Goal: Transaction & Acquisition: Purchase product/service

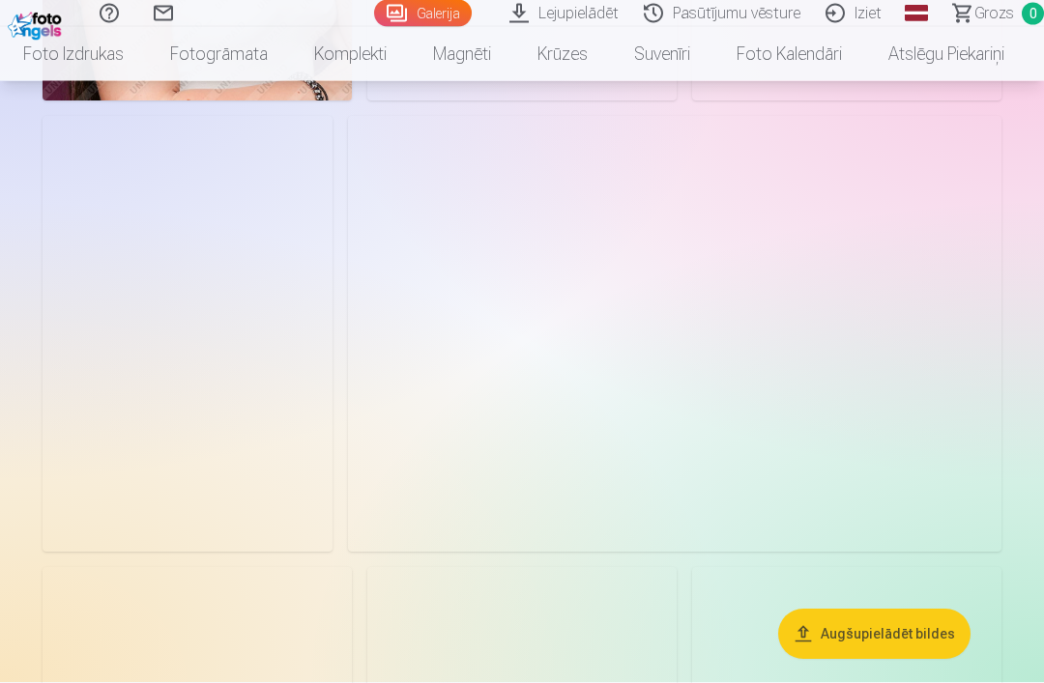
scroll to position [1447, 0]
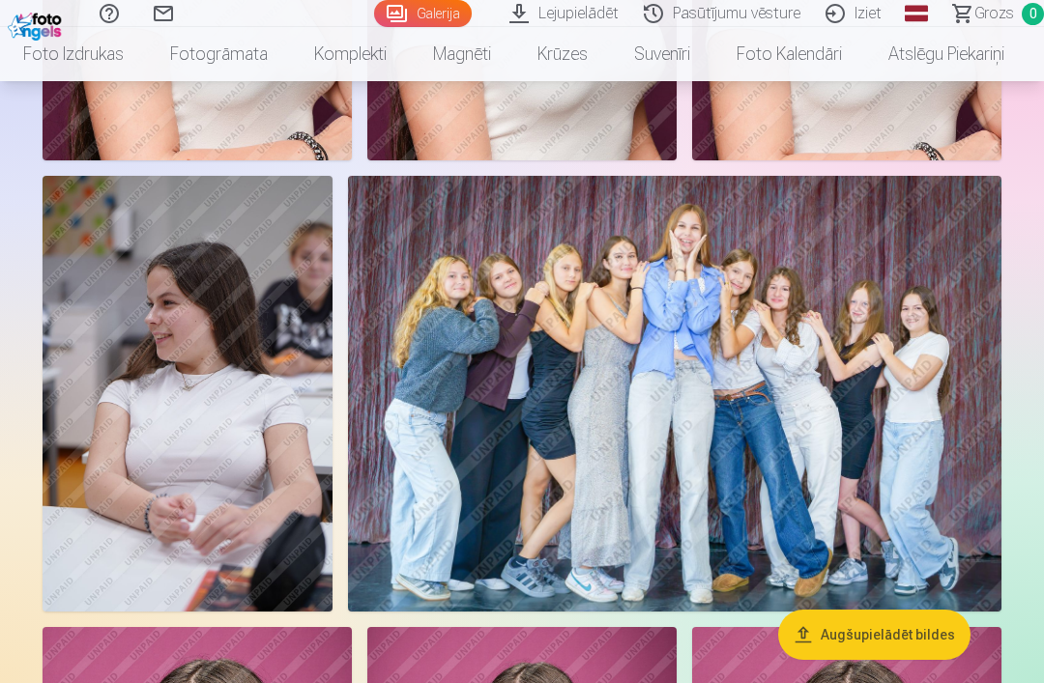
click at [124, 534] on img at bounding box center [188, 394] width 290 height 436
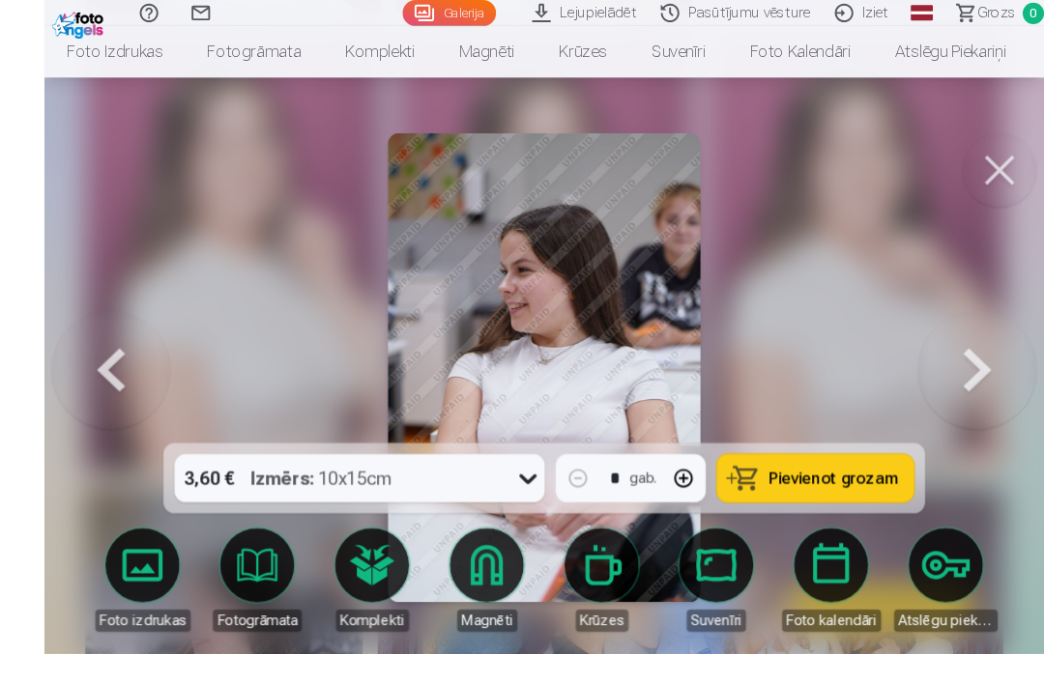
scroll to position [1263, 0]
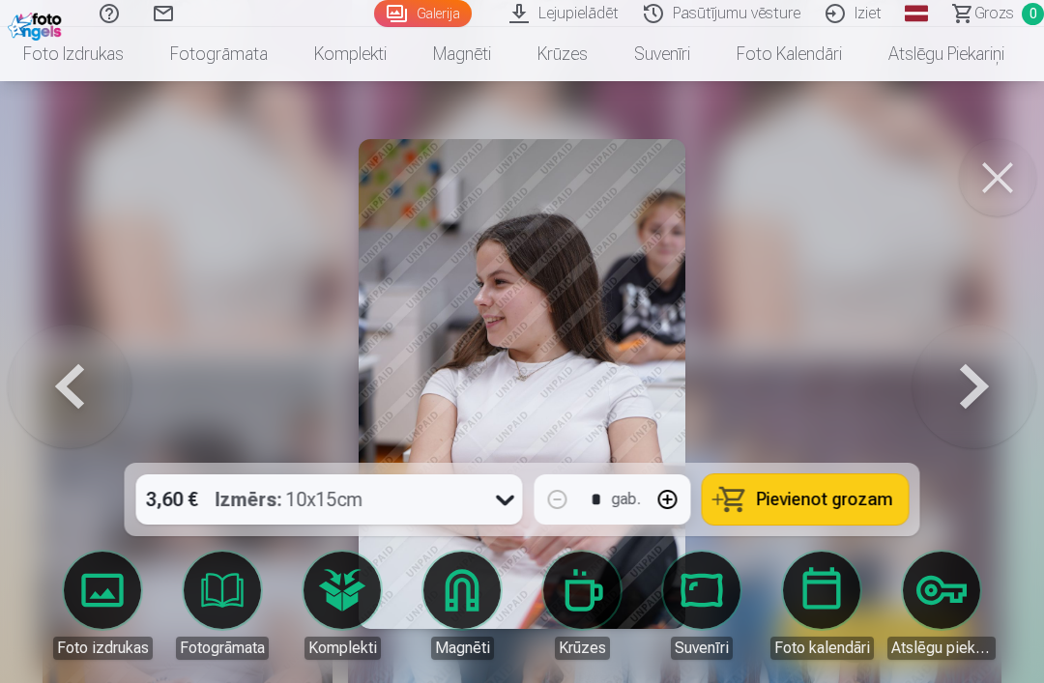
click at [1000, 164] on button at bounding box center [997, 177] width 77 height 77
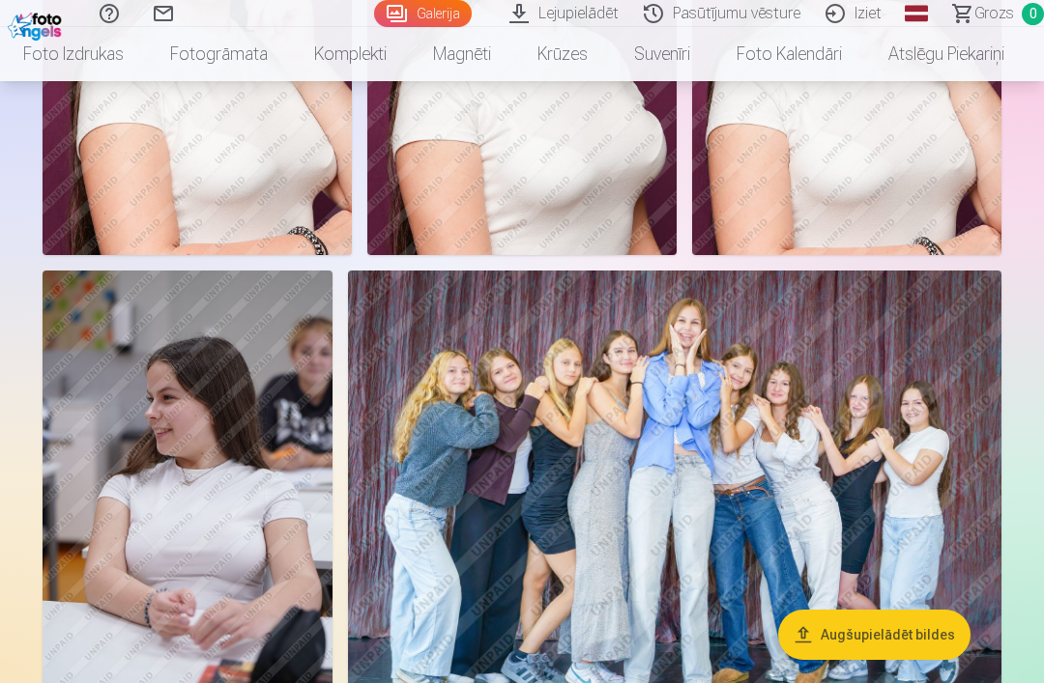
scroll to position [1364, 0]
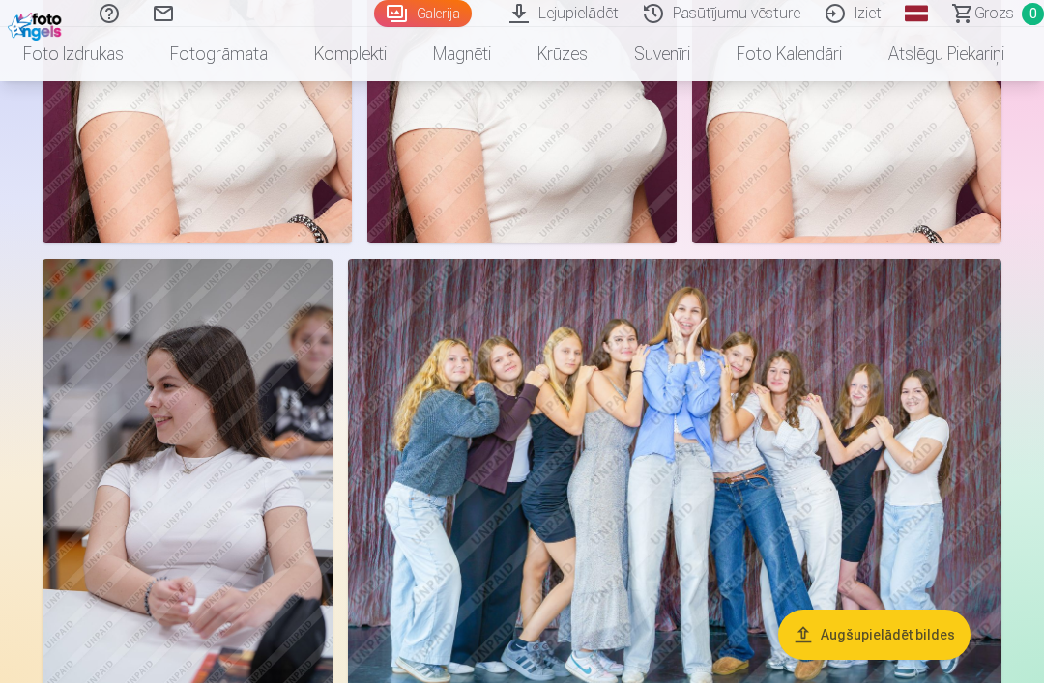
click at [100, 527] on img at bounding box center [188, 477] width 290 height 436
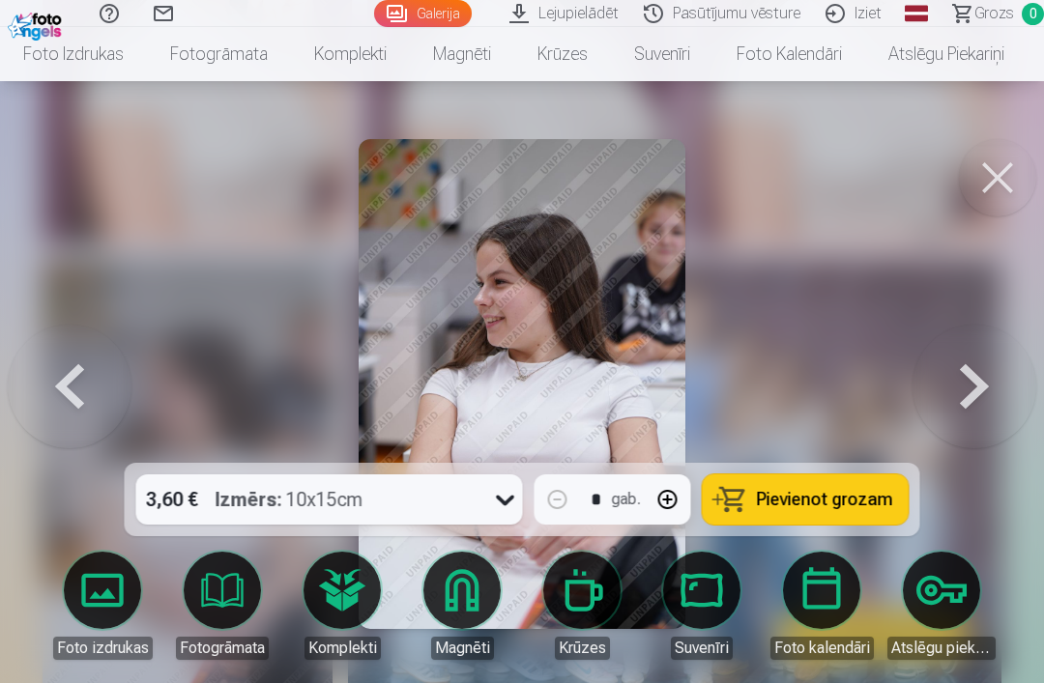
click at [1012, 186] on button at bounding box center [997, 177] width 77 height 77
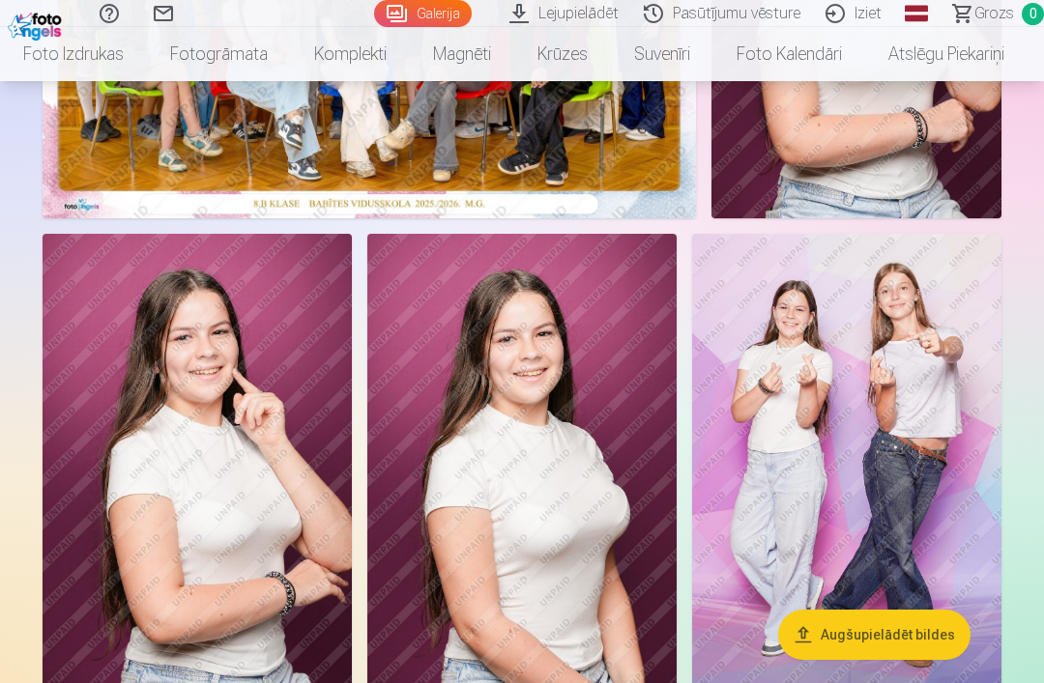
scroll to position [431, 0]
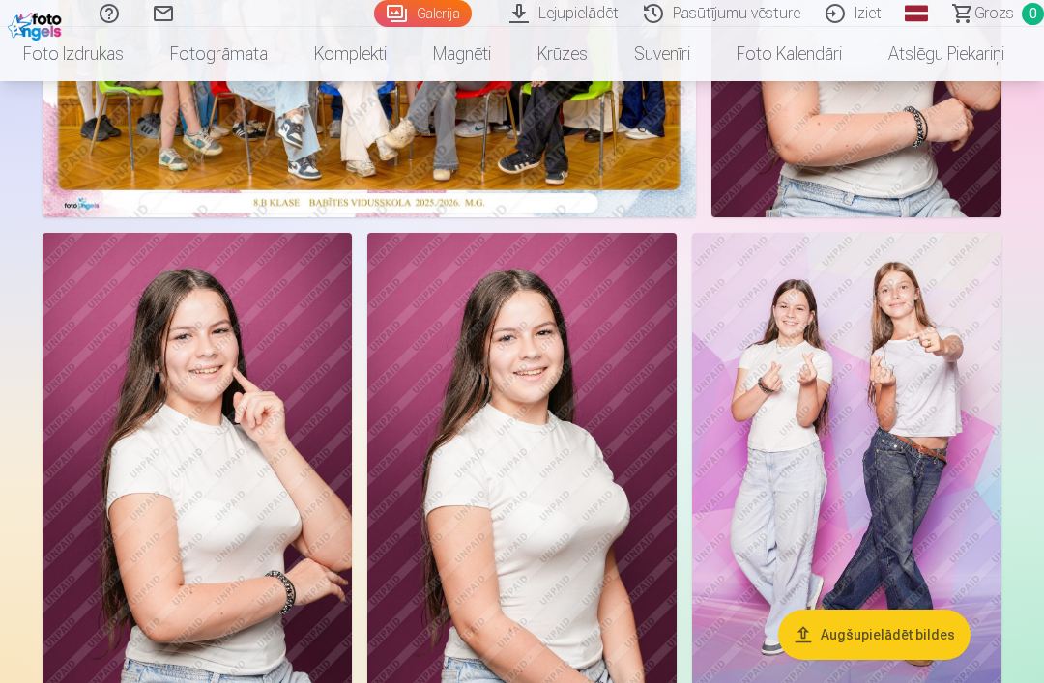
click at [952, 394] on img at bounding box center [846, 465] width 309 height 464
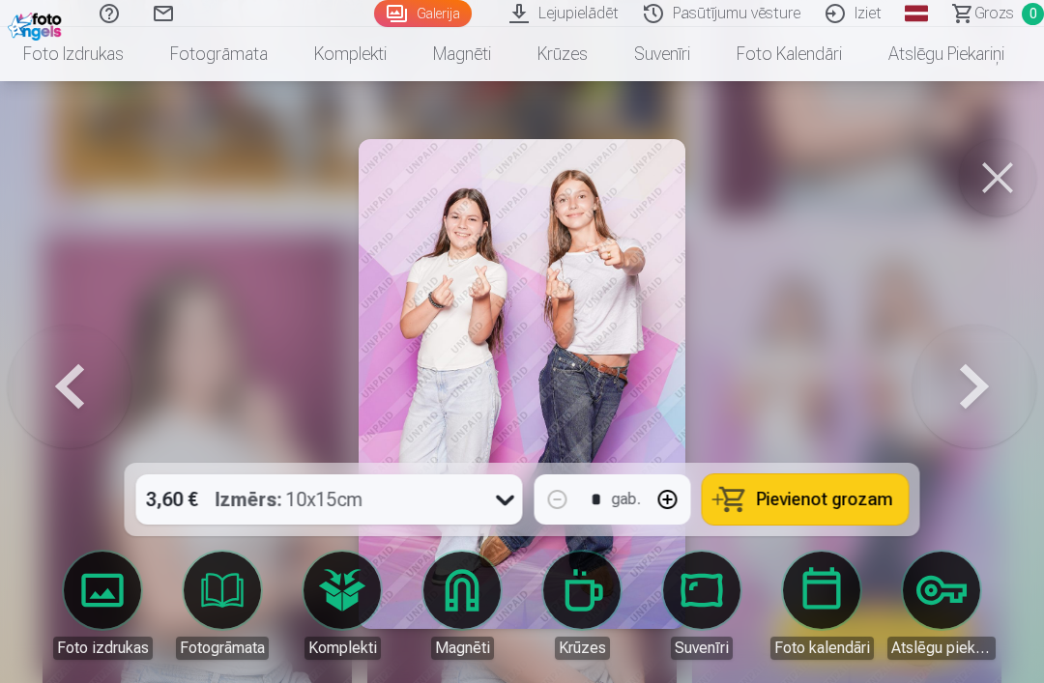
click at [860, 502] on span "Pievienot grozam" at bounding box center [825, 499] width 136 height 17
click at [482, 48] on link "Magnēti" at bounding box center [462, 54] width 104 height 54
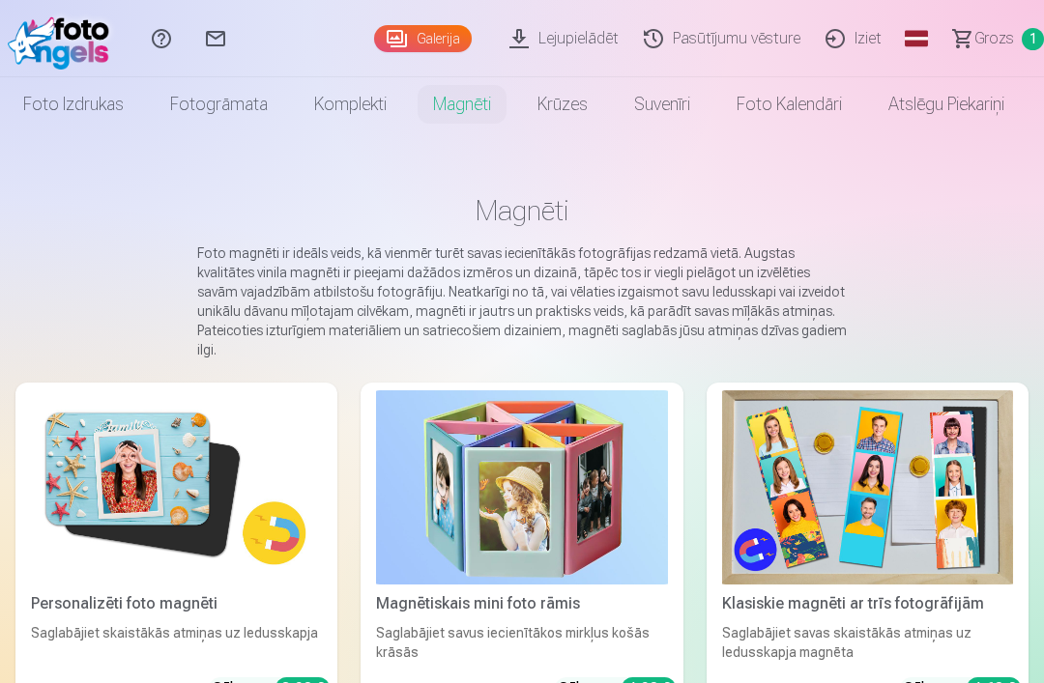
click at [136, 457] on img at bounding box center [176, 487] width 291 height 194
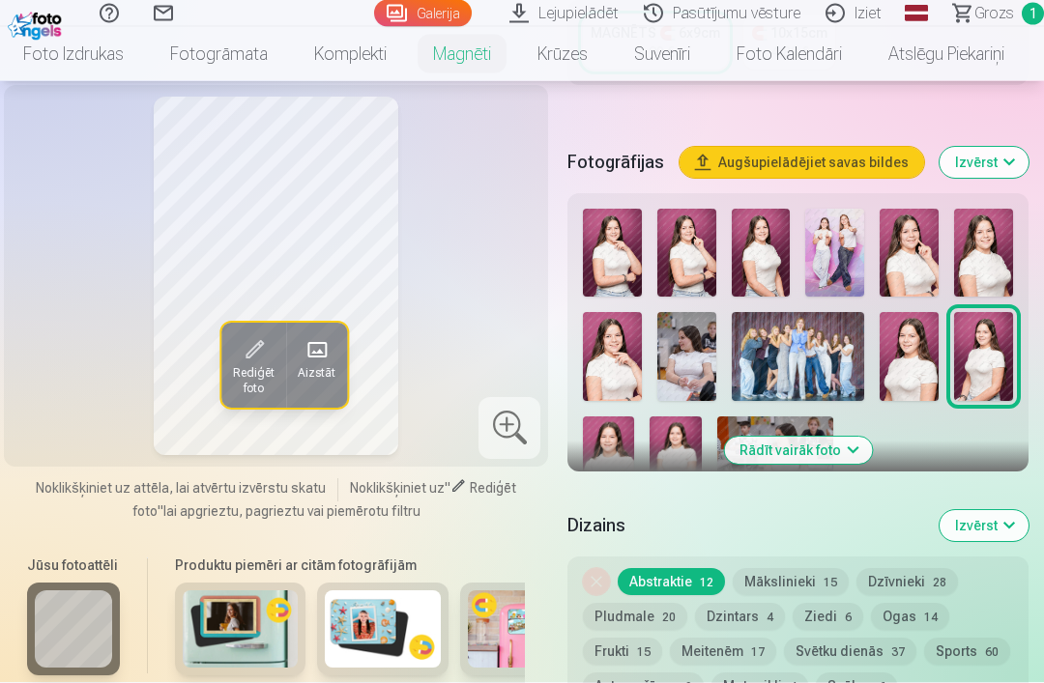
scroll to position [537, 0]
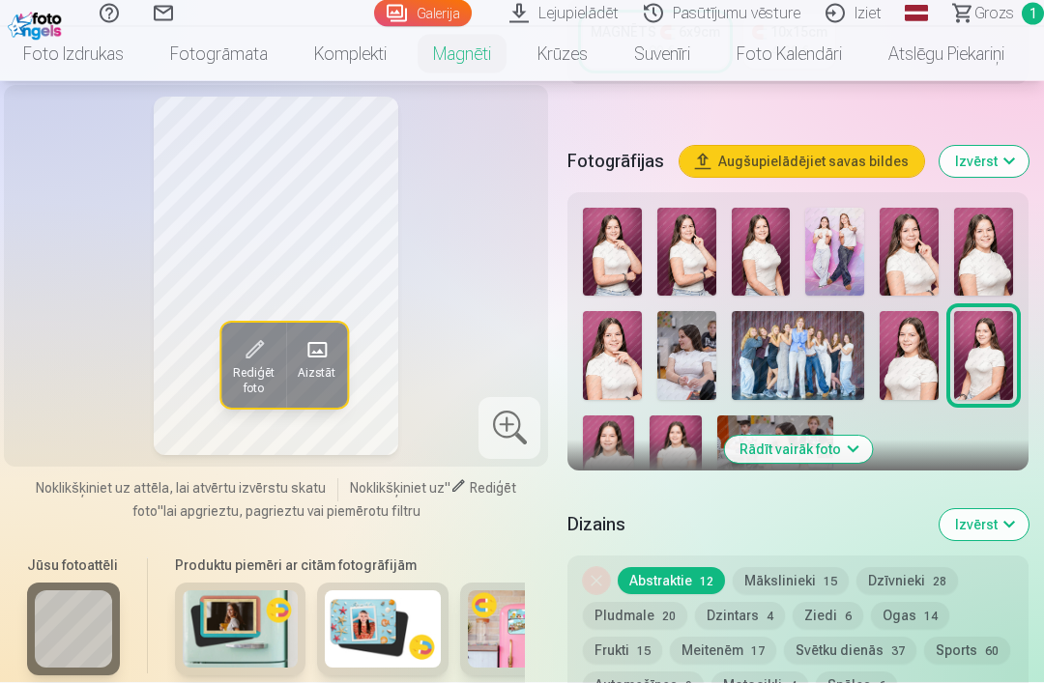
click at [839, 464] on button "Rādīt vairāk foto" at bounding box center [798, 450] width 148 height 27
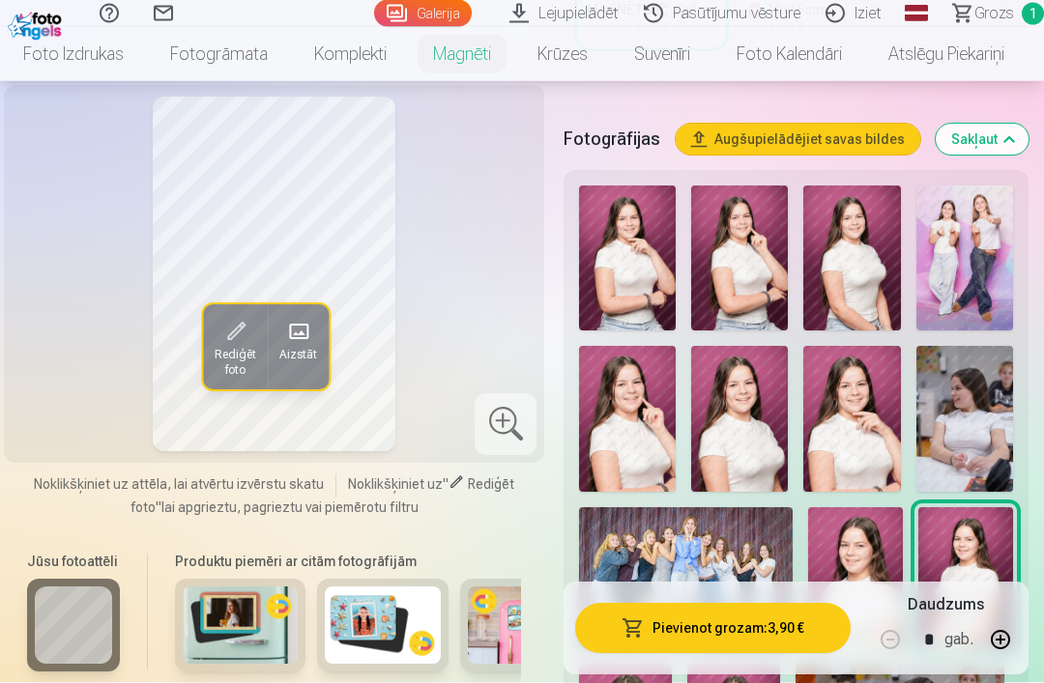
scroll to position [562, 0]
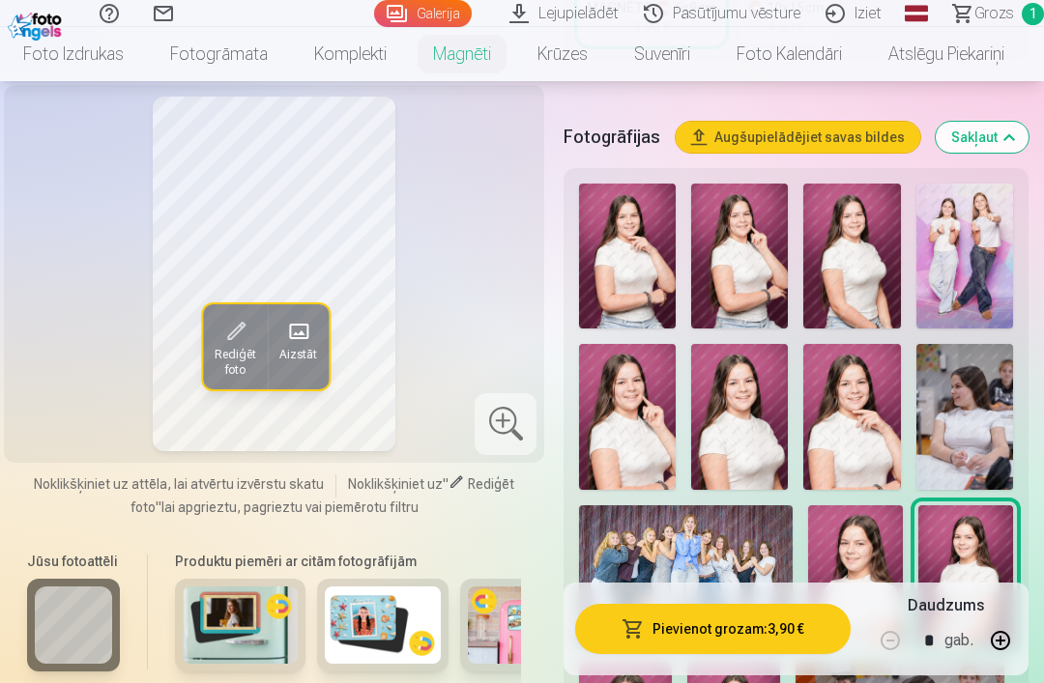
click at [984, 401] on img at bounding box center [964, 416] width 97 height 145
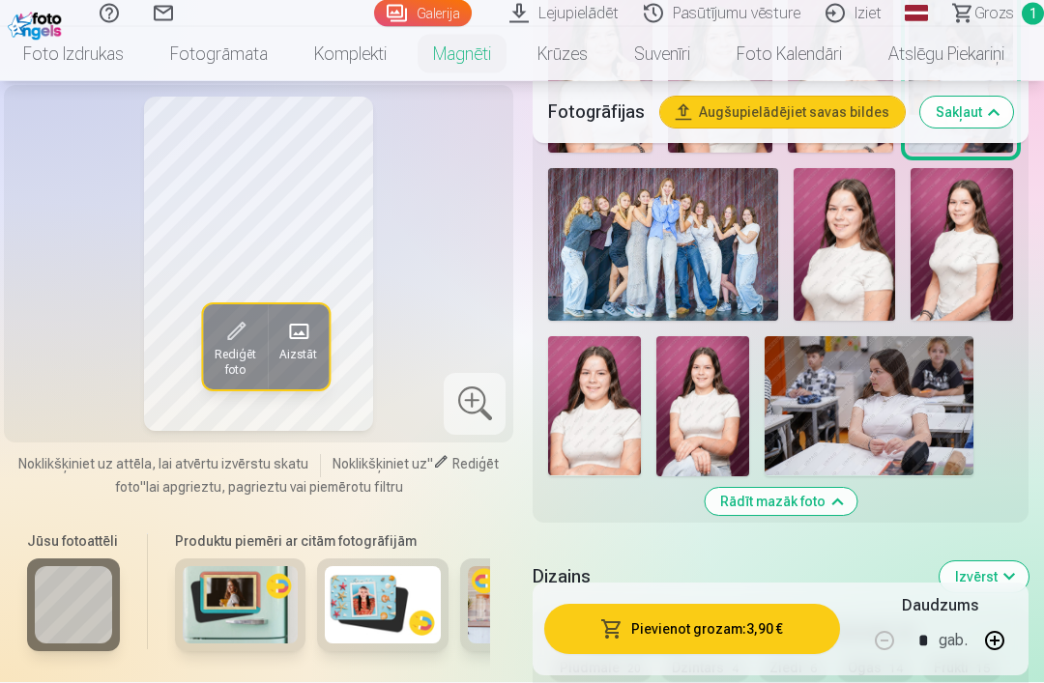
scroll to position [903, 0]
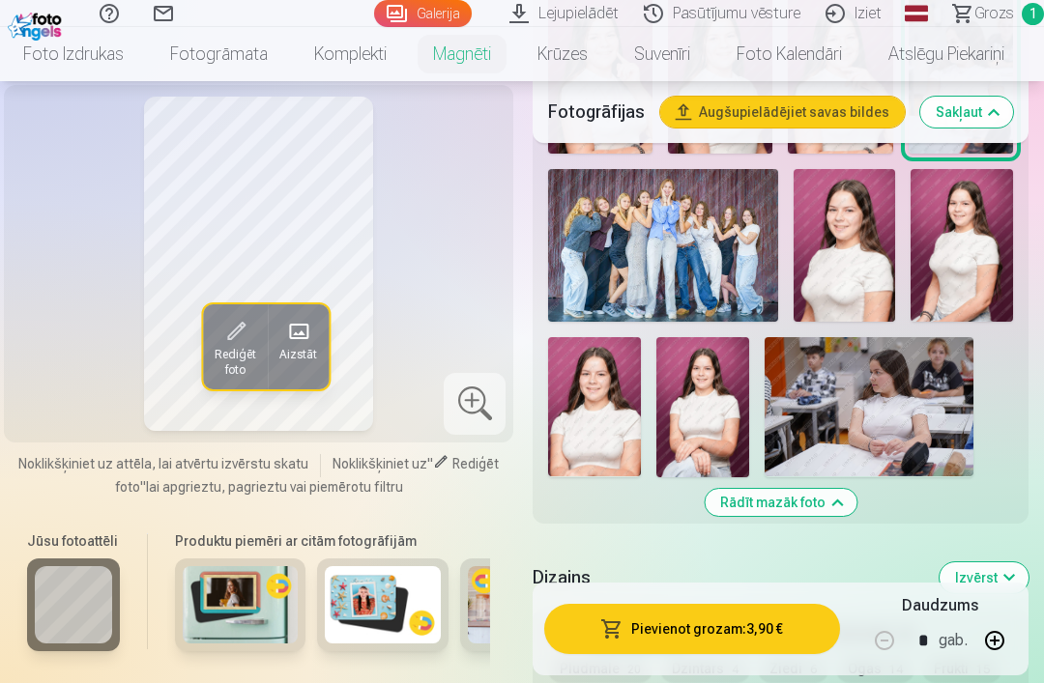
click at [906, 361] on img at bounding box center [868, 406] width 209 height 139
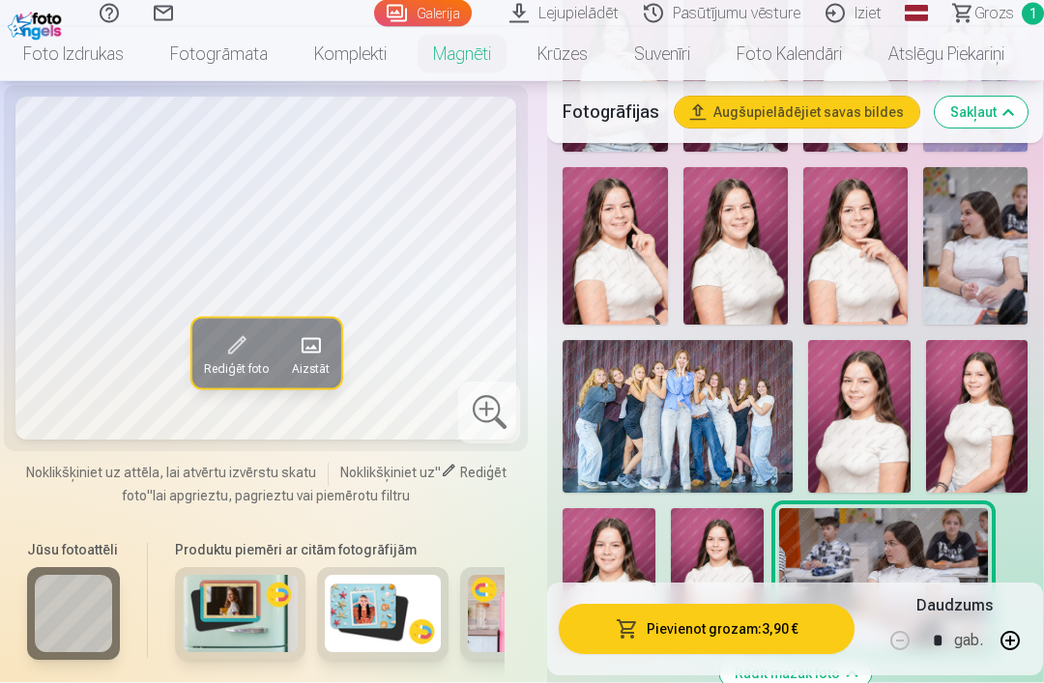
scroll to position [732, 0]
click at [717, 400] on img at bounding box center [677, 416] width 230 height 153
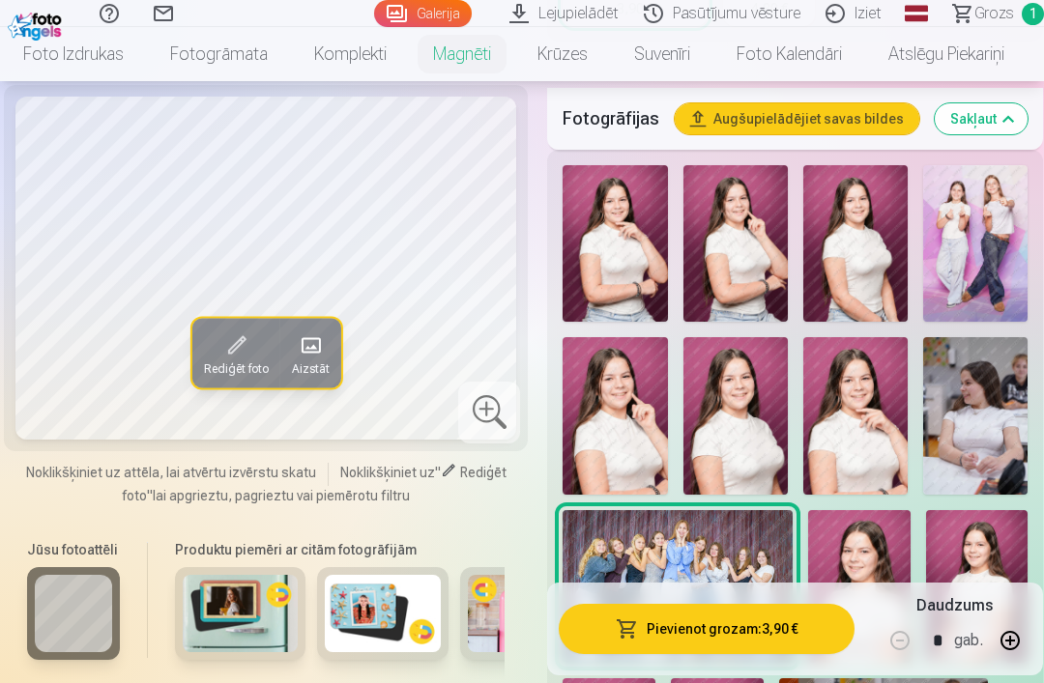
scroll to position [555, 0]
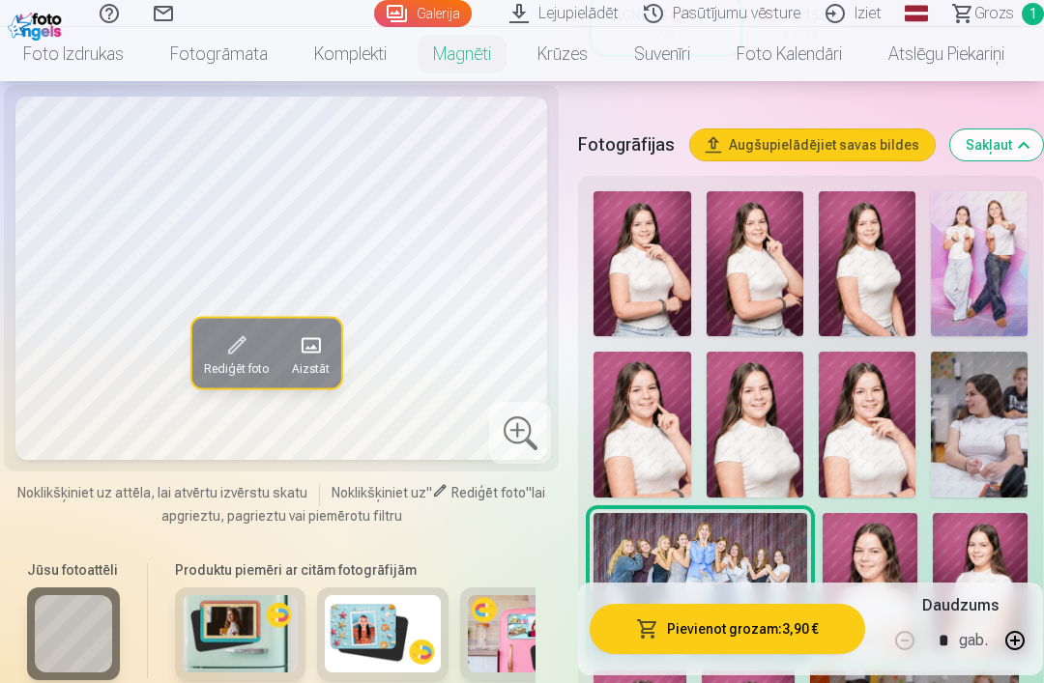
click at [861, 397] on img at bounding box center [867, 424] width 97 height 145
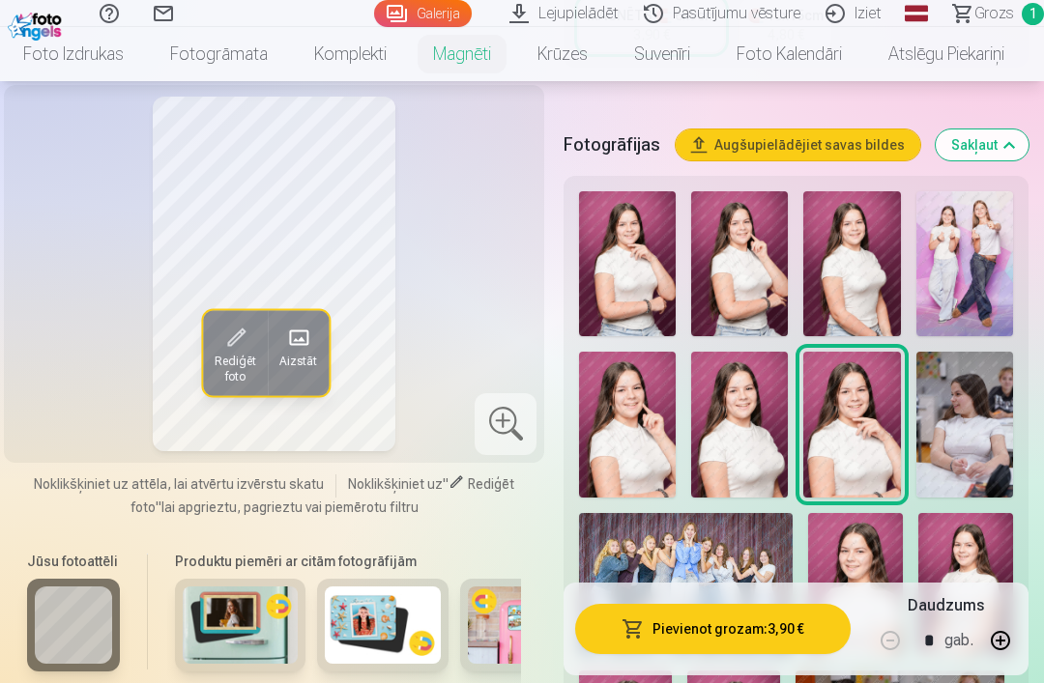
click at [641, 272] on img at bounding box center [627, 263] width 97 height 145
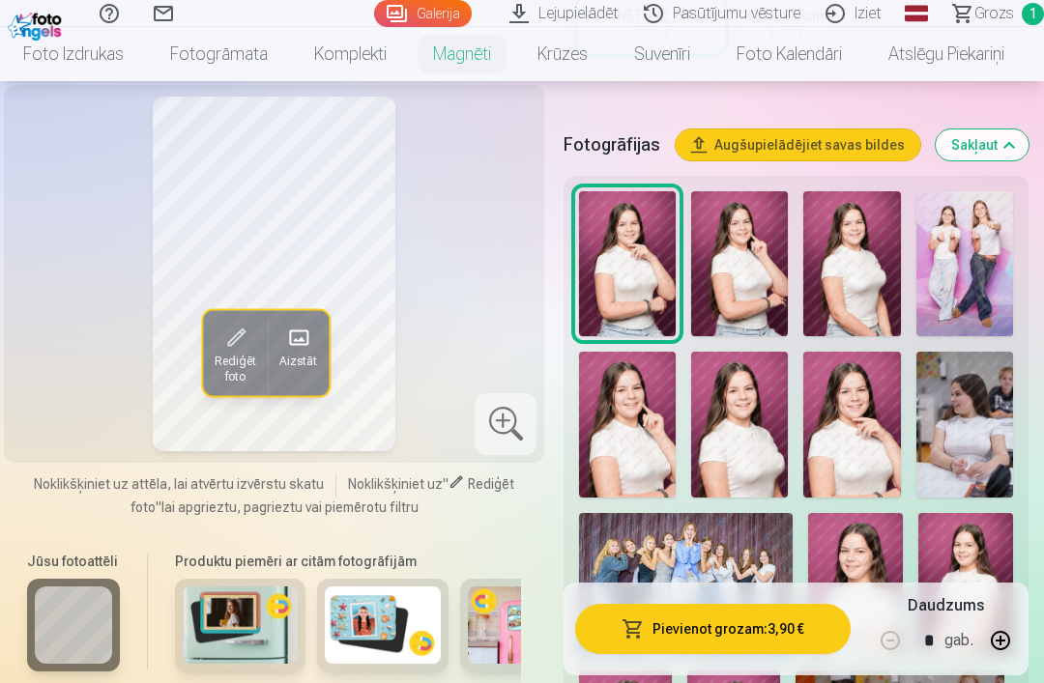
click at [755, 232] on img at bounding box center [739, 263] width 97 height 145
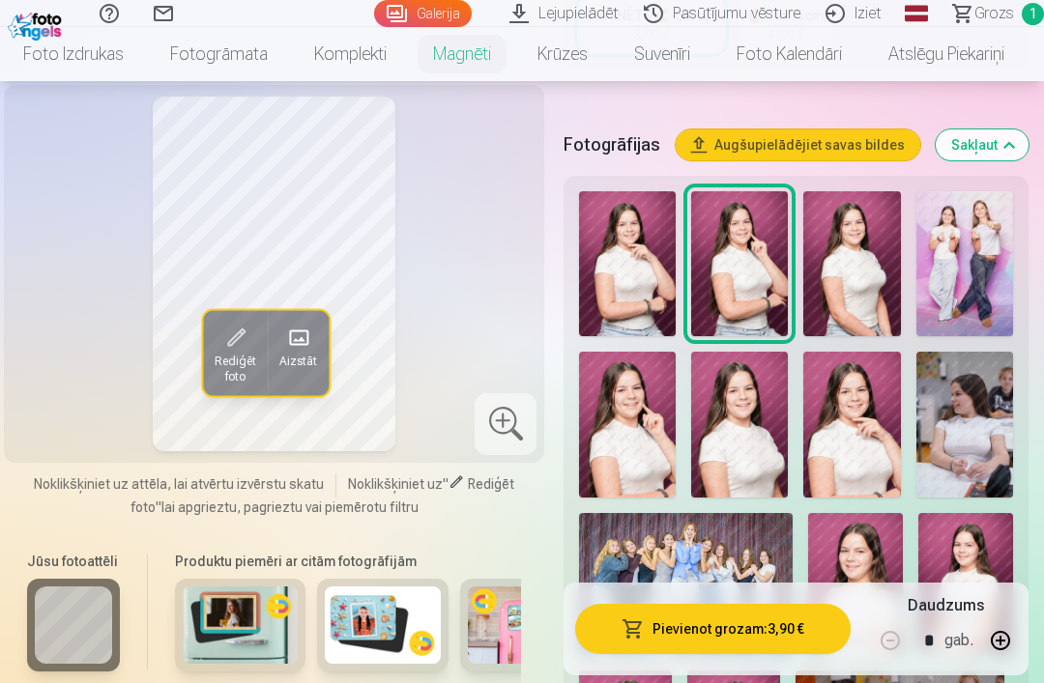
click at [649, 274] on img at bounding box center [627, 263] width 97 height 145
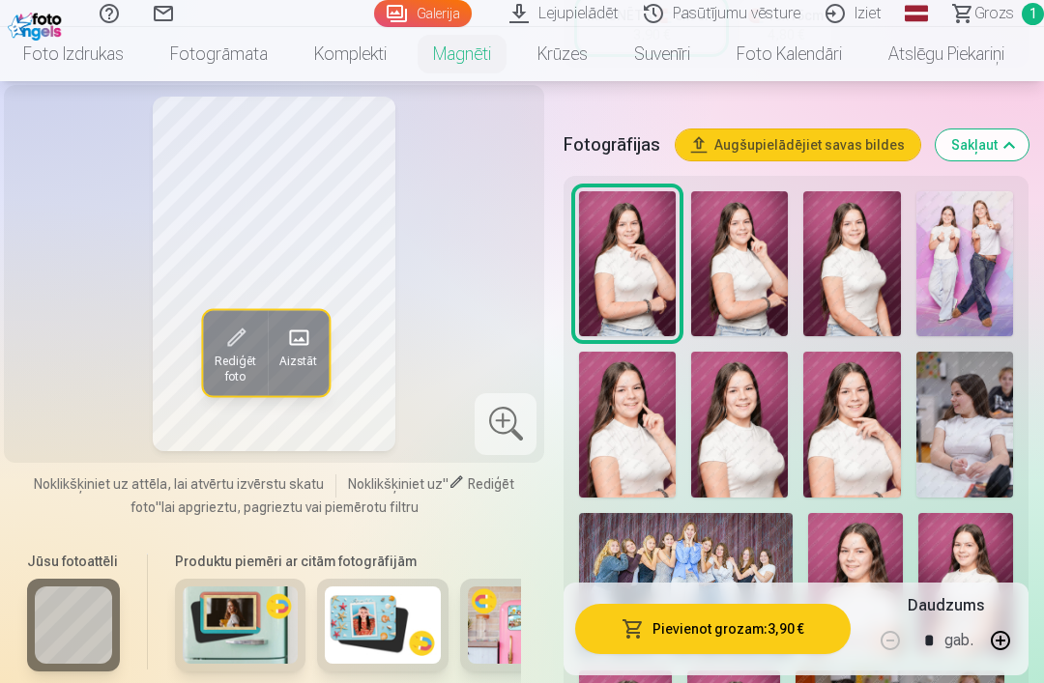
click at [851, 283] on img at bounding box center [851, 263] width 97 height 145
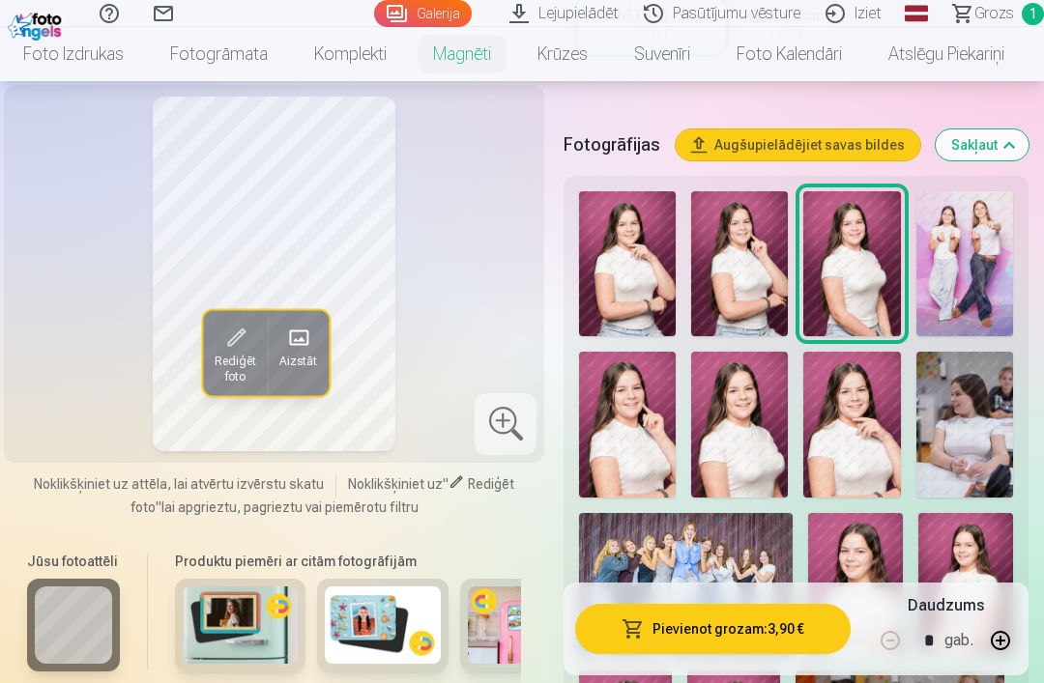
click at [652, 410] on img at bounding box center [627, 424] width 97 height 145
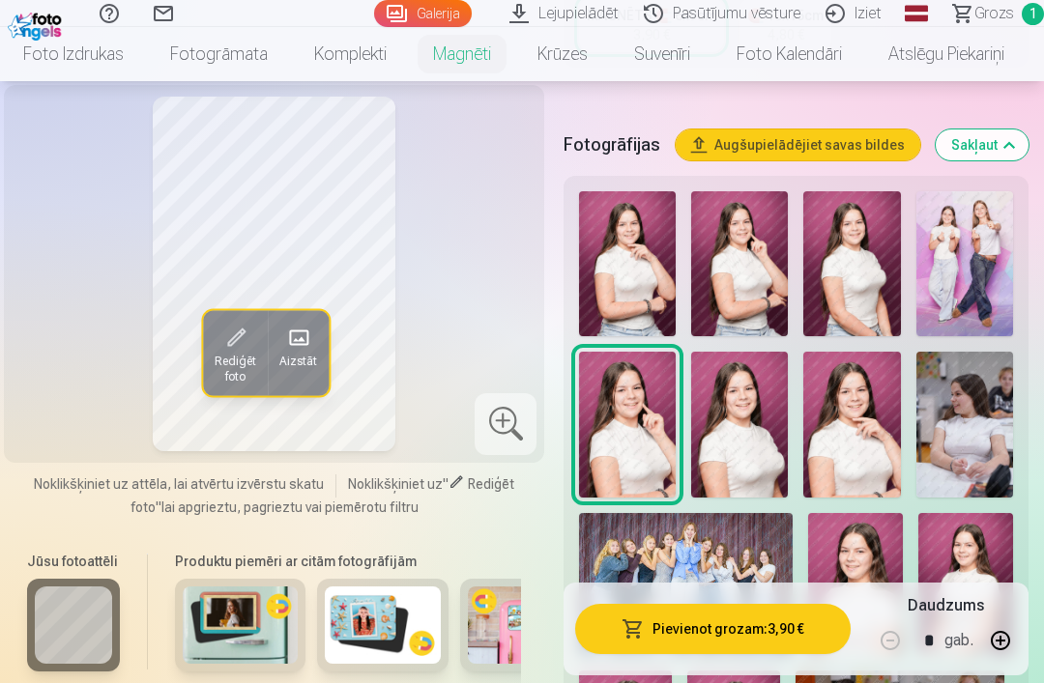
click at [749, 437] on img at bounding box center [739, 424] width 97 height 145
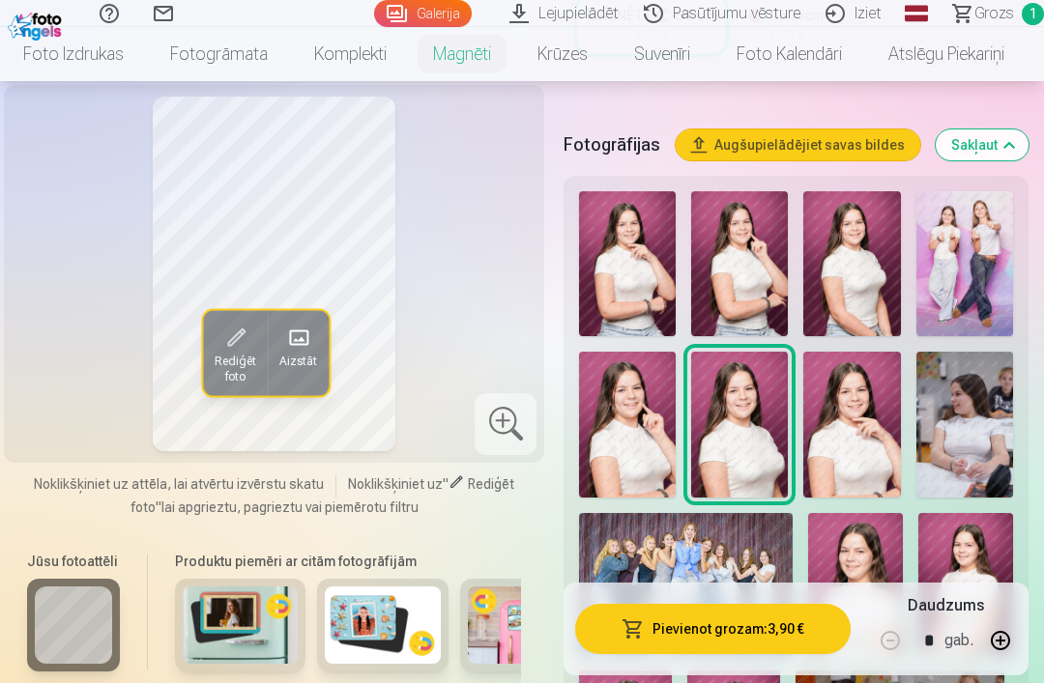
click at [857, 429] on img at bounding box center [851, 424] width 97 height 145
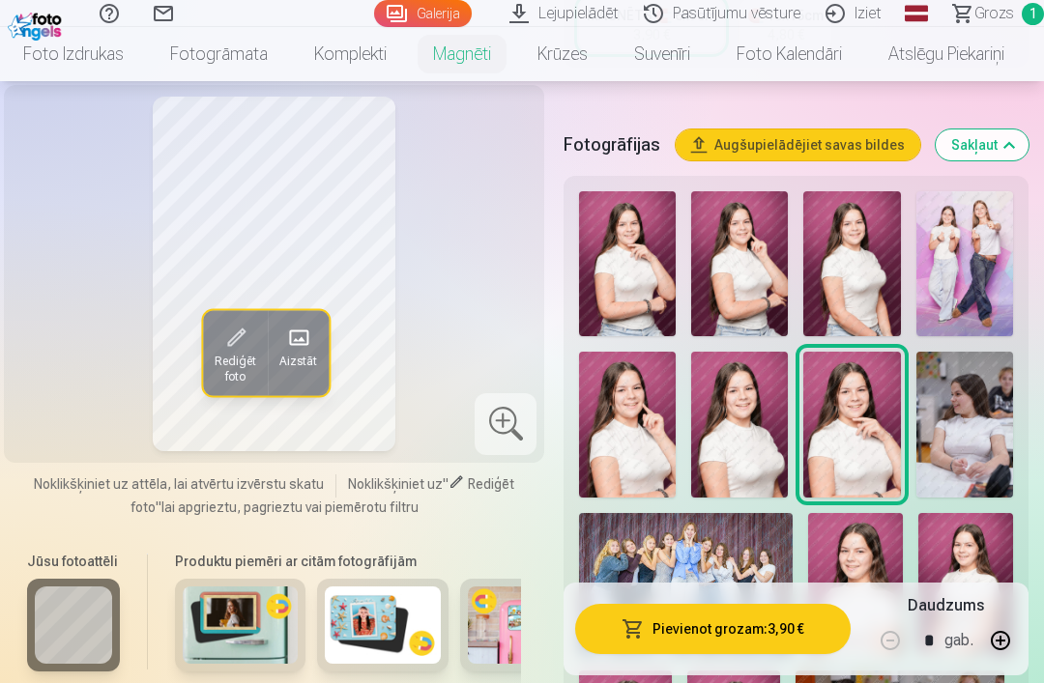
click at [625, 251] on img at bounding box center [627, 263] width 97 height 145
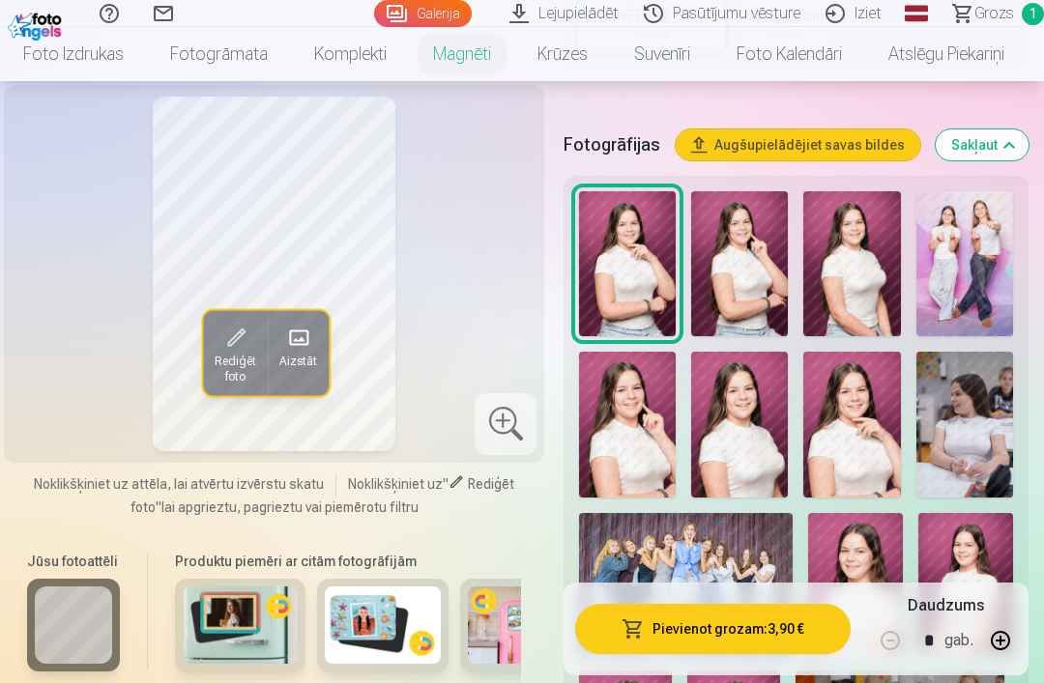
click at [746, 244] on img at bounding box center [739, 263] width 97 height 145
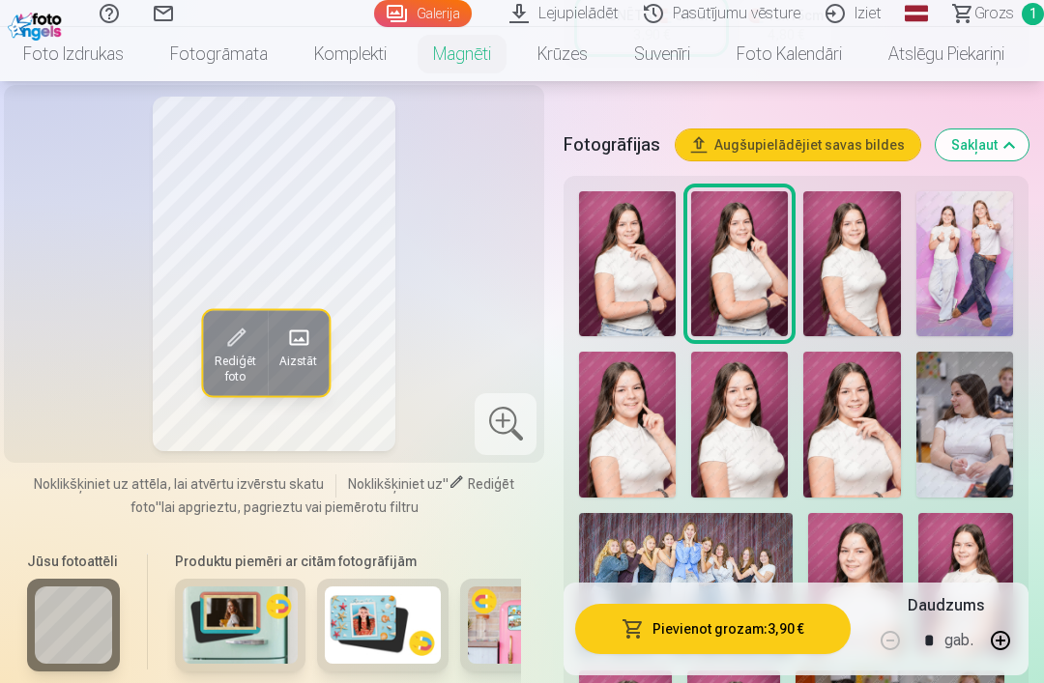
click at [638, 260] on img at bounding box center [627, 263] width 97 height 145
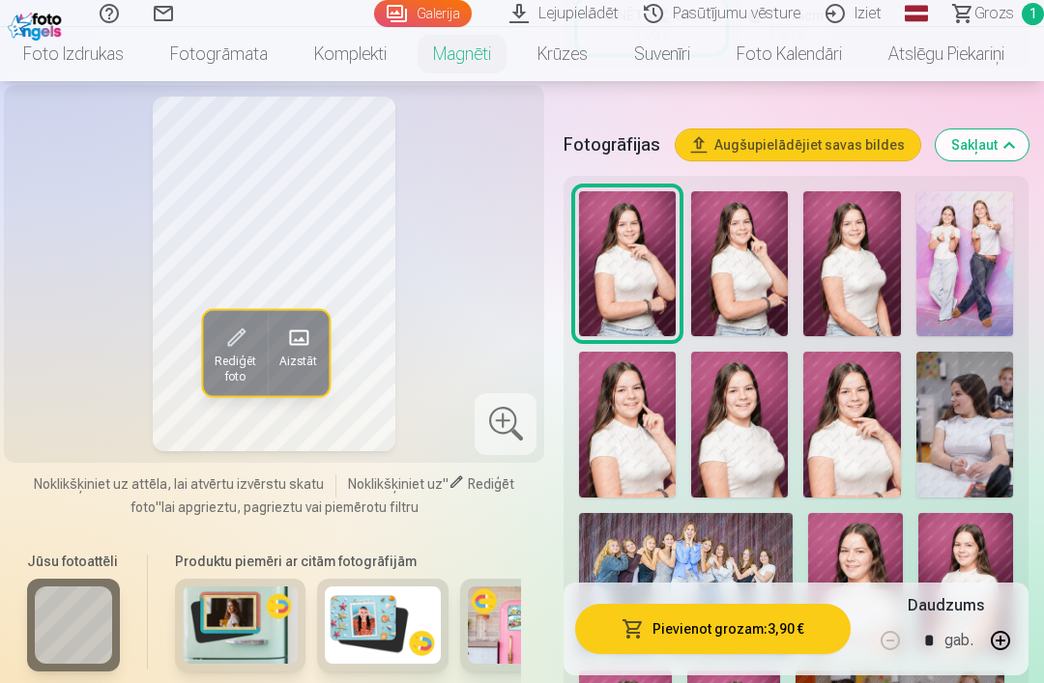
click at [865, 222] on img at bounding box center [851, 263] width 97 height 145
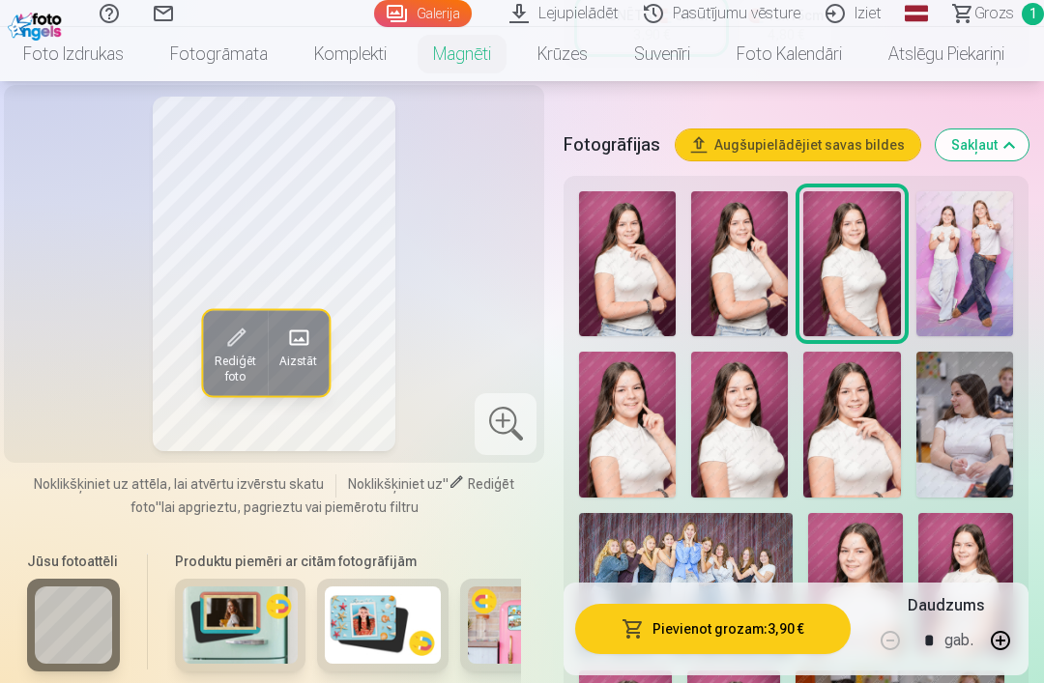
click at [639, 245] on img at bounding box center [627, 263] width 97 height 145
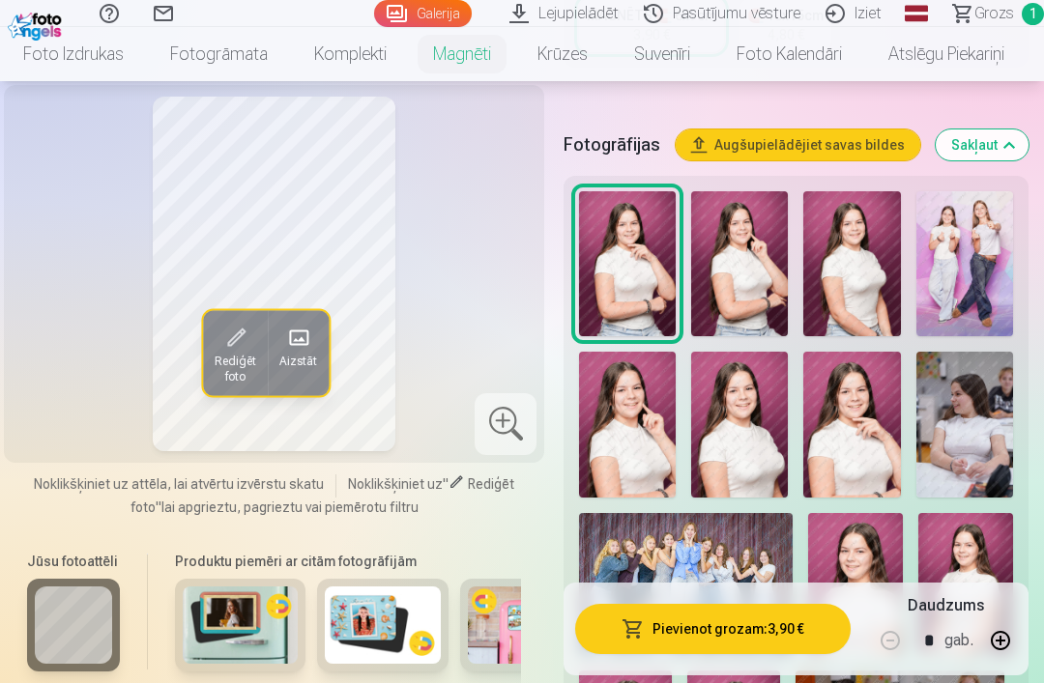
click at [829, 273] on img at bounding box center [851, 263] width 97 height 145
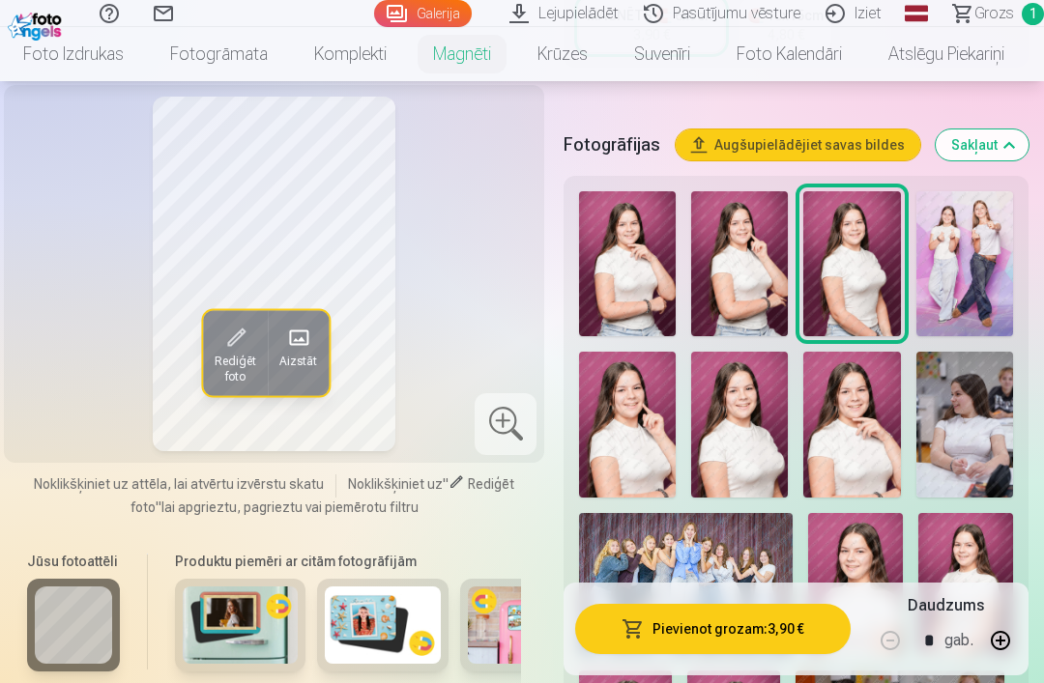
click at [661, 258] on img at bounding box center [627, 263] width 97 height 145
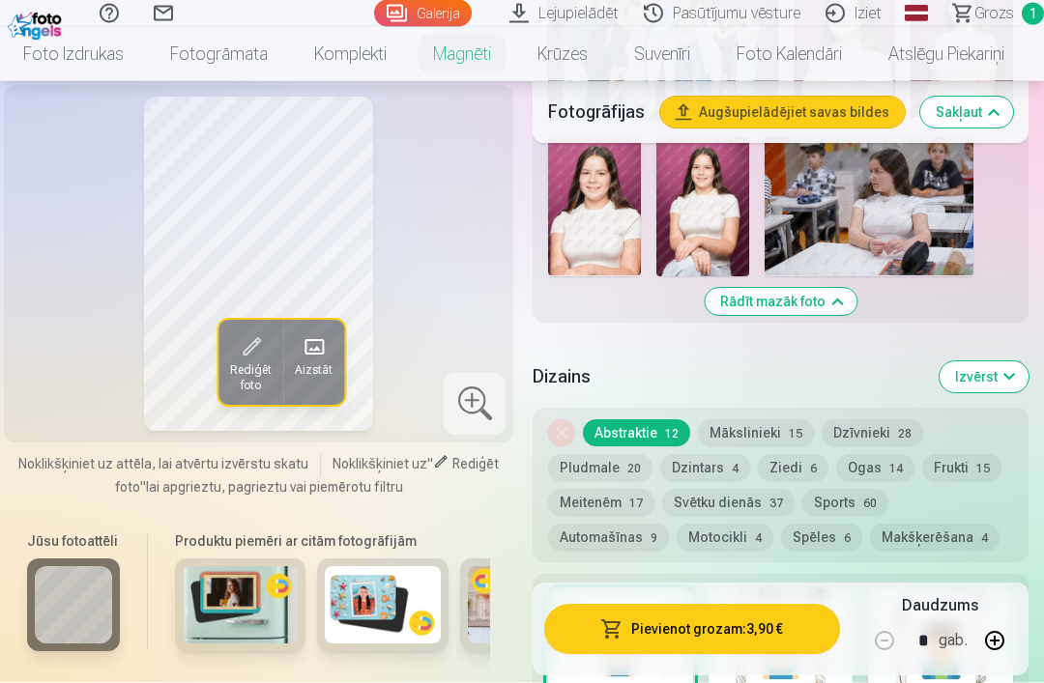
scroll to position [1116, 0]
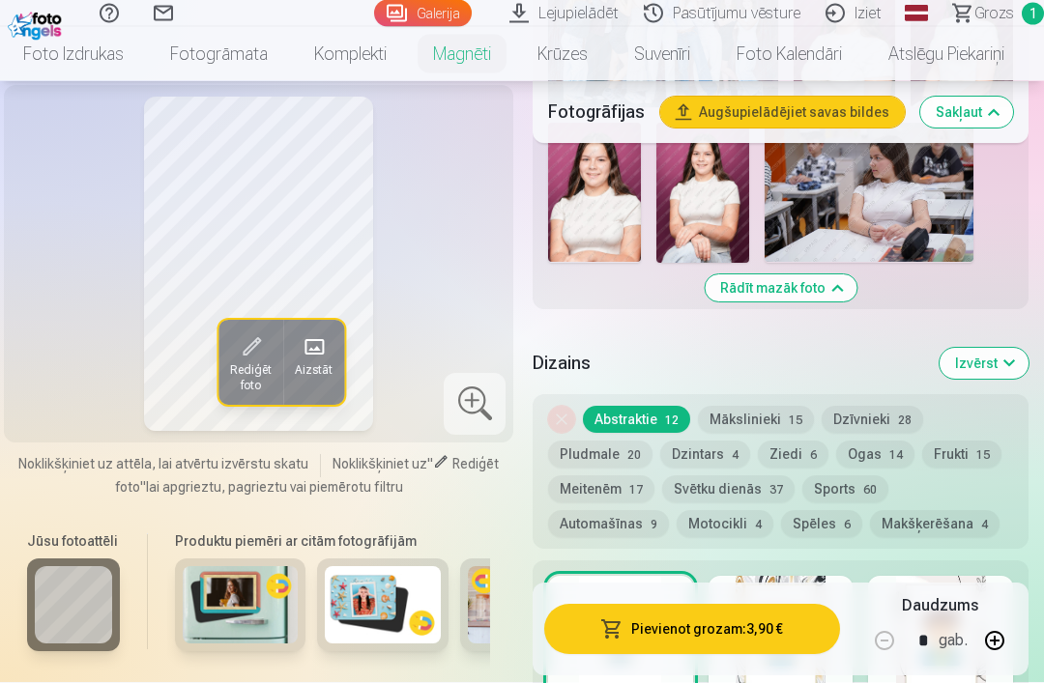
click at [886, 442] on button "Ogas 14" at bounding box center [875, 455] width 78 height 27
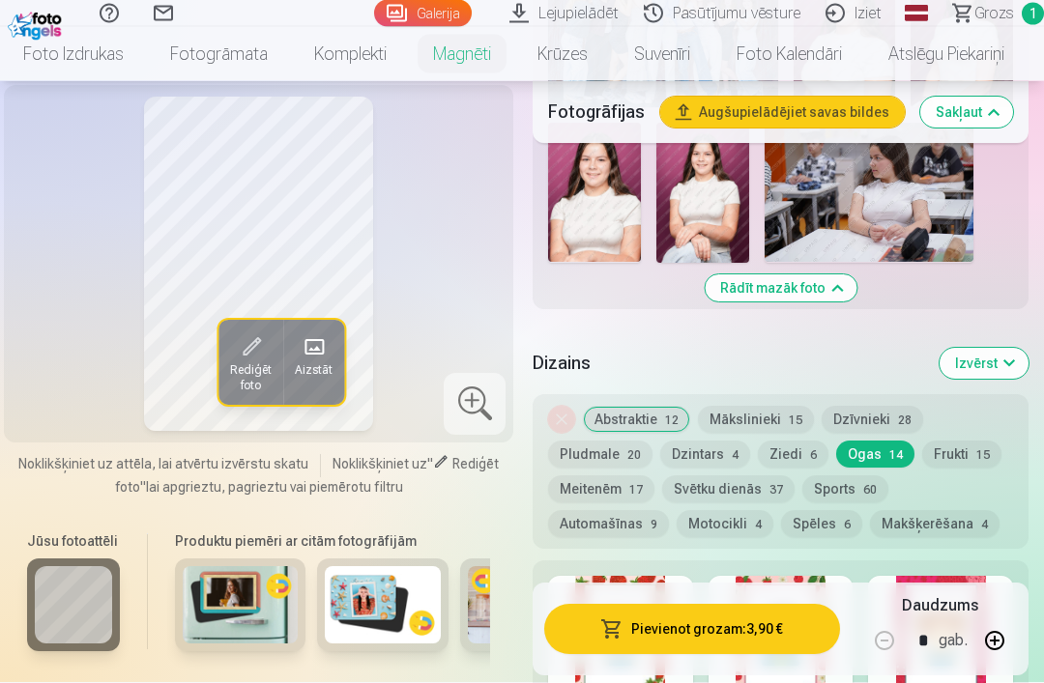
scroll to position [1117, 0]
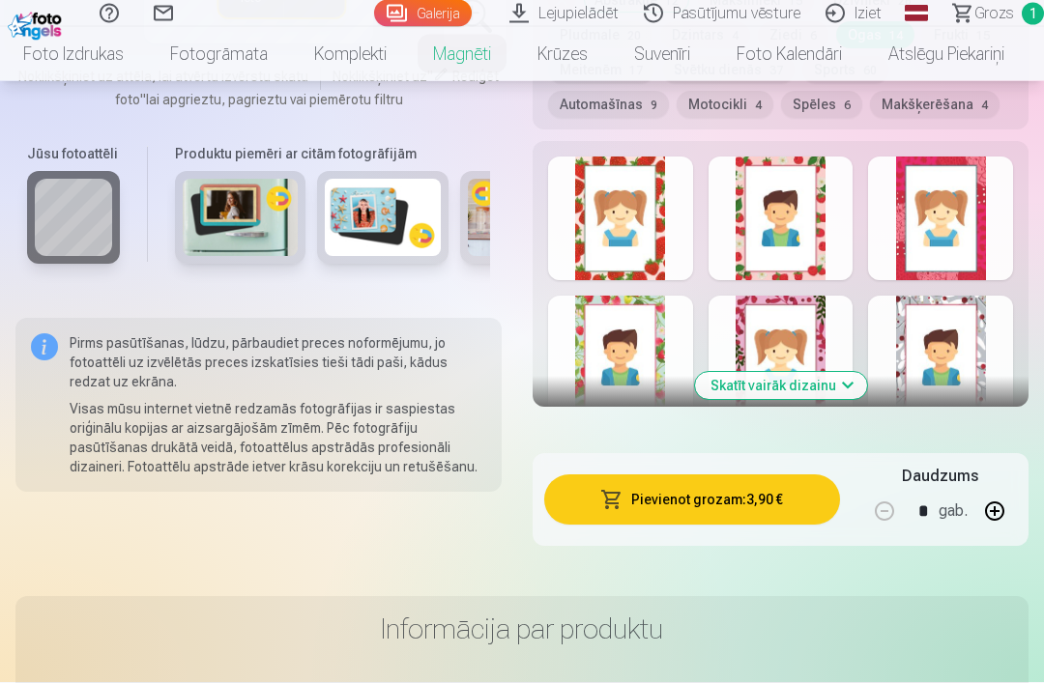
click at [831, 373] on button "Skatīt vairāk dizainu" at bounding box center [781, 386] width 172 height 27
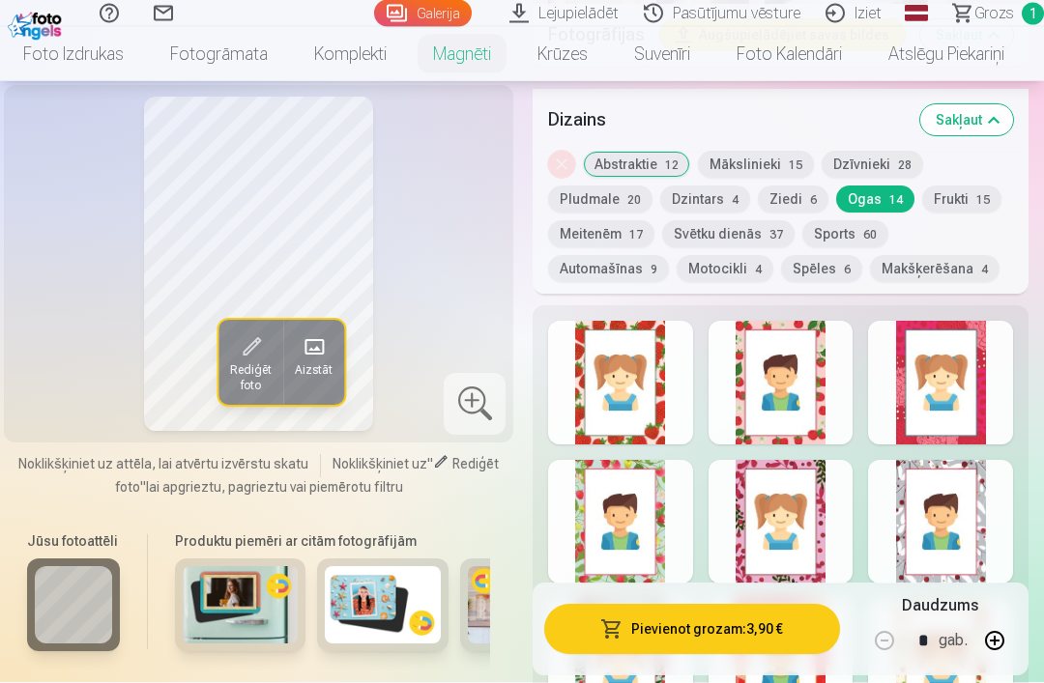
scroll to position [1361, 0]
click at [799, 495] on div at bounding box center [780, 522] width 145 height 124
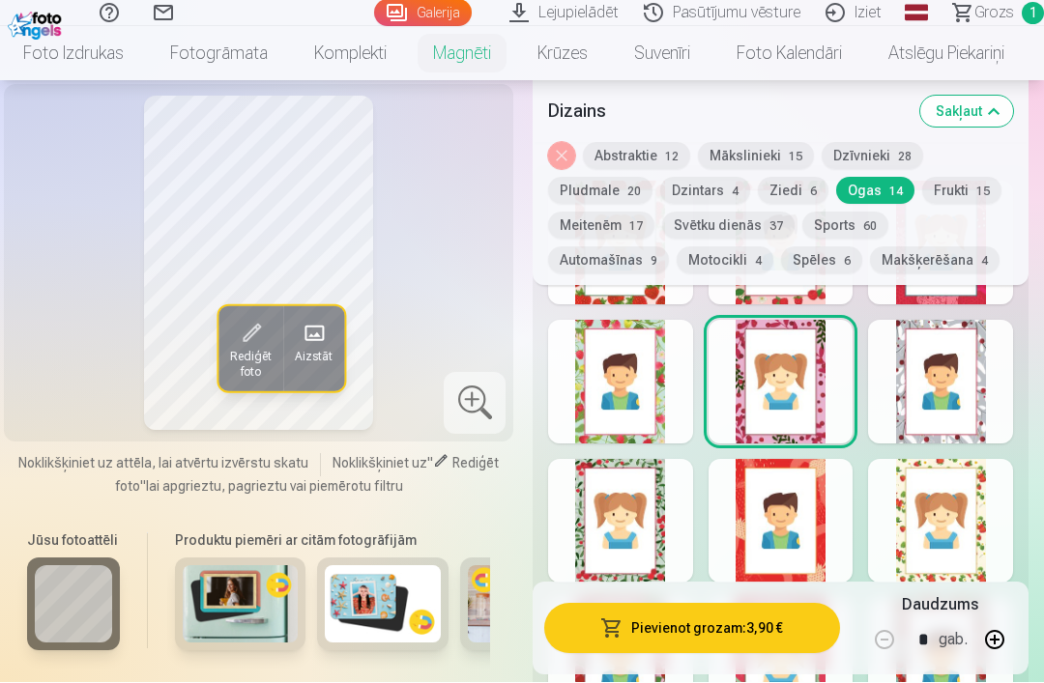
scroll to position [1501, 0]
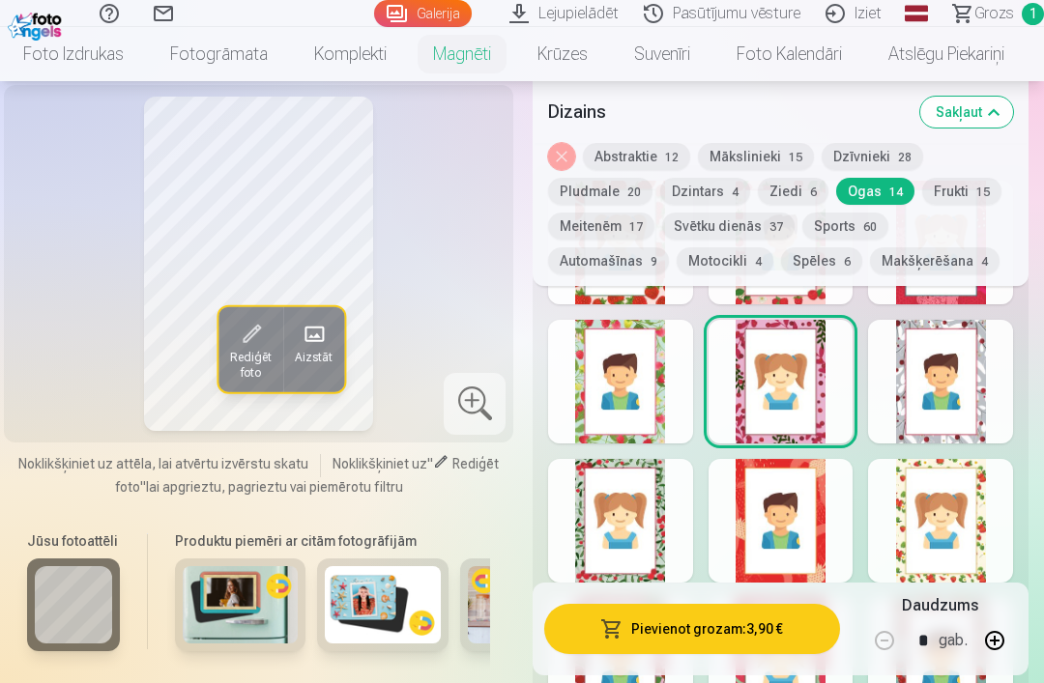
click at [980, 496] on div at bounding box center [940, 521] width 145 height 124
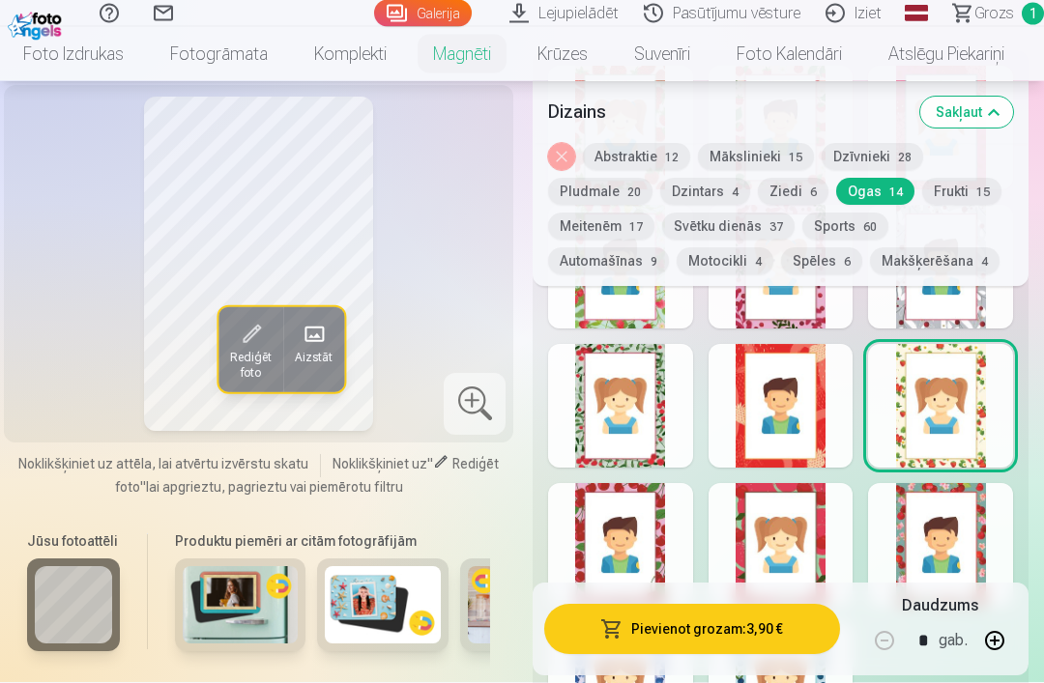
scroll to position [1616, 0]
click at [934, 546] on div at bounding box center [940, 545] width 145 height 124
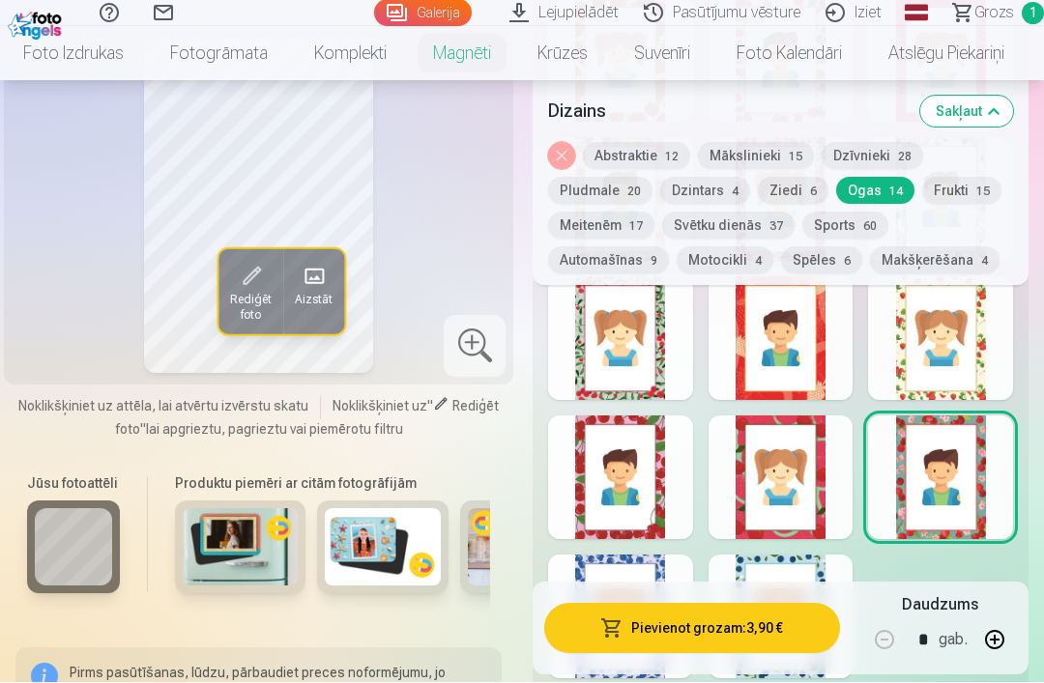
scroll to position [1683, 0]
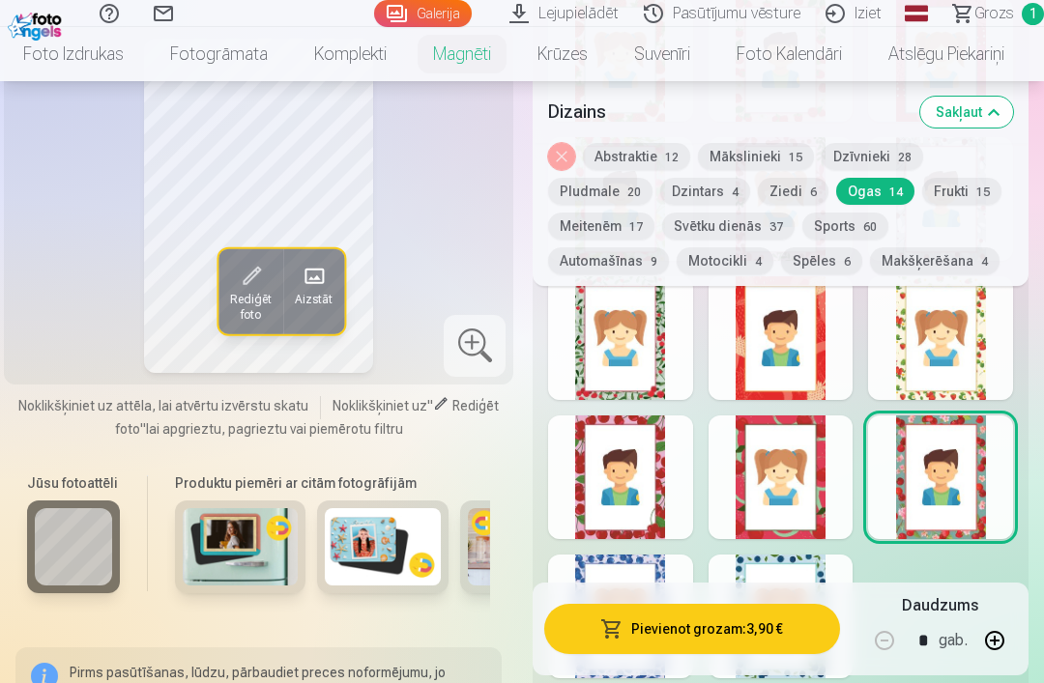
click at [662, 582] on div at bounding box center [620, 617] width 145 height 124
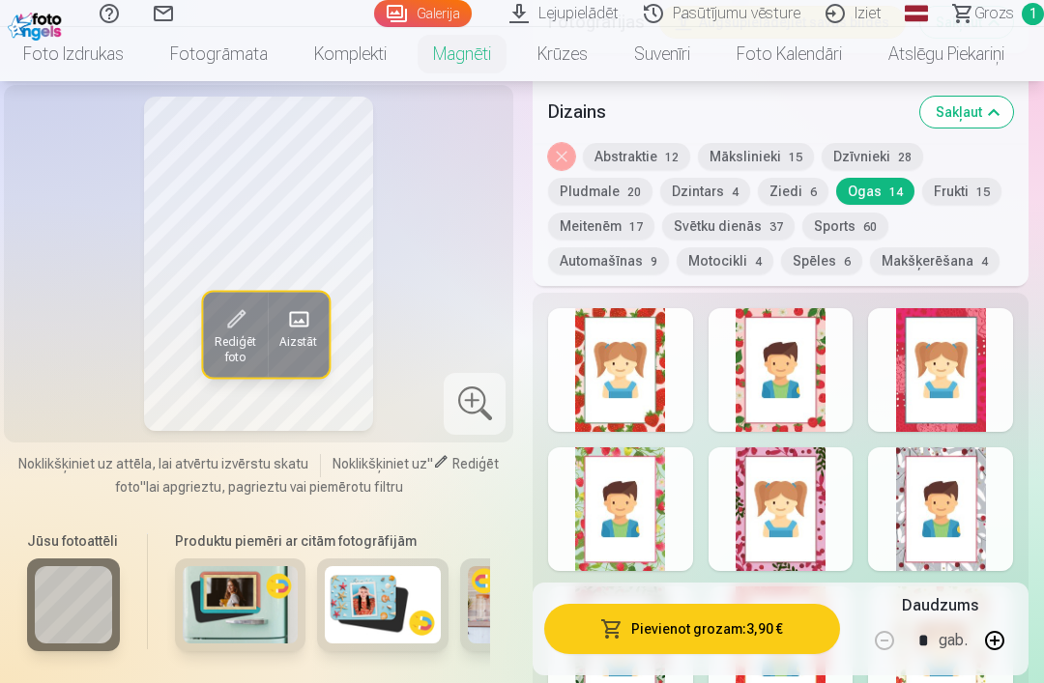
scroll to position [1371, 0]
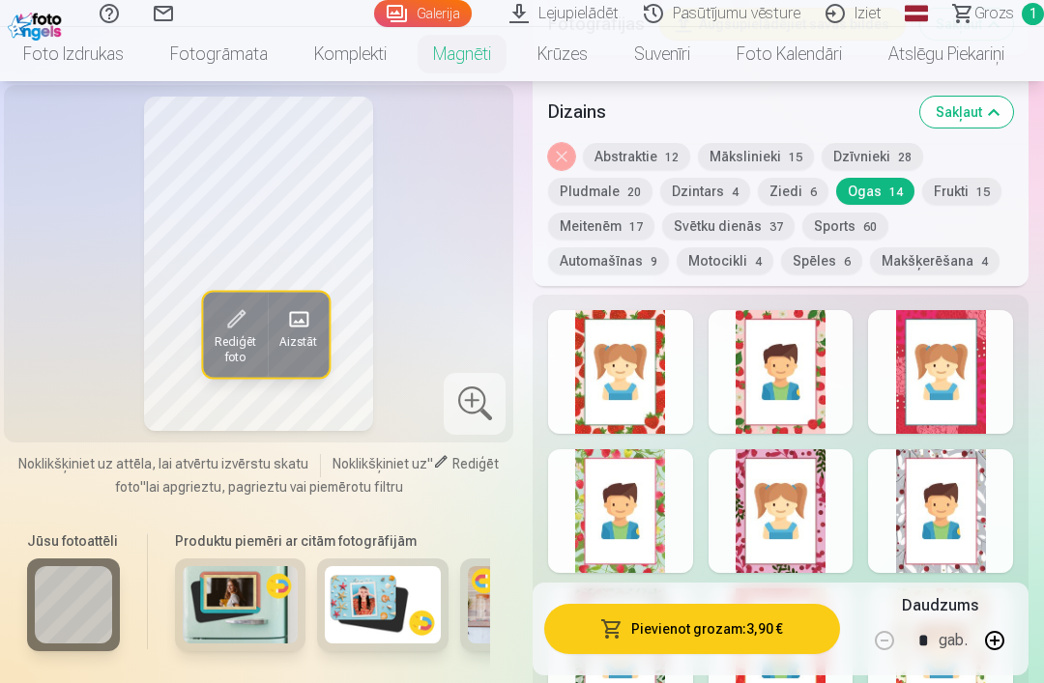
click at [633, 187] on button "Pludmale 20" at bounding box center [600, 191] width 104 height 27
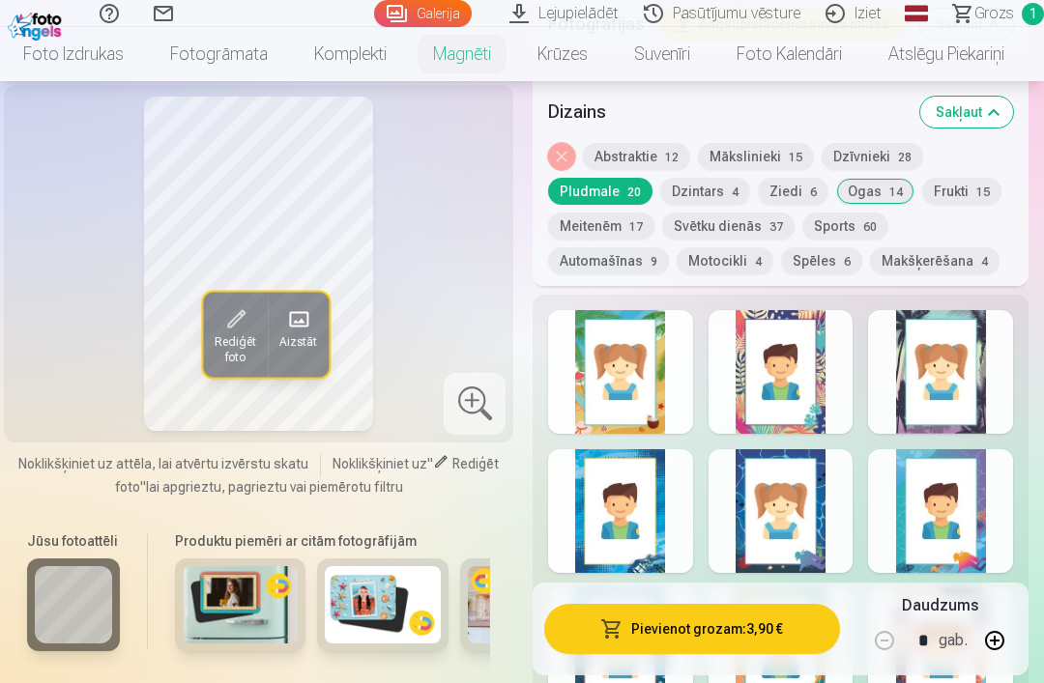
click at [669, 361] on div at bounding box center [620, 372] width 145 height 124
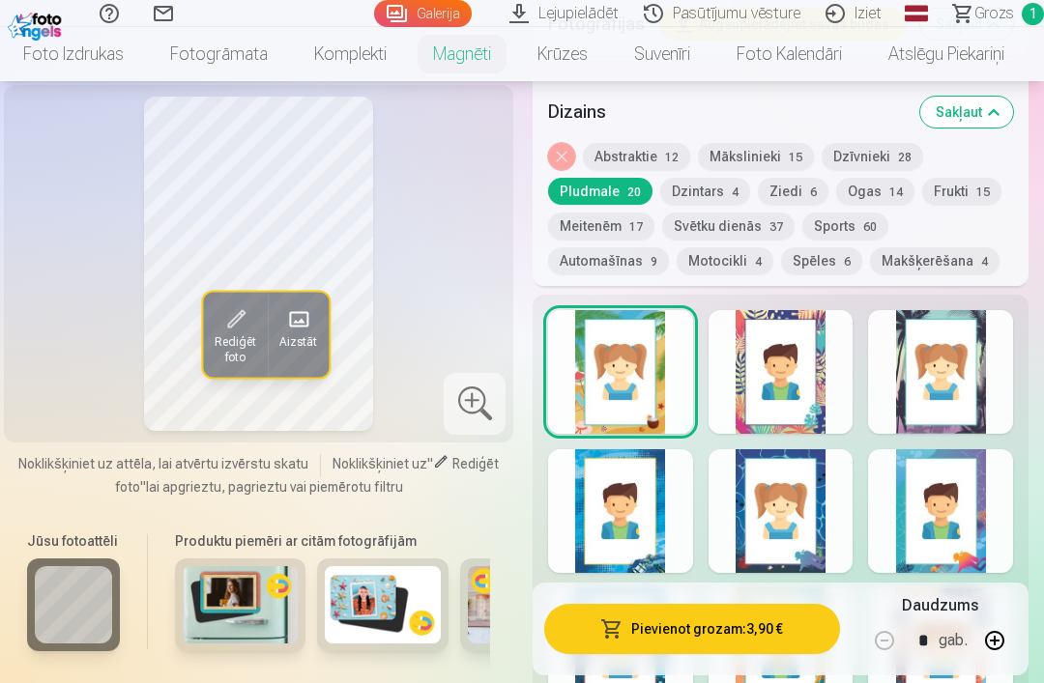
click at [824, 484] on div at bounding box center [780, 511] width 145 height 124
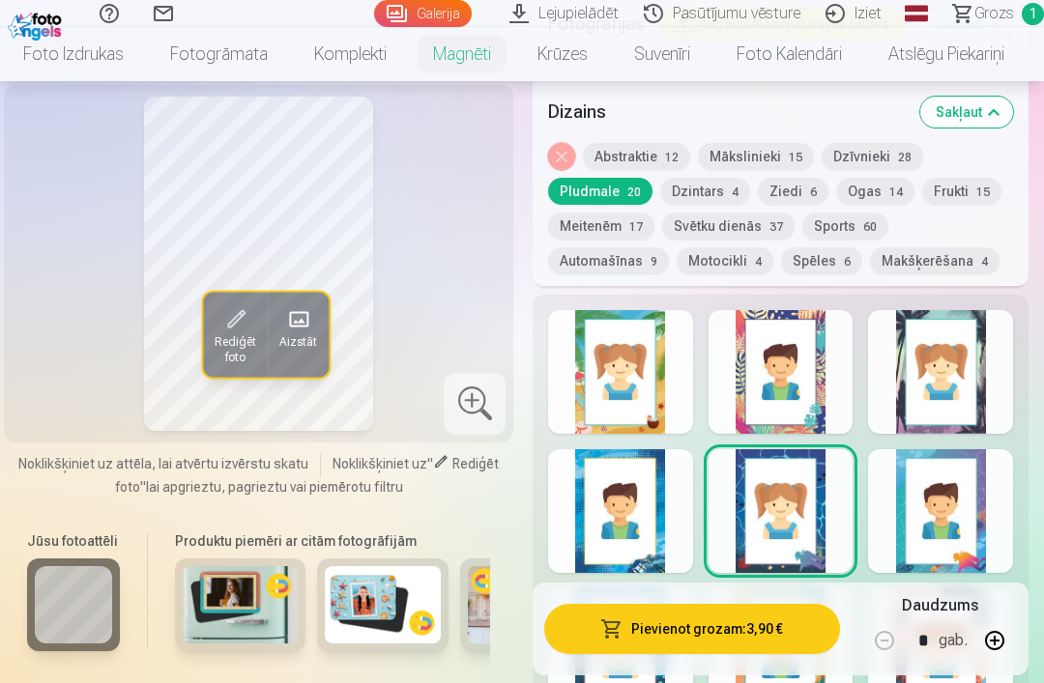
click at [666, 507] on div at bounding box center [620, 511] width 145 height 124
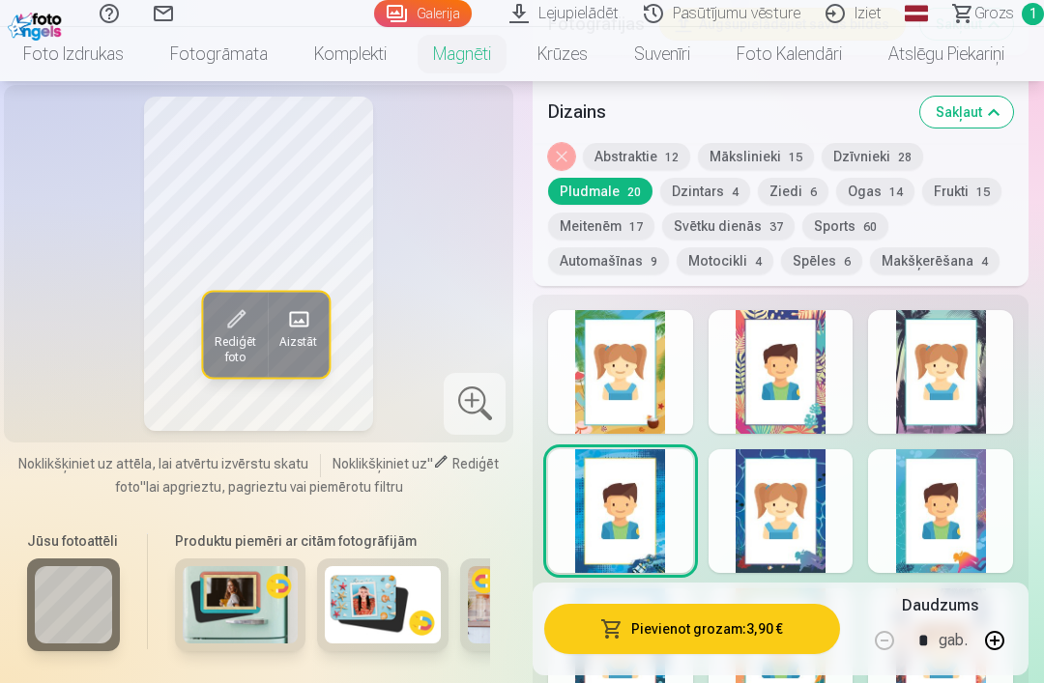
click at [988, 480] on div at bounding box center [940, 511] width 145 height 124
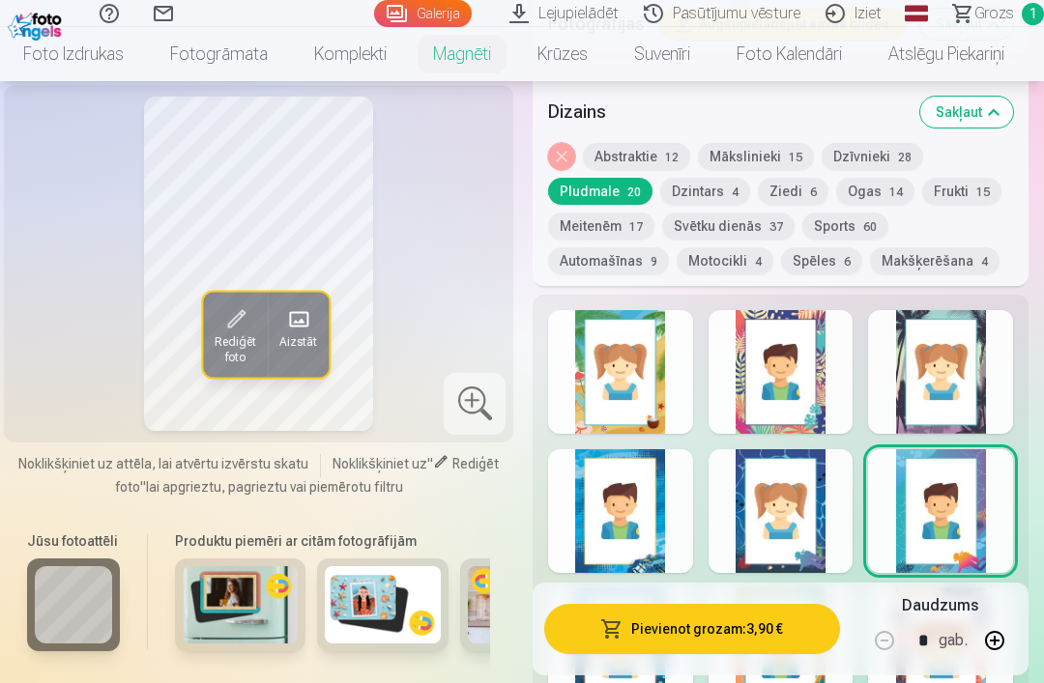
click at [985, 351] on div at bounding box center [940, 372] width 145 height 124
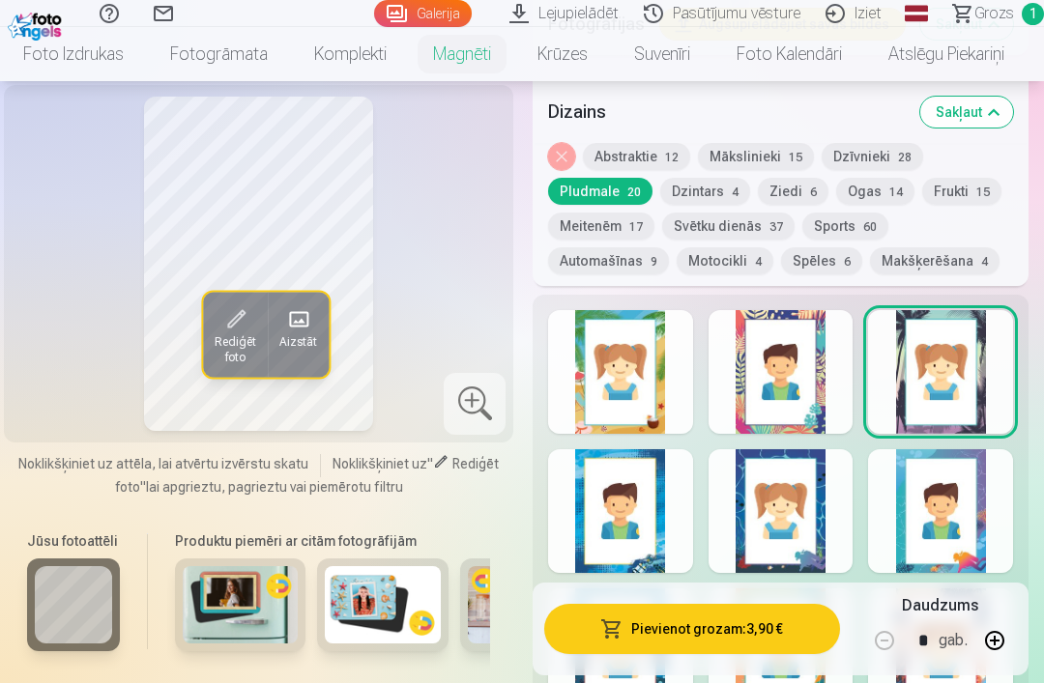
click at [782, 624] on button "Pievienot grozam : 3,90 €" at bounding box center [692, 629] width 296 height 50
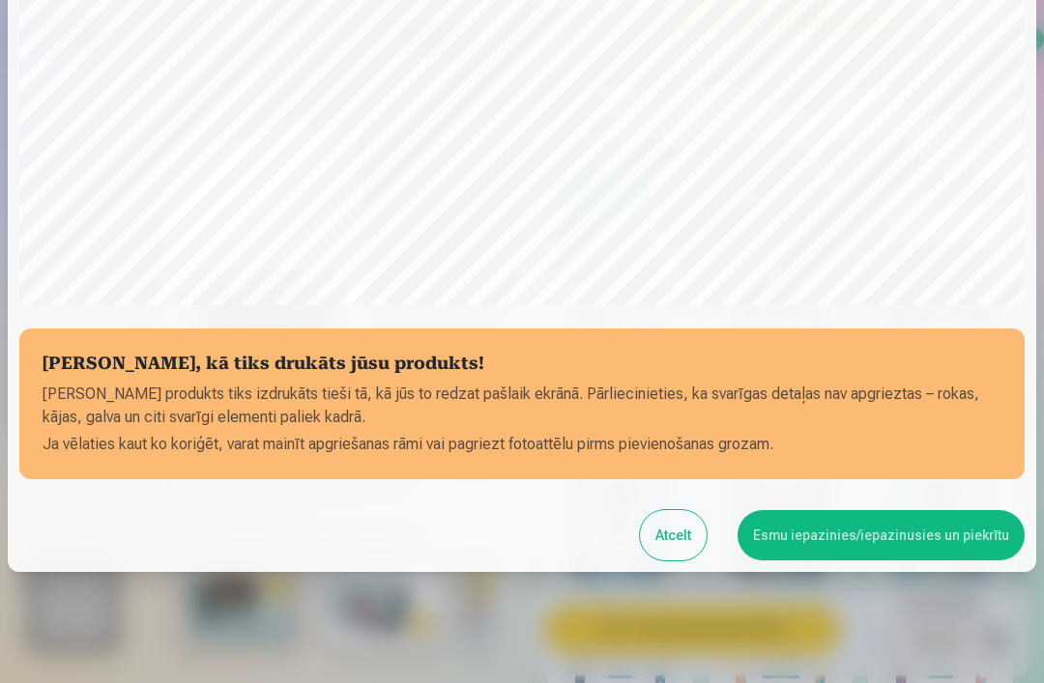
scroll to position [504, 0]
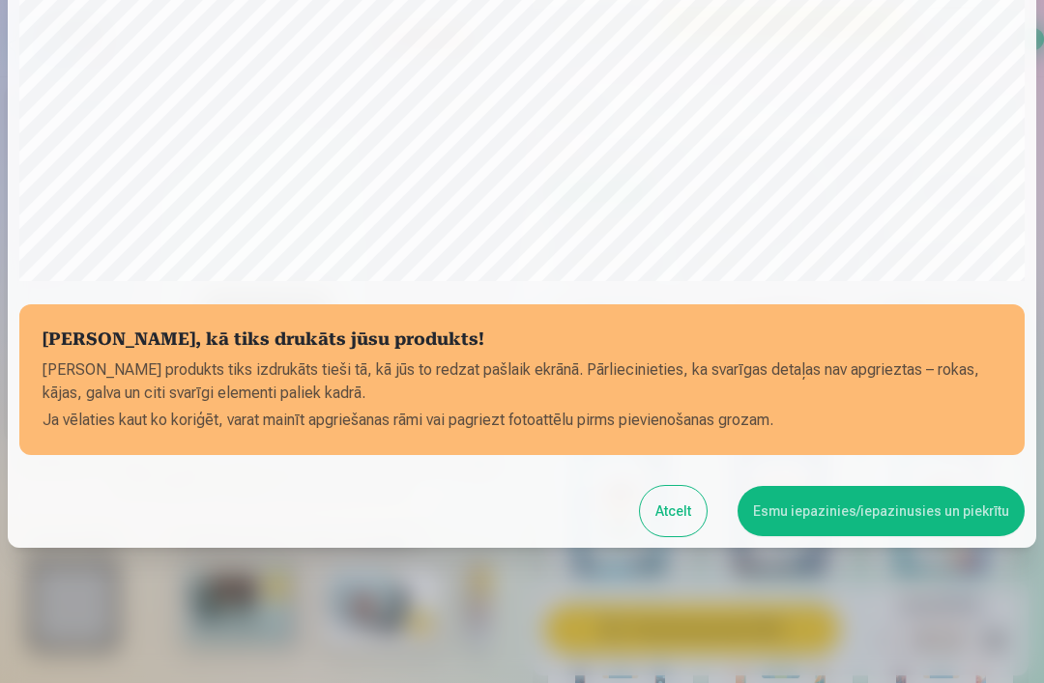
click at [932, 512] on button "Esmu iepazinies/iepazinusies un piekrītu" at bounding box center [880, 511] width 287 height 50
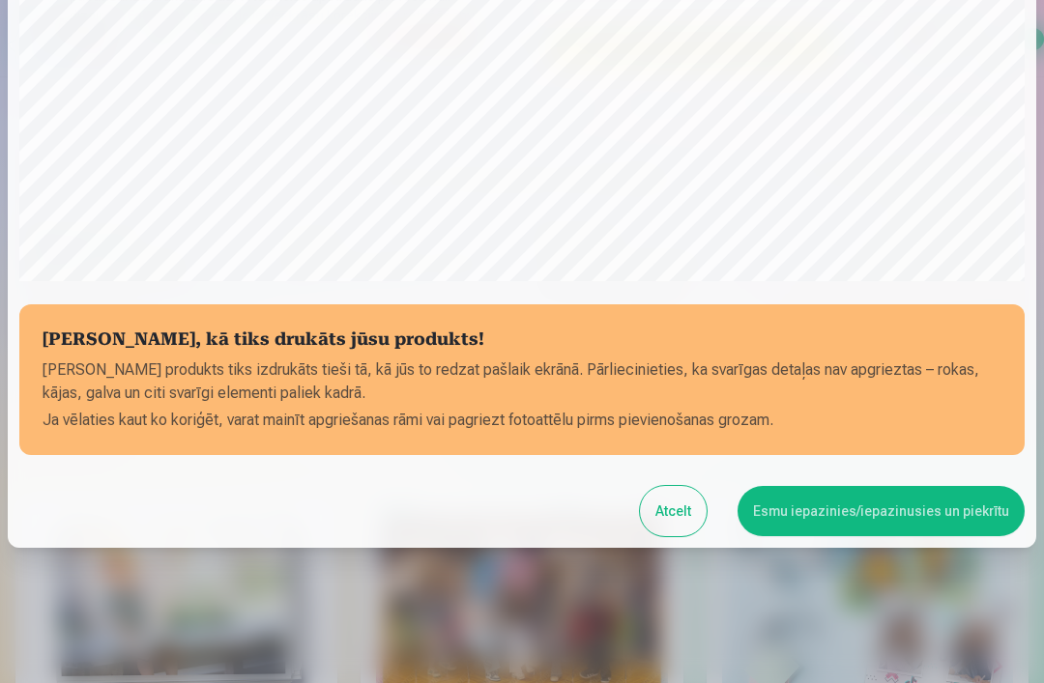
scroll to position [0, 0]
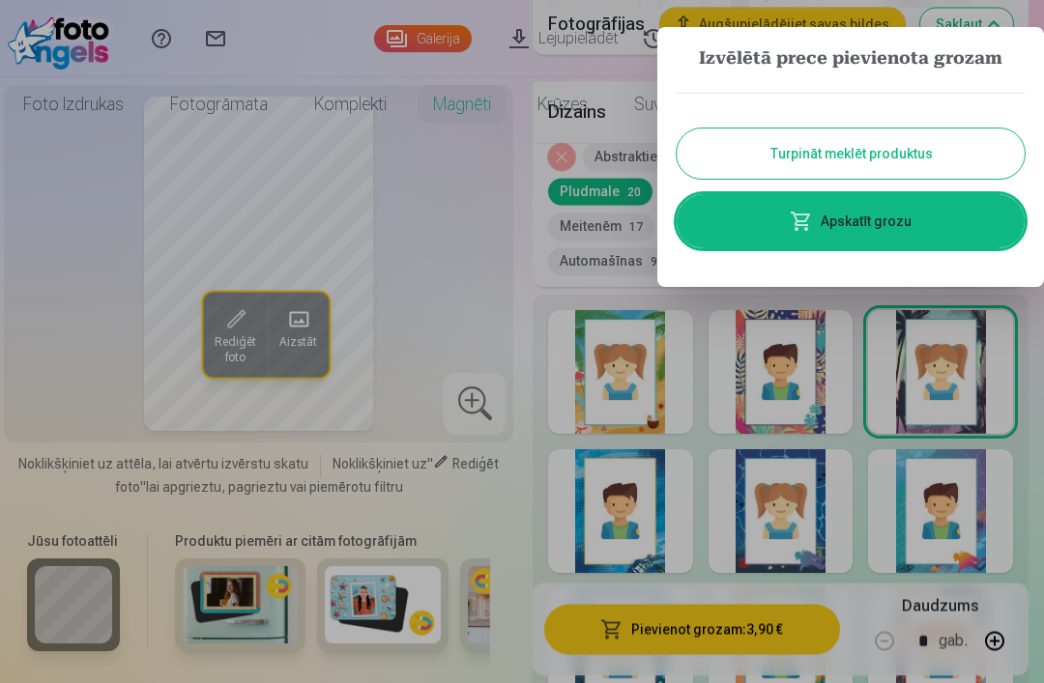
click at [946, 147] on button "Turpināt meklēt produktus" at bounding box center [850, 154] width 348 height 50
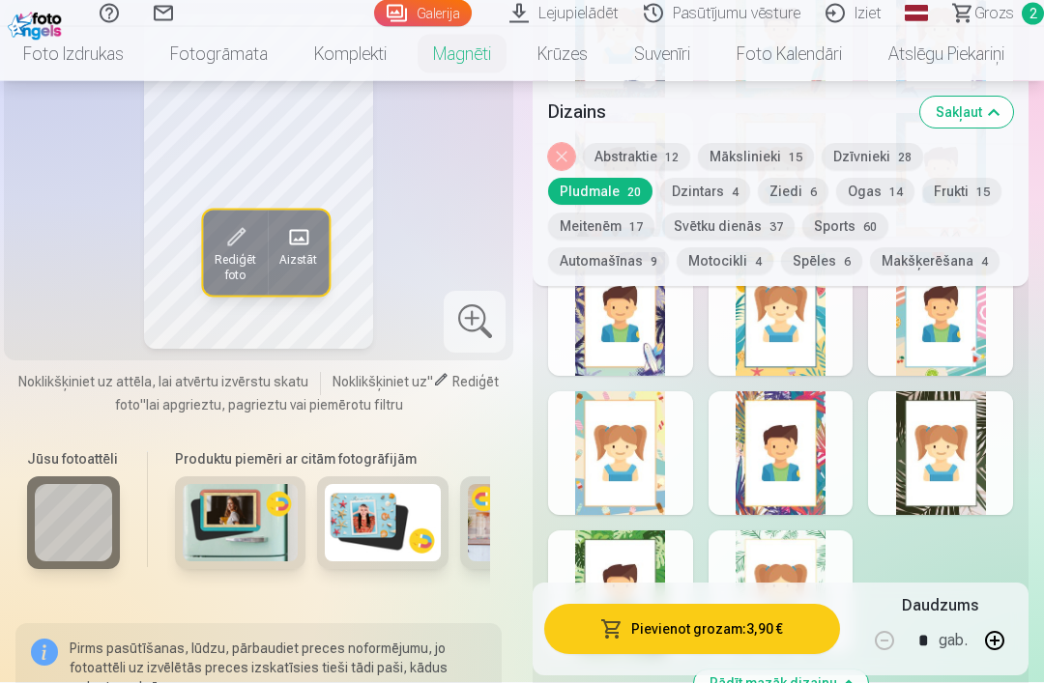
scroll to position [1981, 0]
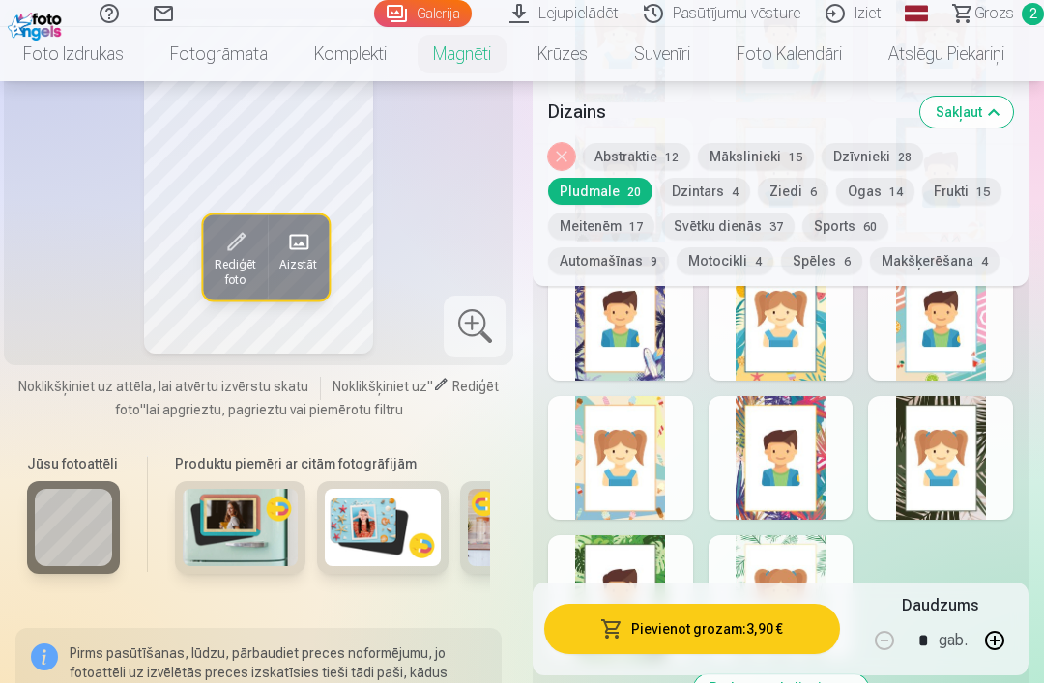
click at [977, 423] on div at bounding box center [940, 458] width 145 height 124
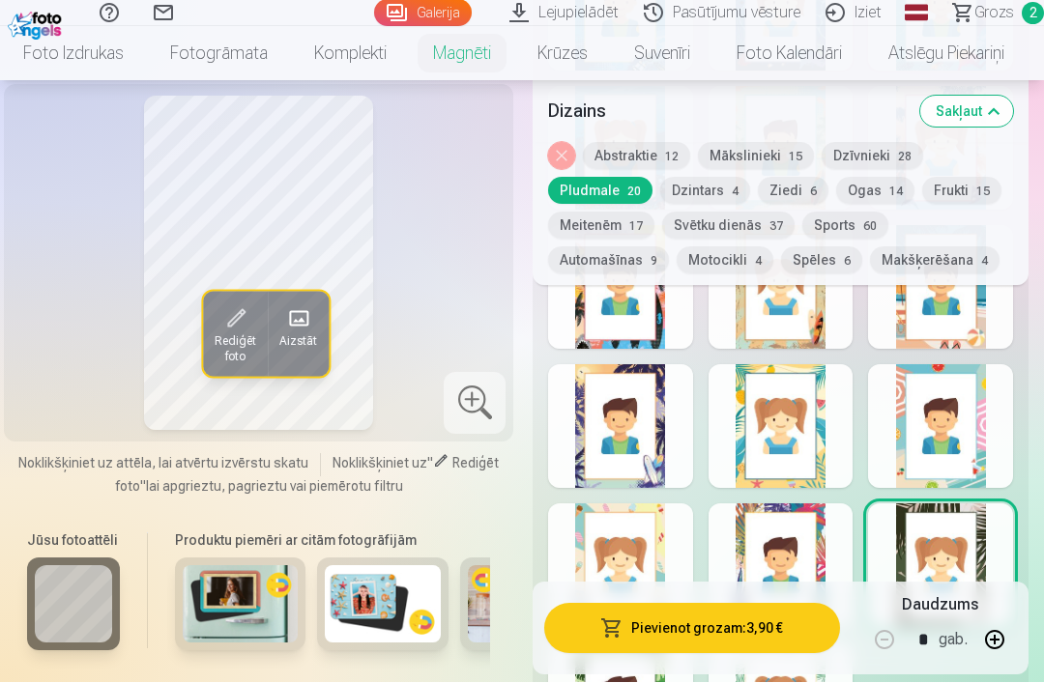
scroll to position [1874, 0]
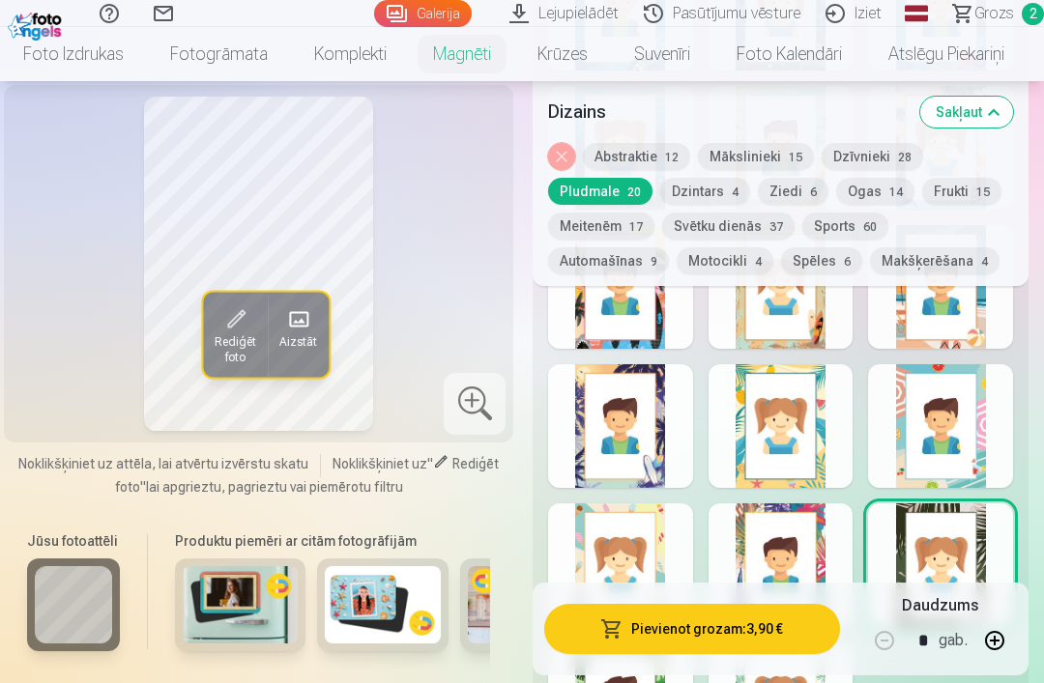
click at [824, 565] on div at bounding box center [780, 566] width 145 height 124
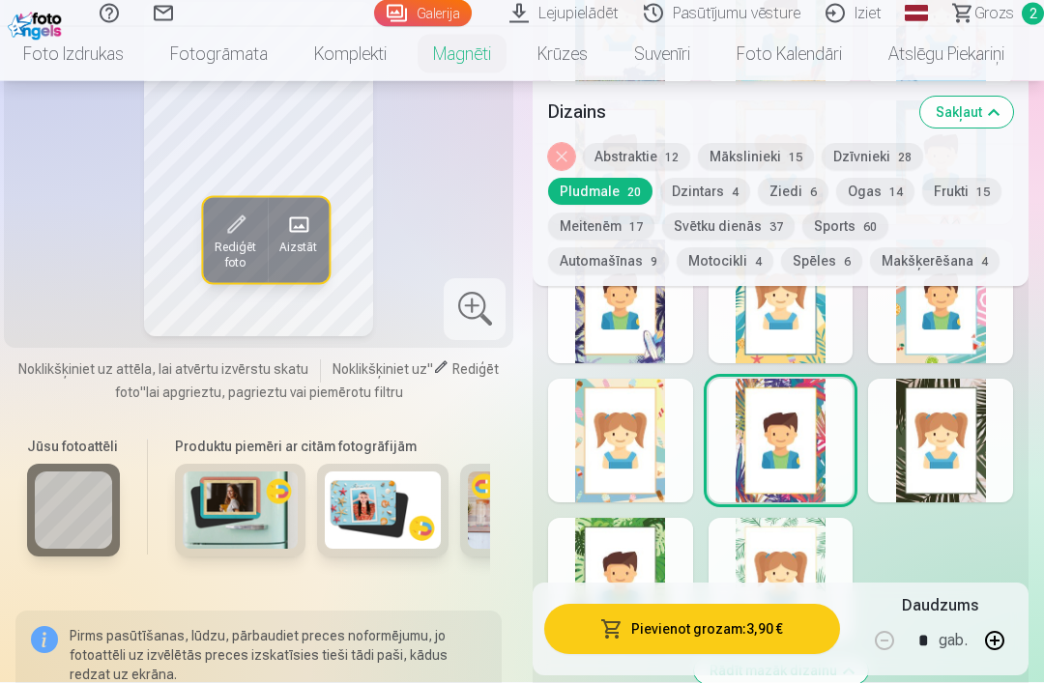
scroll to position [1999, 0]
click at [654, 570] on div at bounding box center [620, 580] width 145 height 124
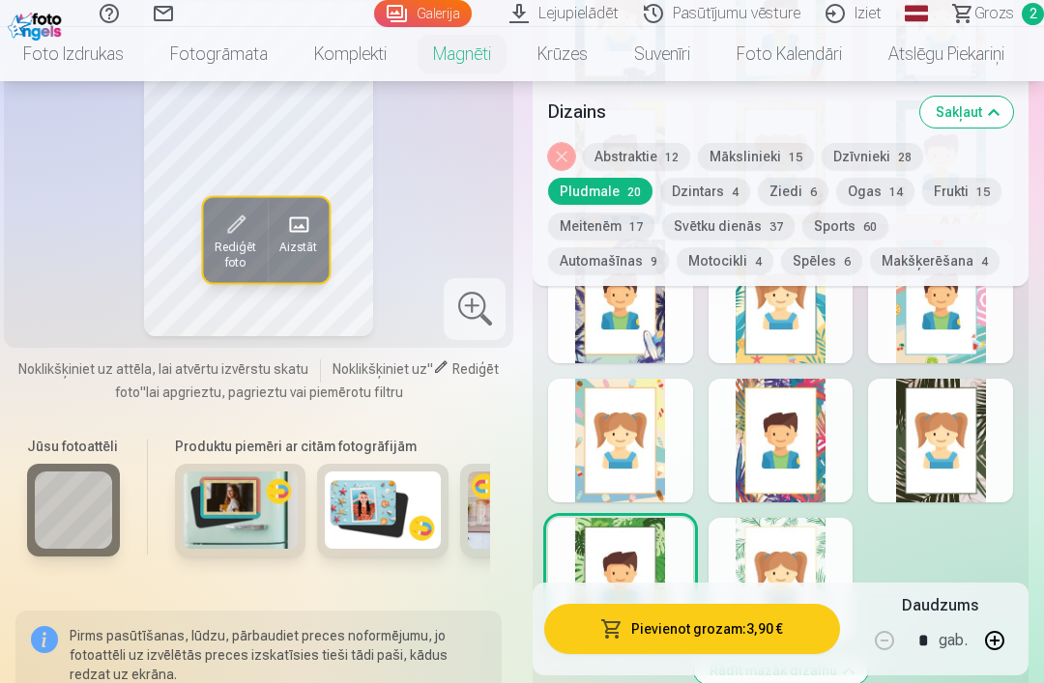
click at [838, 574] on div at bounding box center [780, 580] width 145 height 124
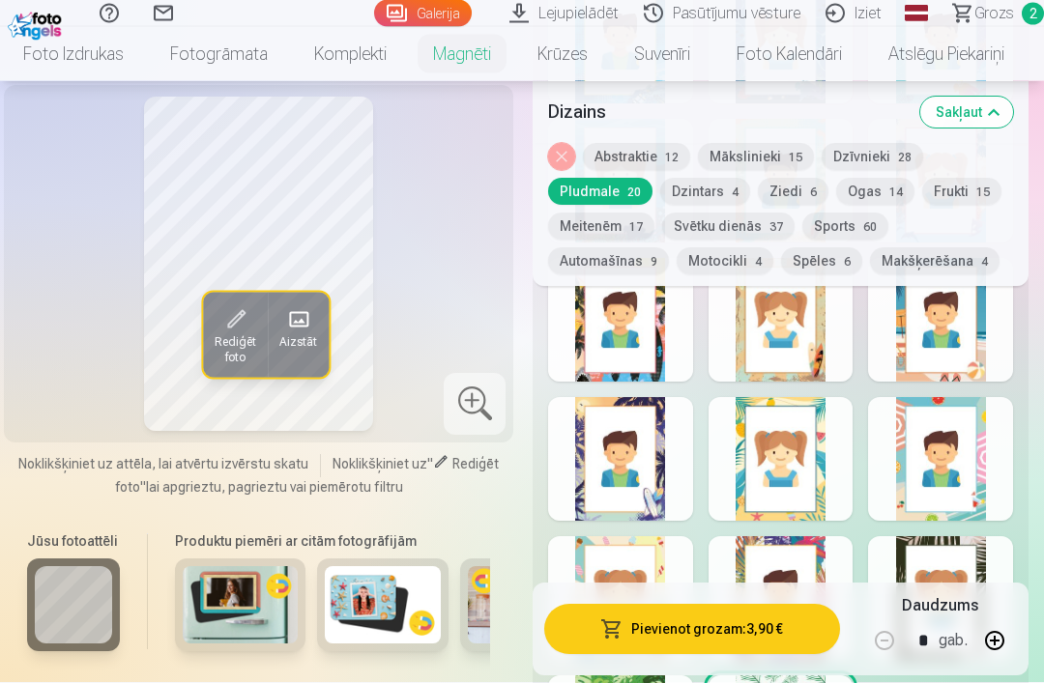
scroll to position [1842, 0]
click at [982, 555] on div at bounding box center [940, 597] width 145 height 124
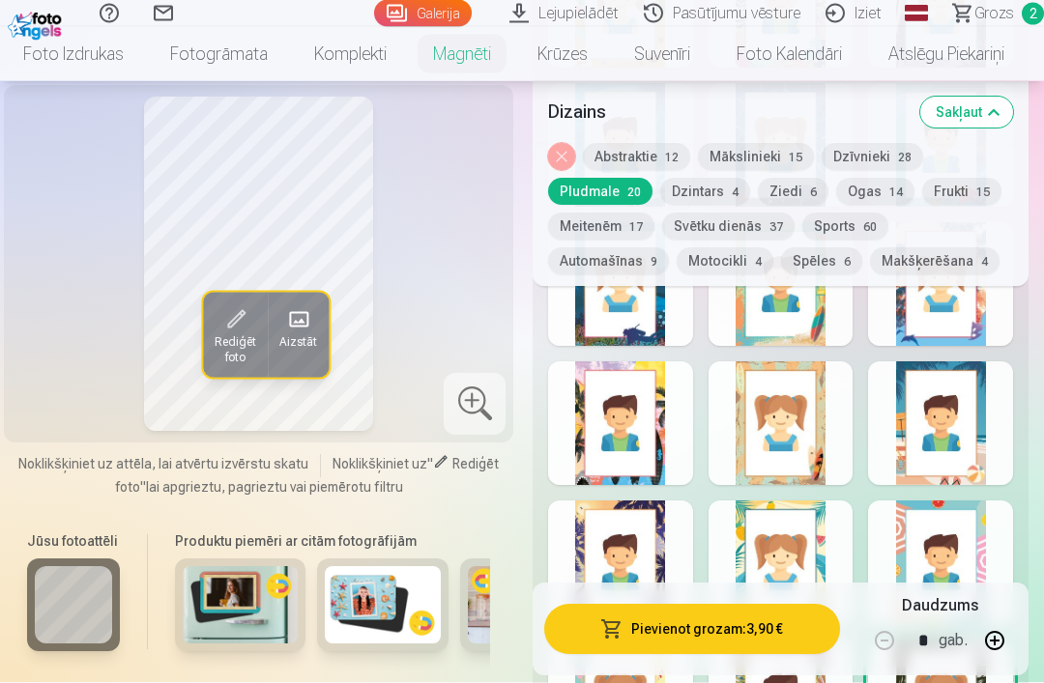
scroll to position [1744, 0]
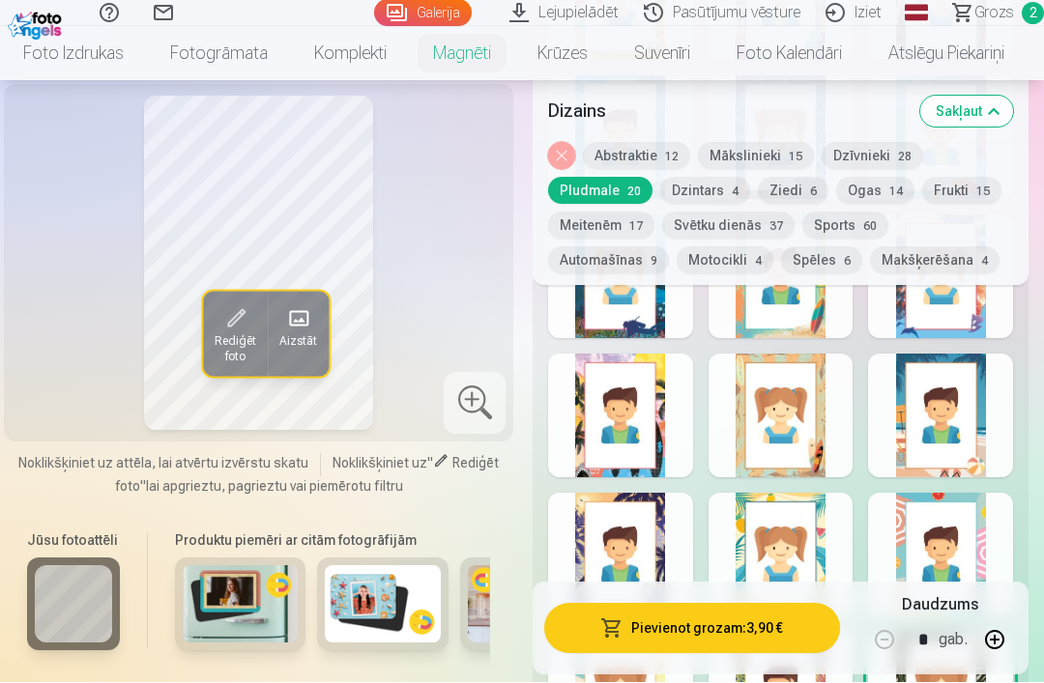
click at [780, 654] on button "Pievienot grozam : 3,90 €" at bounding box center [692, 629] width 296 height 50
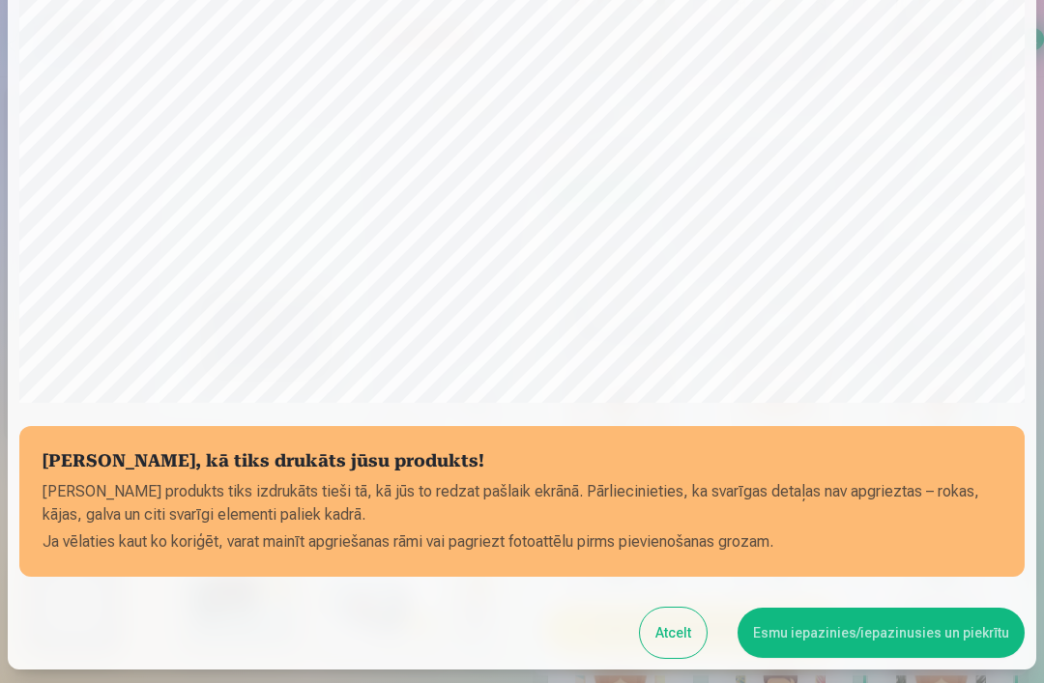
scroll to position [442, 0]
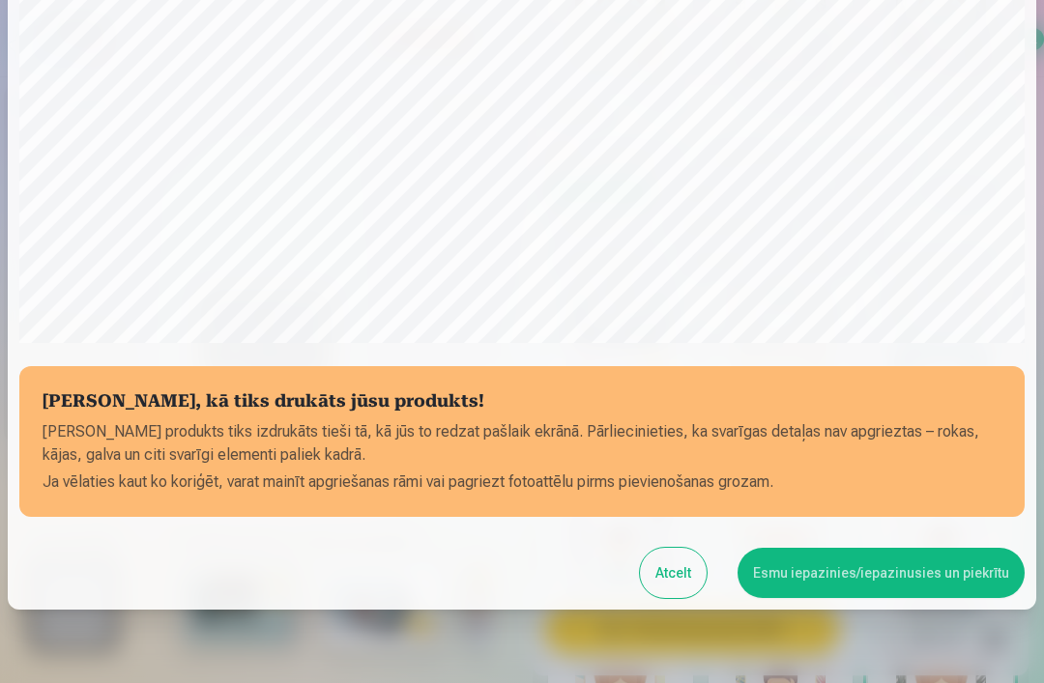
click at [921, 583] on button "Esmu iepazinies/iepazinusies un piekrītu" at bounding box center [880, 573] width 287 height 50
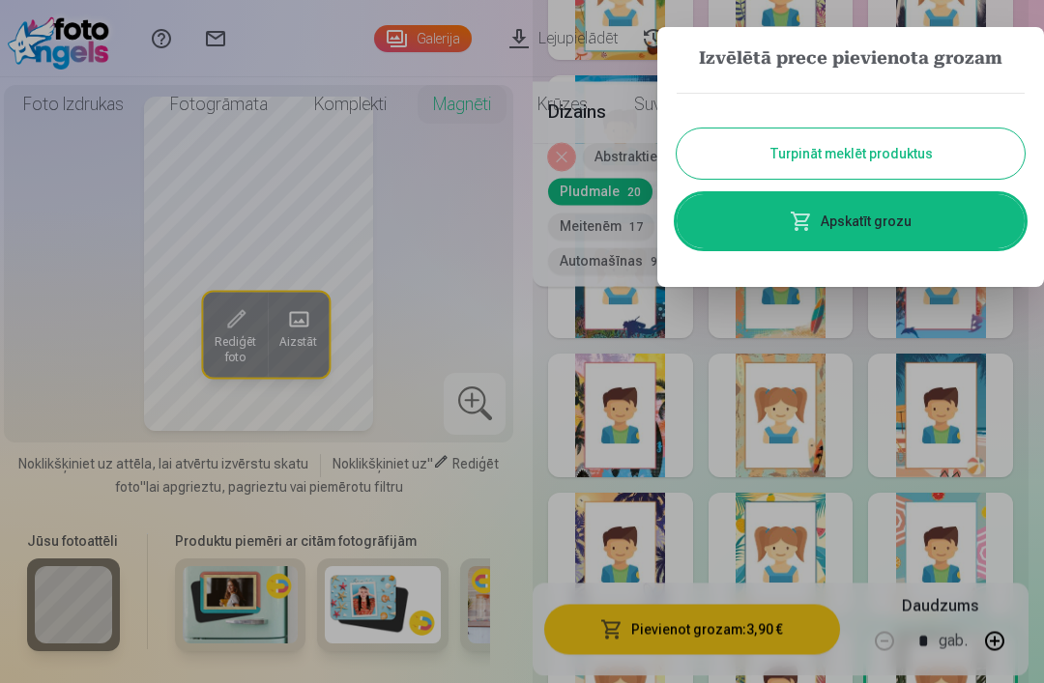
click at [931, 132] on button "Turpināt meklēt produktus" at bounding box center [850, 154] width 348 height 50
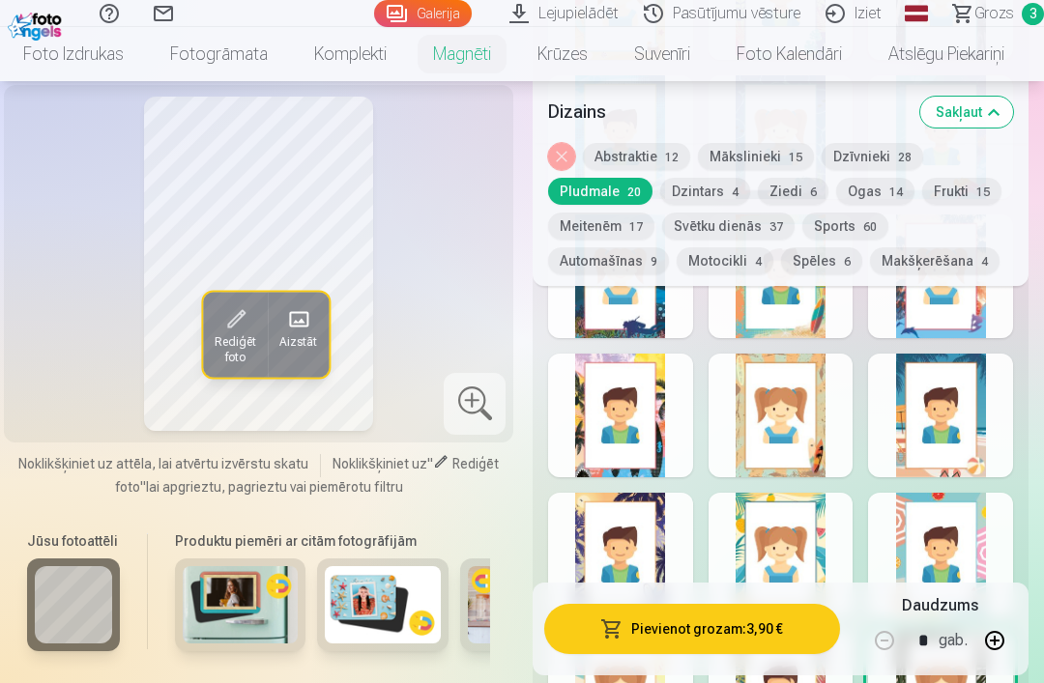
click at [57, 47] on link "Foto izdrukas" at bounding box center [73, 54] width 147 height 54
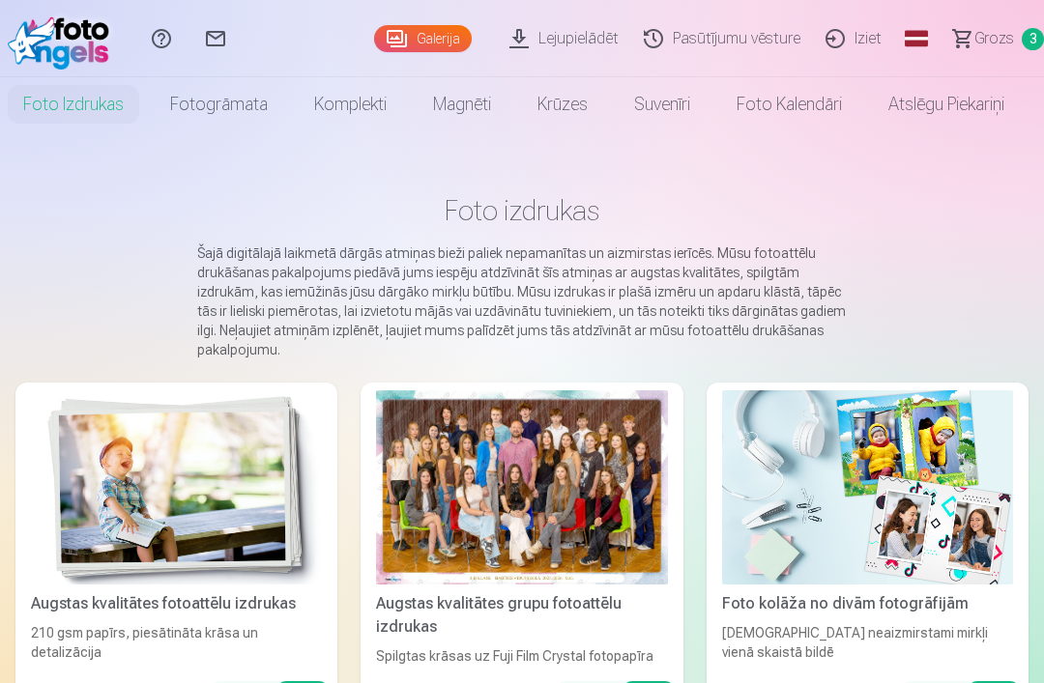
click at [209, 481] on img at bounding box center [176, 487] width 291 height 194
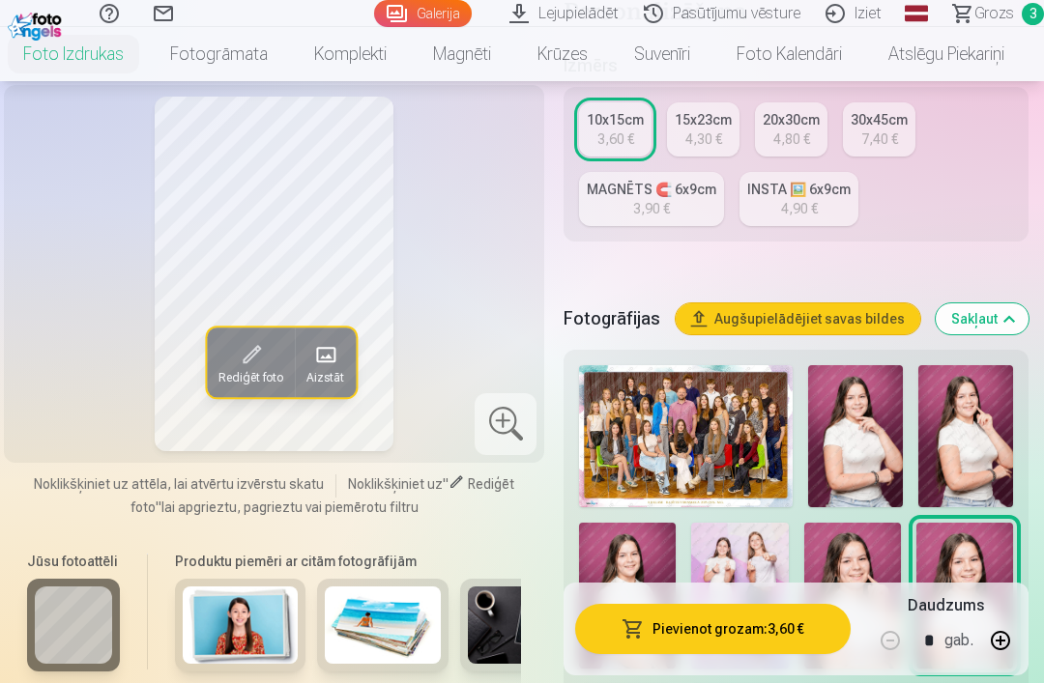
scroll to position [447, 0]
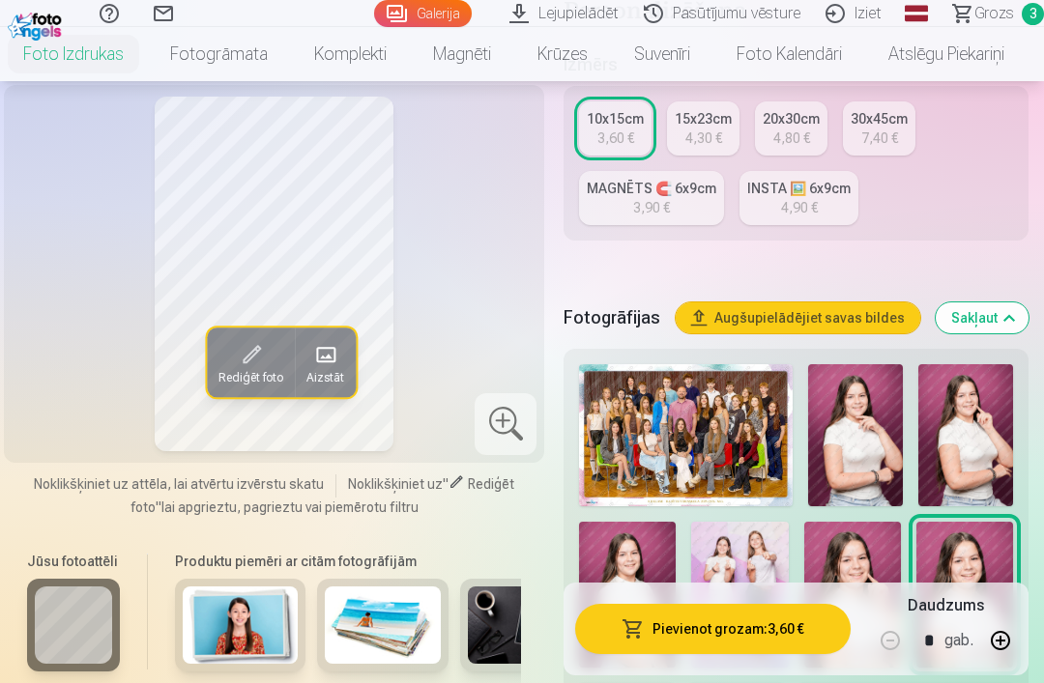
click at [792, 442] on img at bounding box center [686, 435] width 214 height 142
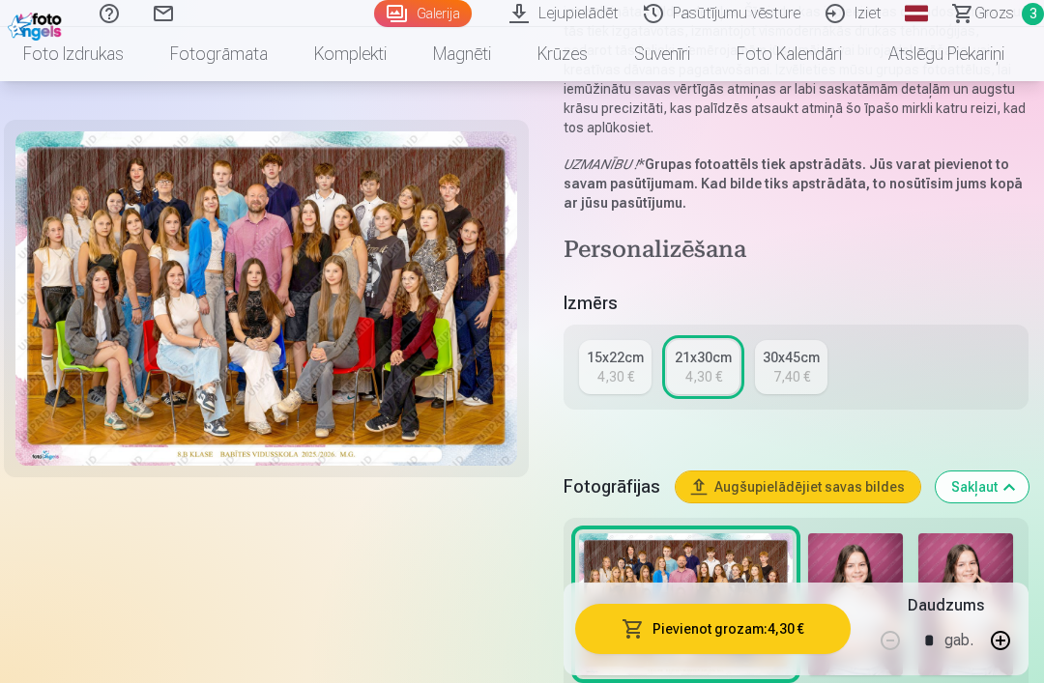
scroll to position [272, 0]
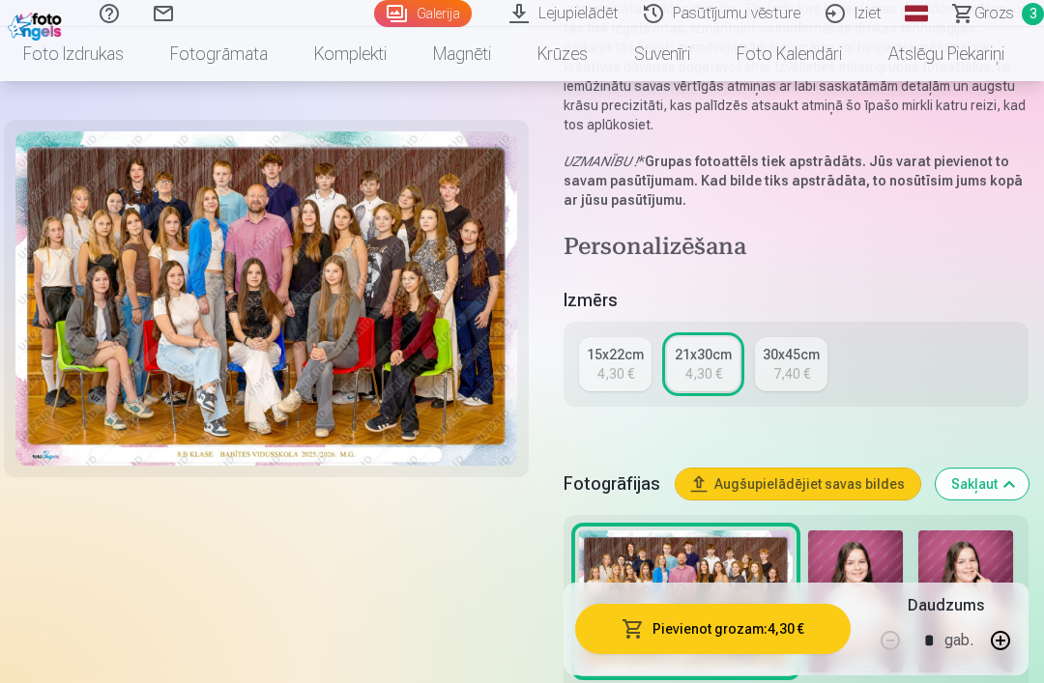
click at [628, 362] on div "15x22cm" at bounding box center [615, 354] width 57 height 19
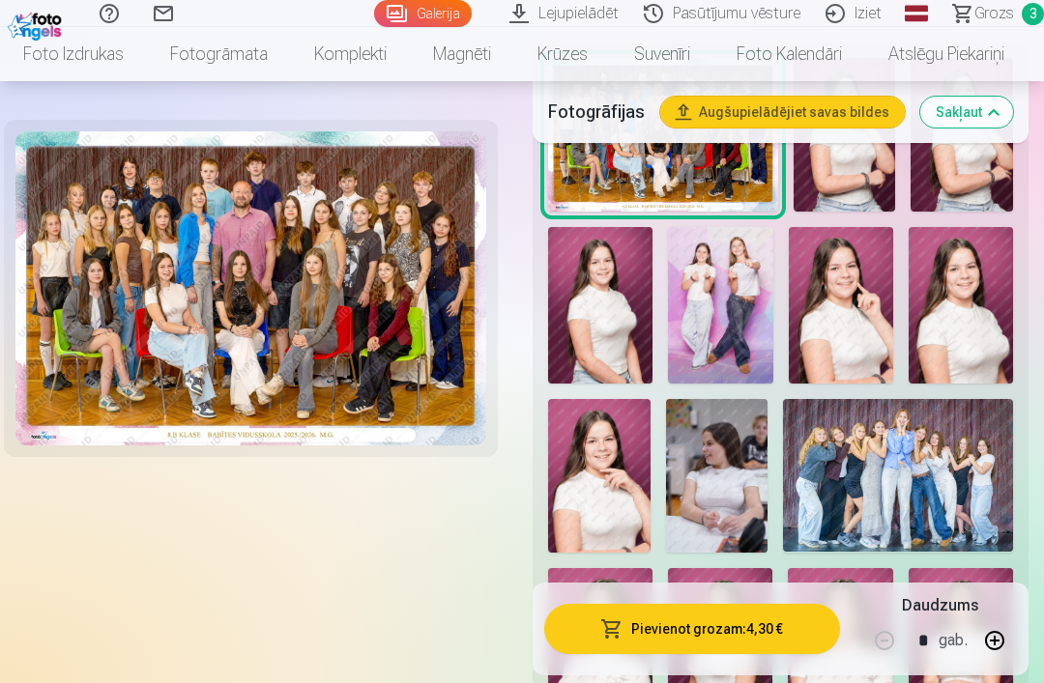
scroll to position [648, 0]
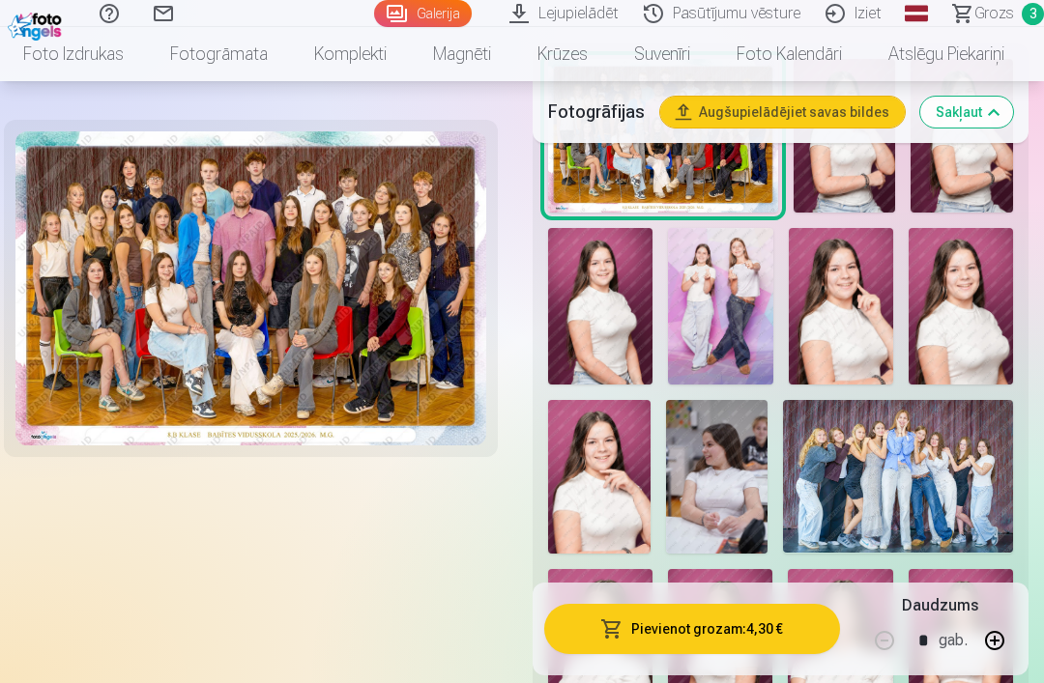
click at [929, 456] on img at bounding box center [898, 476] width 230 height 153
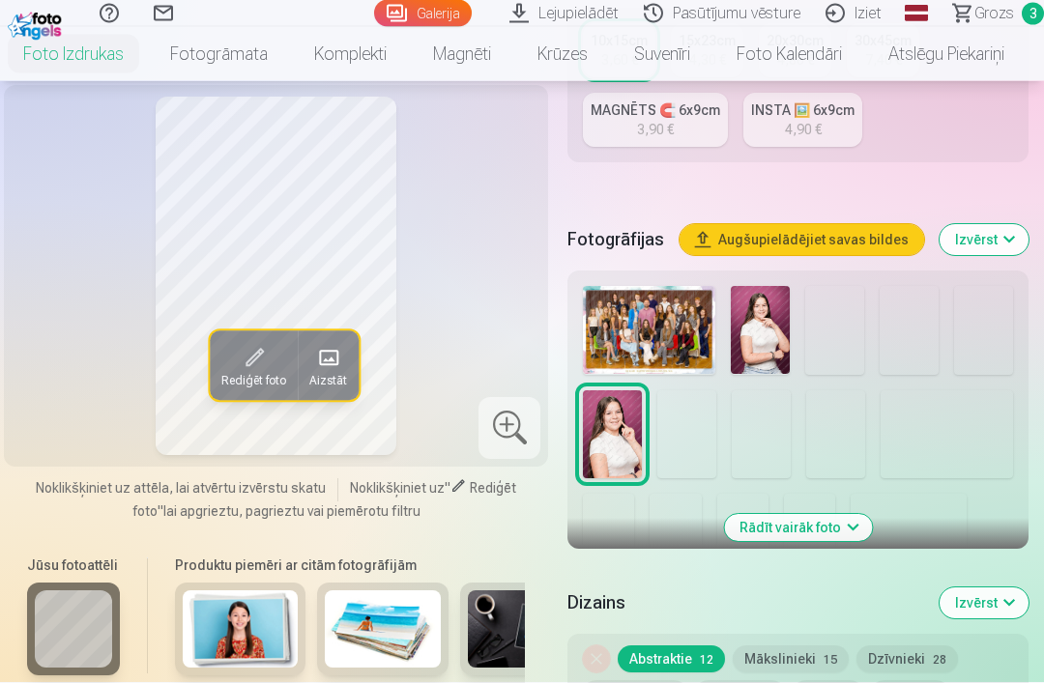
scroll to position [526, 0]
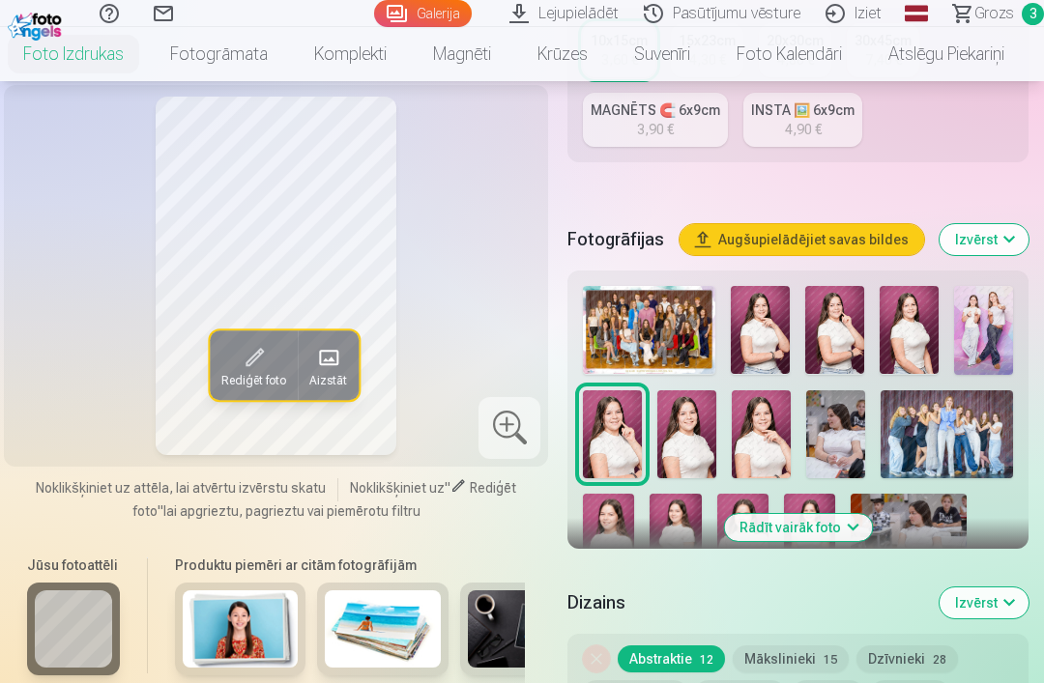
click at [975, 427] on img at bounding box center [946, 434] width 132 height 88
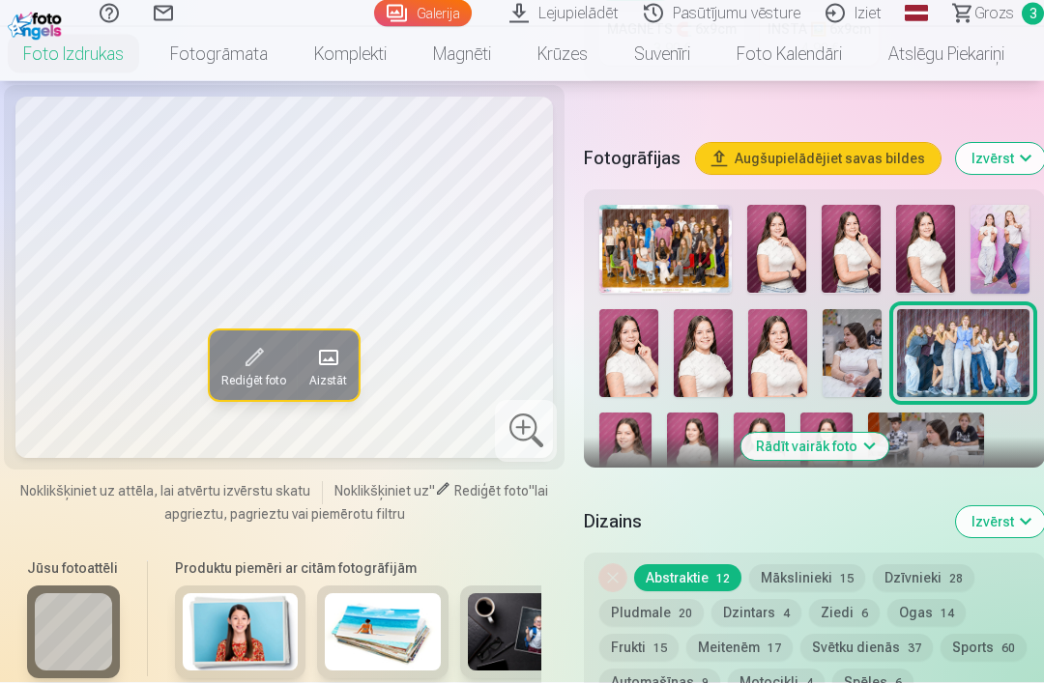
scroll to position [631, 0]
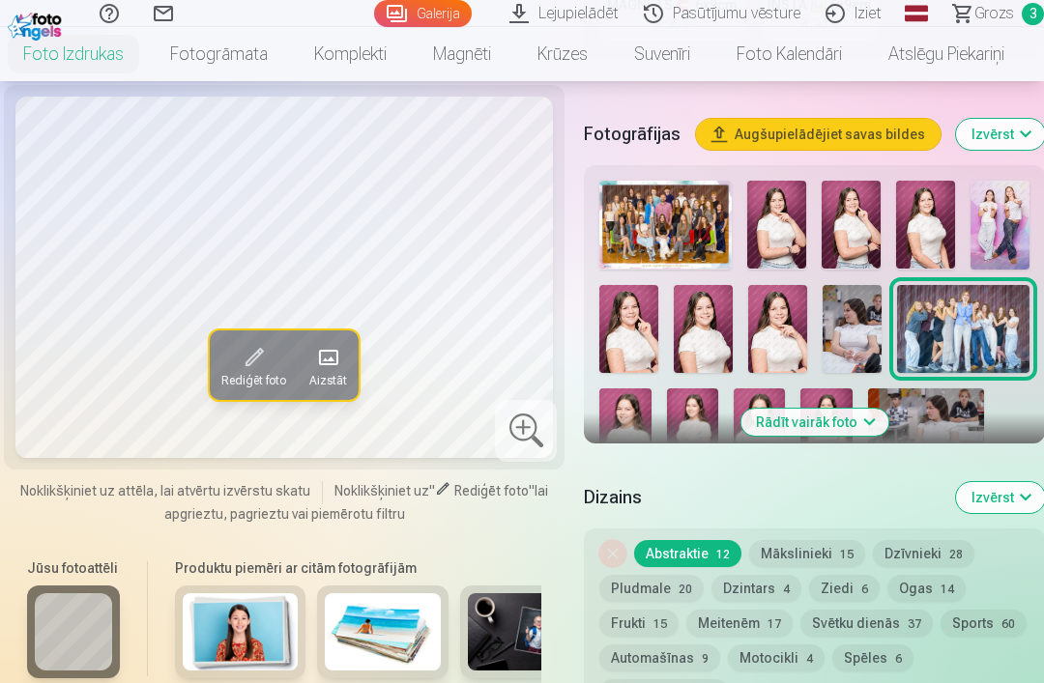
click at [831, 423] on button "Rādīt vairāk foto" at bounding box center [814, 422] width 148 height 27
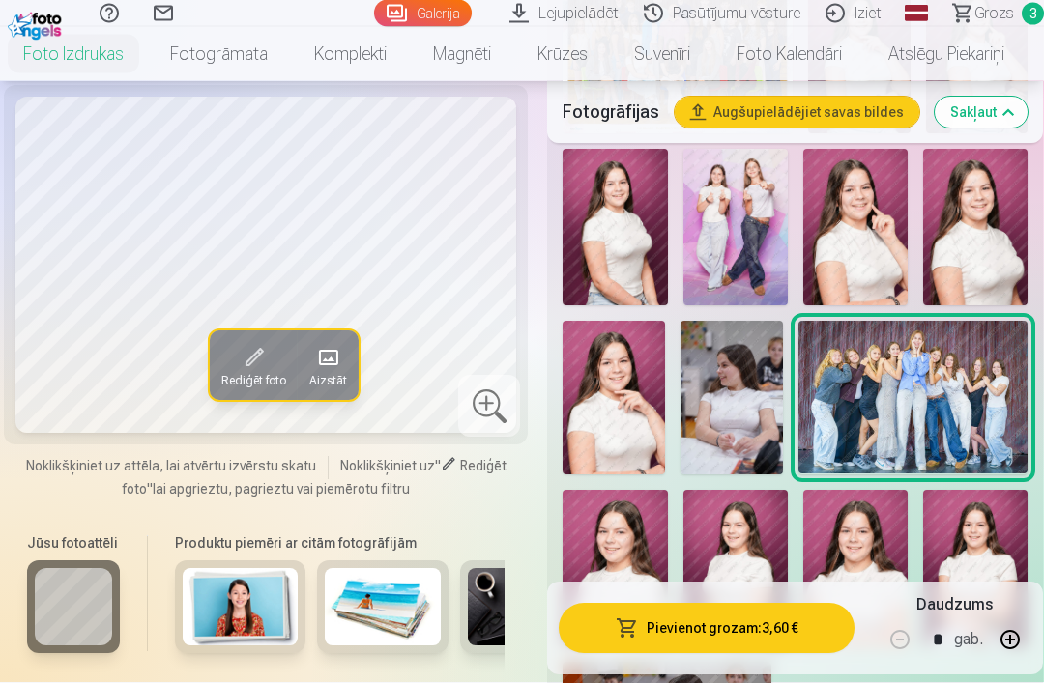
scroll to position [813, 0]
click at [728, 364] on img at bounding box center [731, 398] width 102 height 154
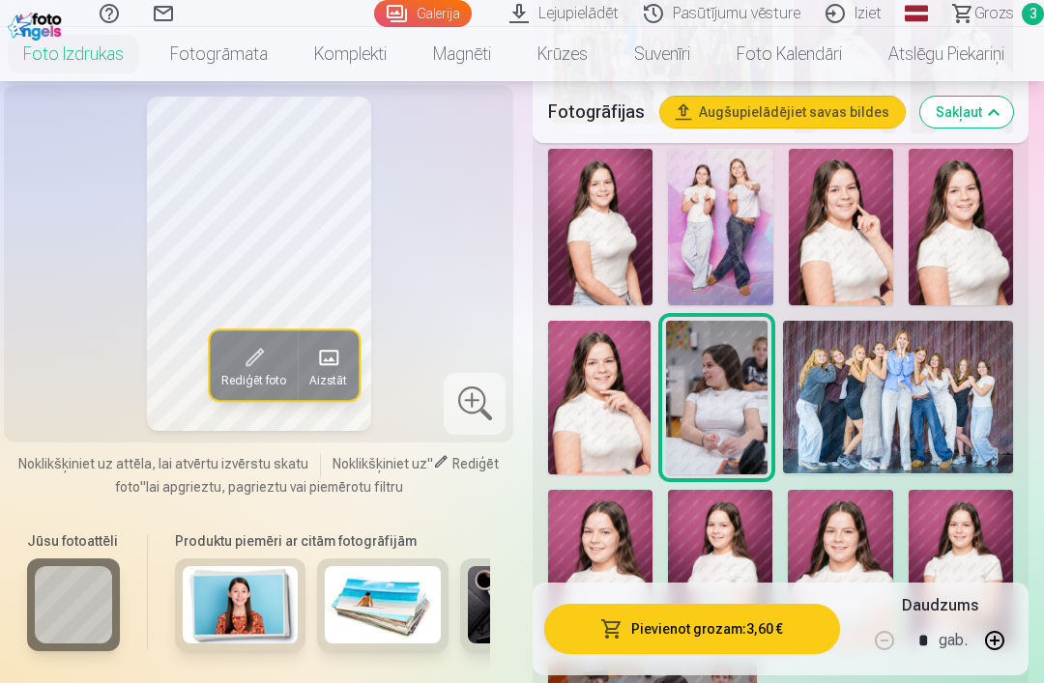
click at [783, 654] on button "Pievienot grozam : 3,60 €" at bounding box center [692, 629] width 296 height 50
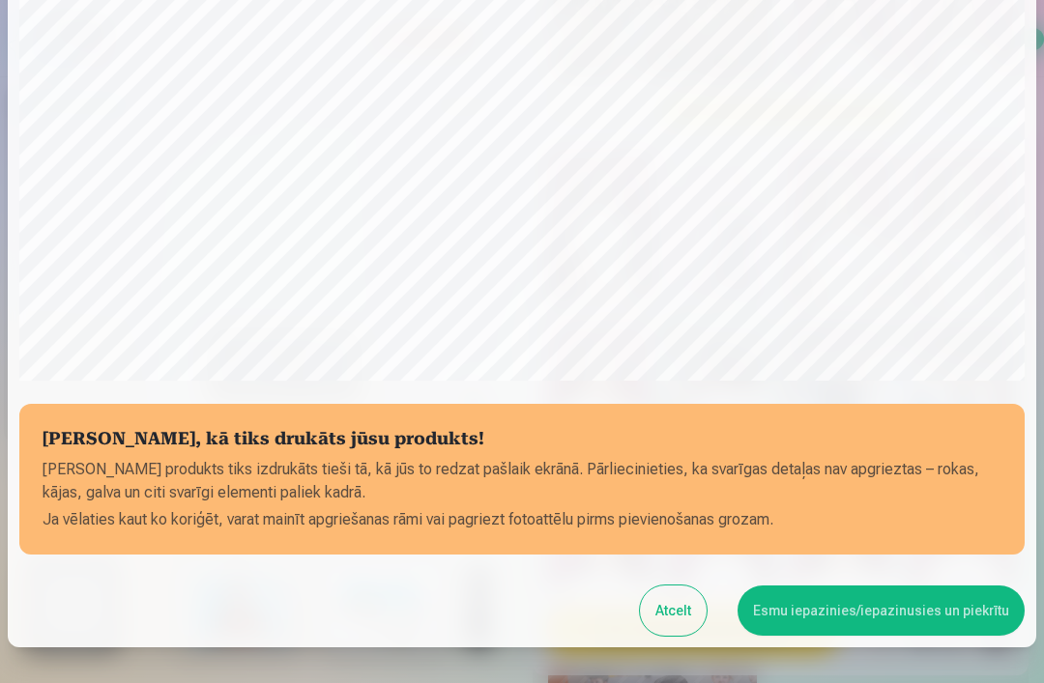
scroll to position [442, 0]
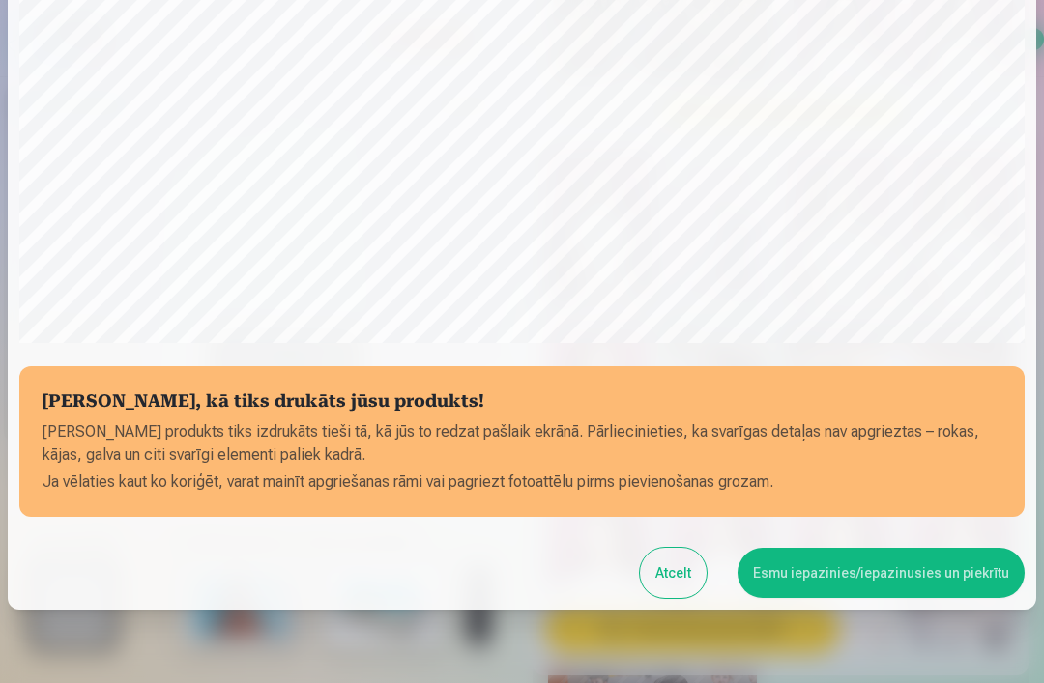
click at [938, 569] on button "Esmu iepazinies/iepazinusies un piekrītu" at bounding box center [880, 573] width 287 height 50
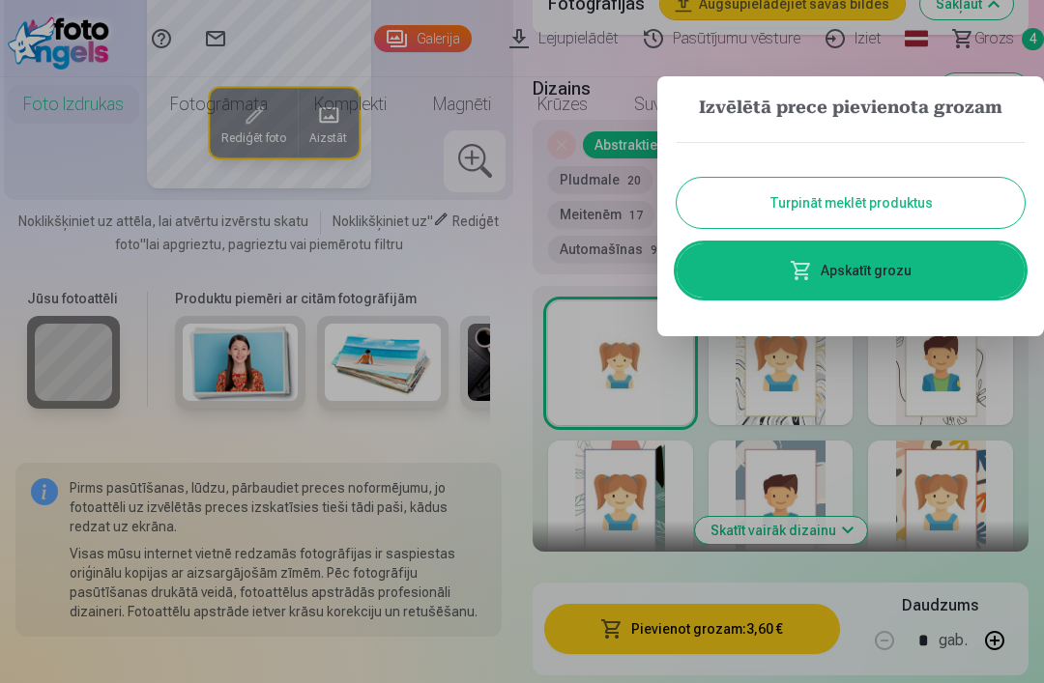
scroll to position [0, 0]
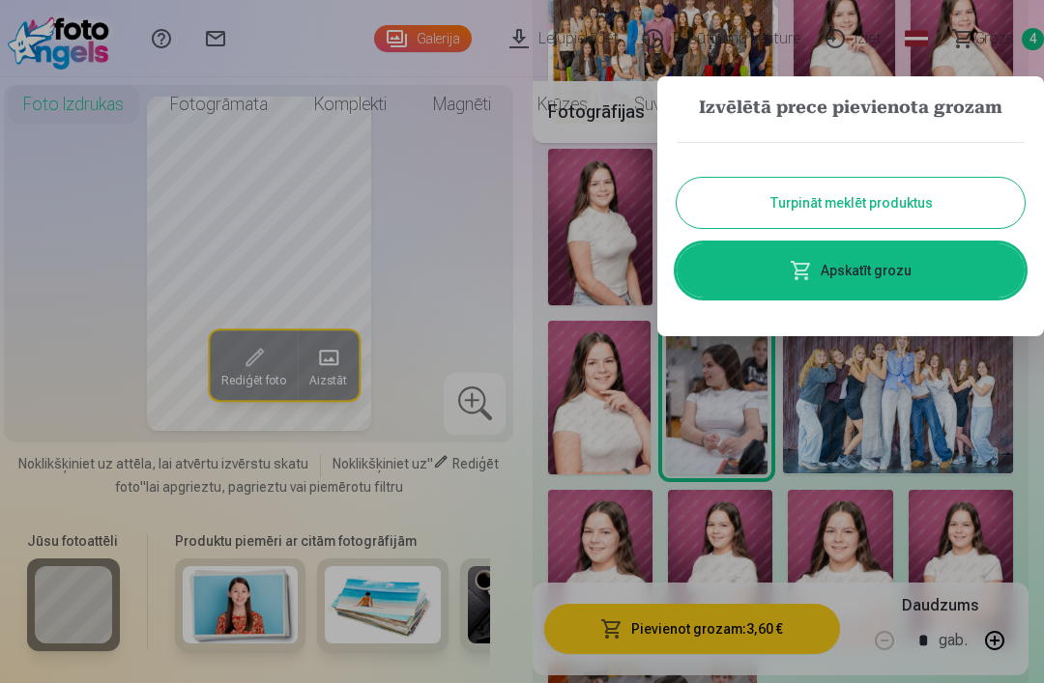
click at [927, 271] on link "Apskatīt grozu" at bounding box center [850, 271] width 348 height 54
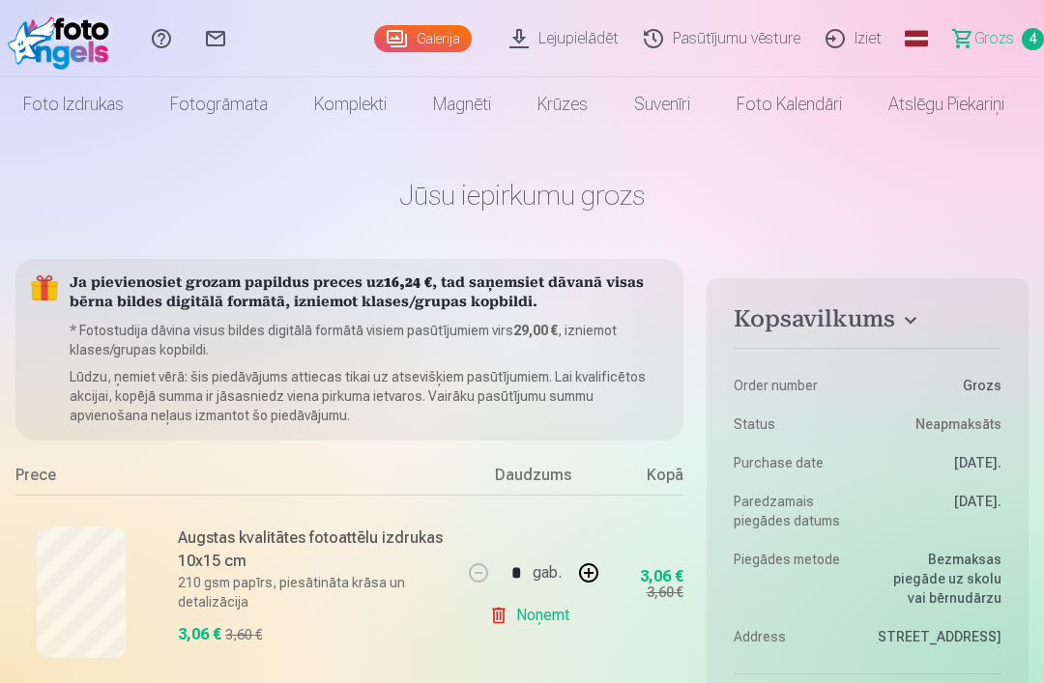
click at [57, 100] on link "Foto izdrukas" at bounding box center [73, 104] width 147 height 54
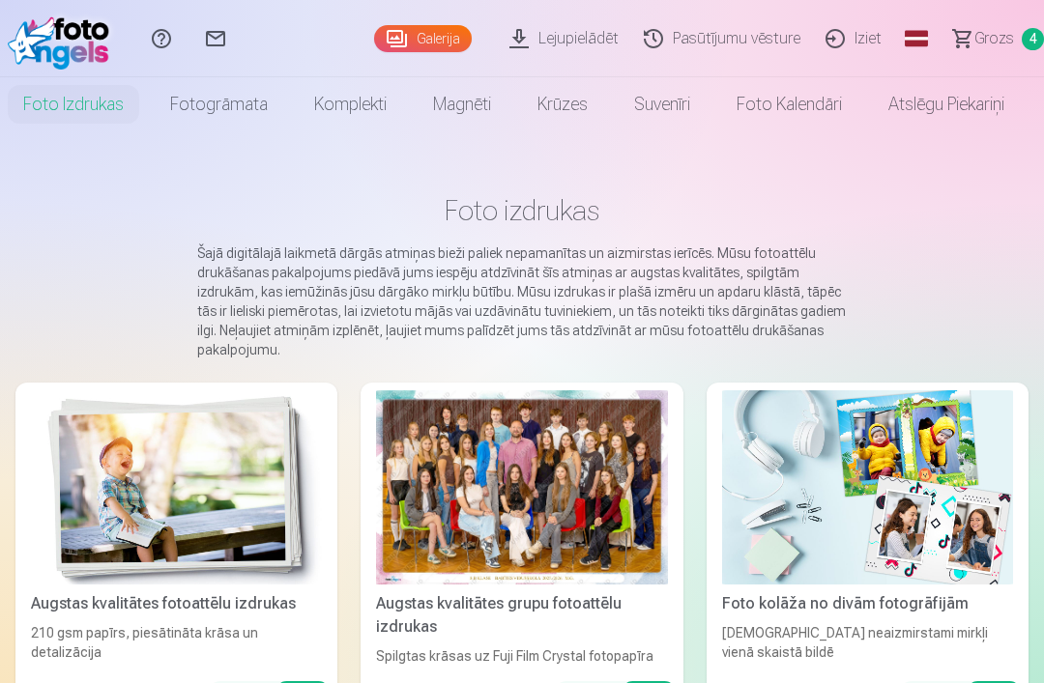
click at [193, 469] on img at bounding box center [176, 487] width 291 height 194
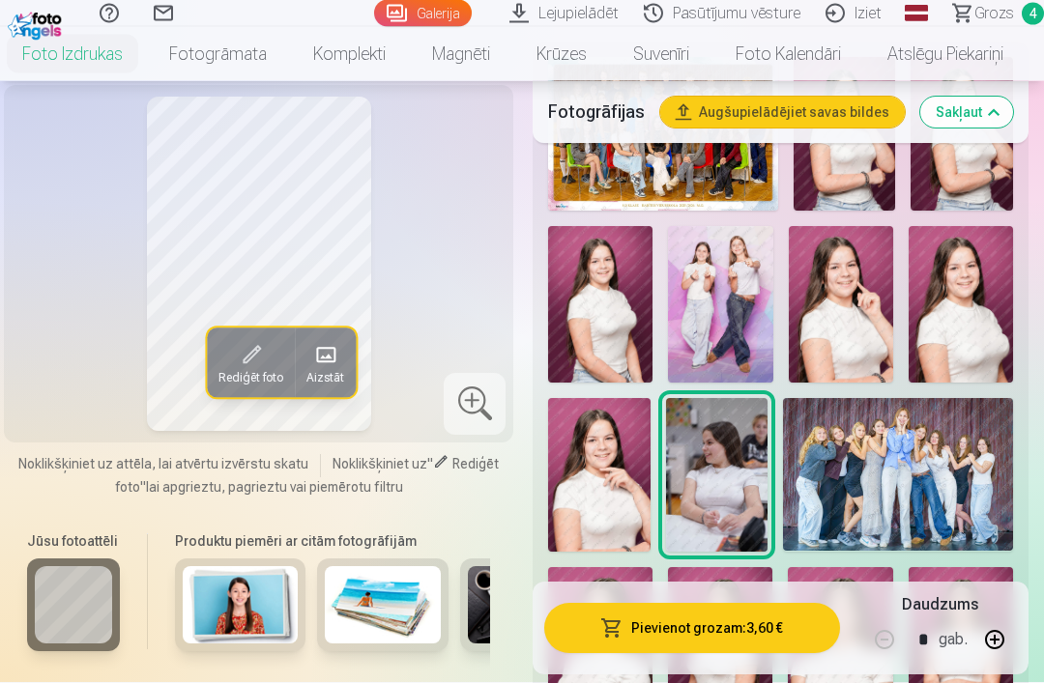
scroll to position [735, 0]
click at [732, 273] on img at bounding box center [720, 304] width 104 height 157
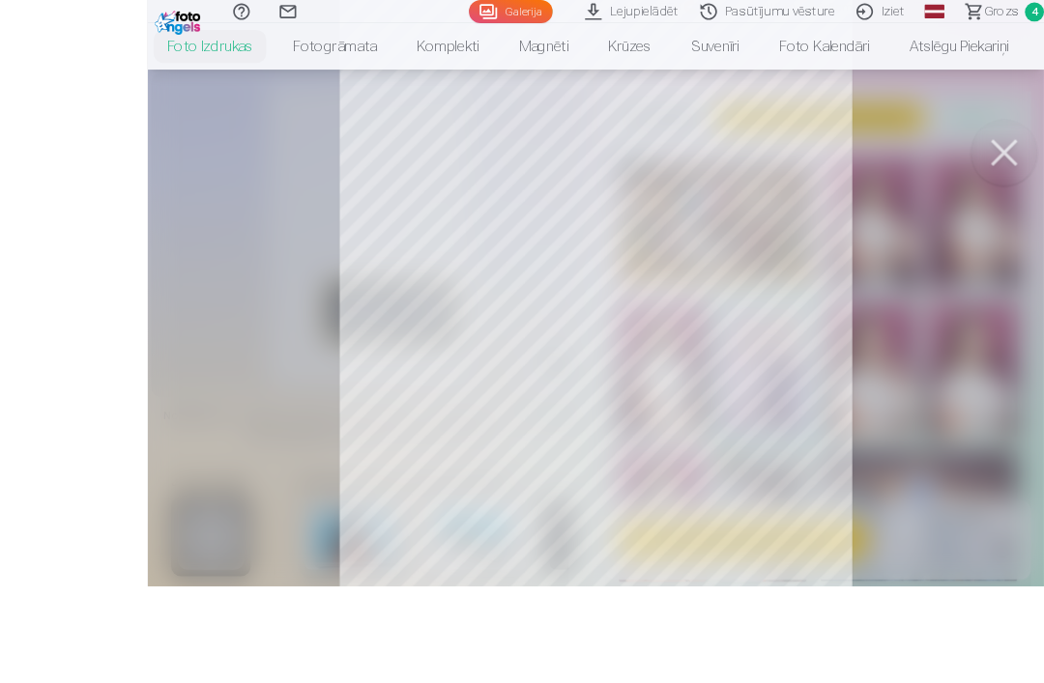
scroll to position [773, 0]
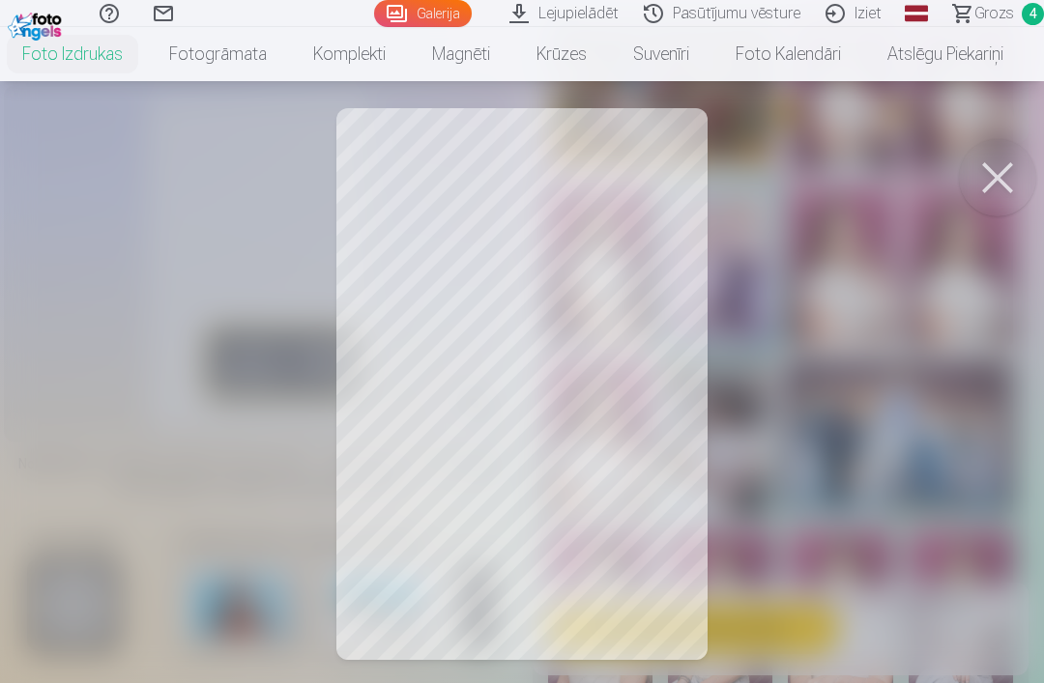
click at [1003, 166] on button at bounding box center [997, 177] width 77 height 77
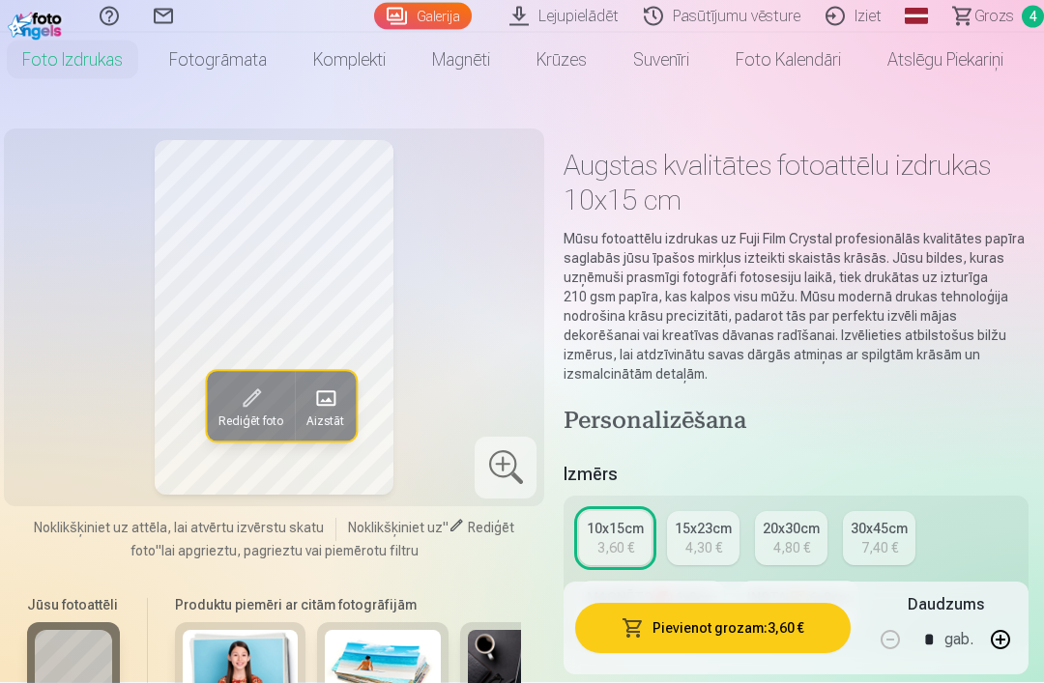
scroll to position [0, 0]
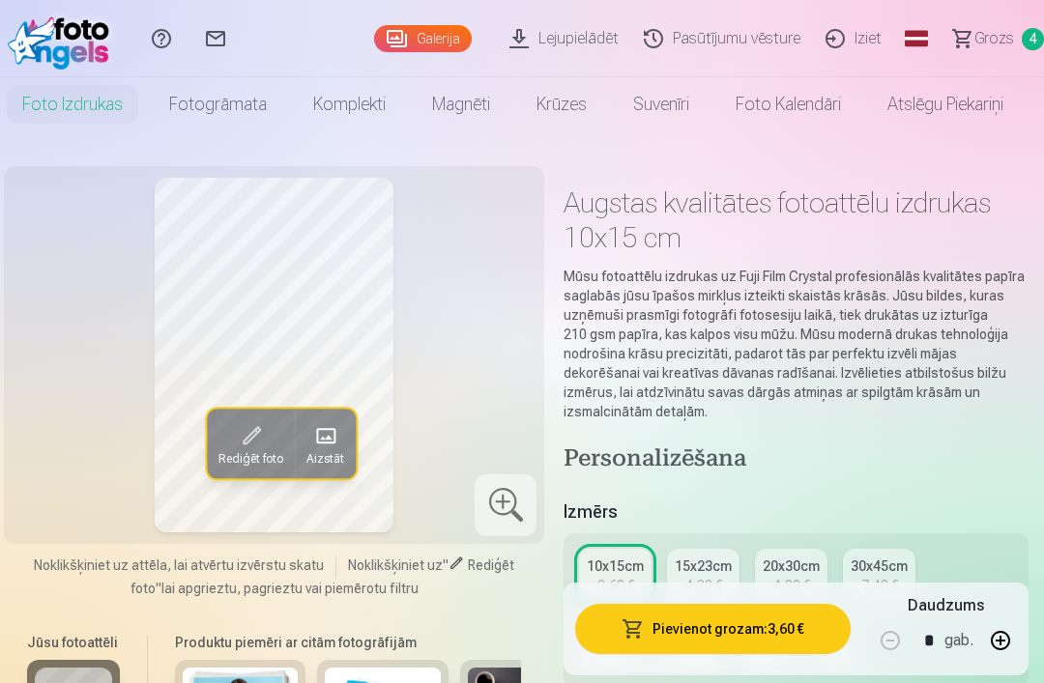
click at [995, 37] on span "Grozs" at bounding box center [994, 38] width 40 height 23
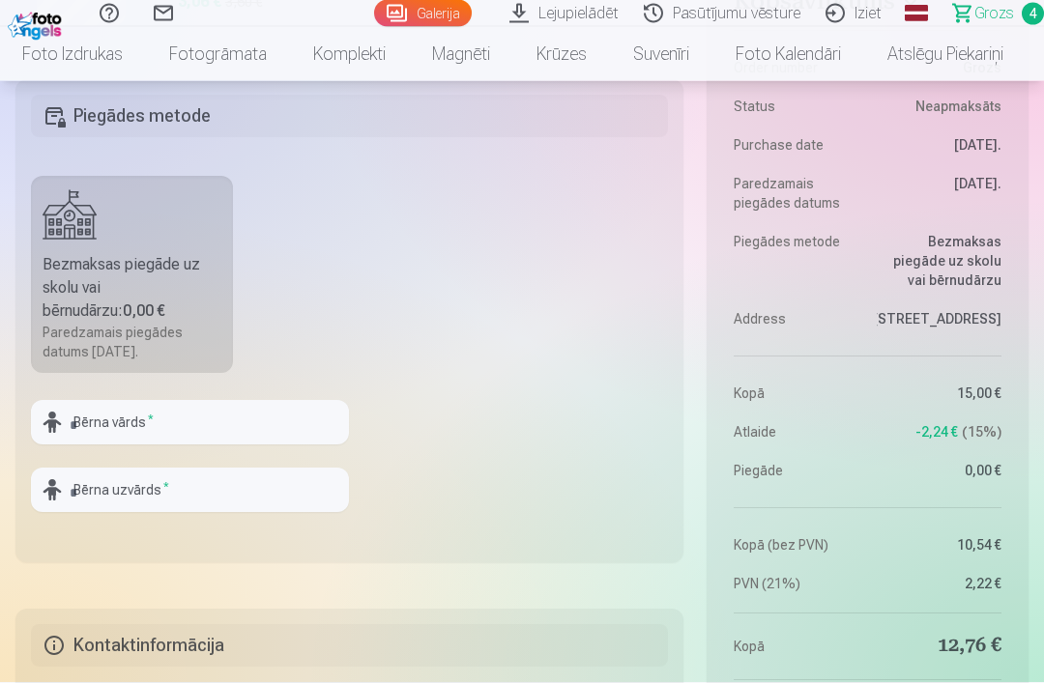
scroll to position [1216, 0]
click at [267, 416] on input "text" at bounding box center [190, 422] width 318 height 44
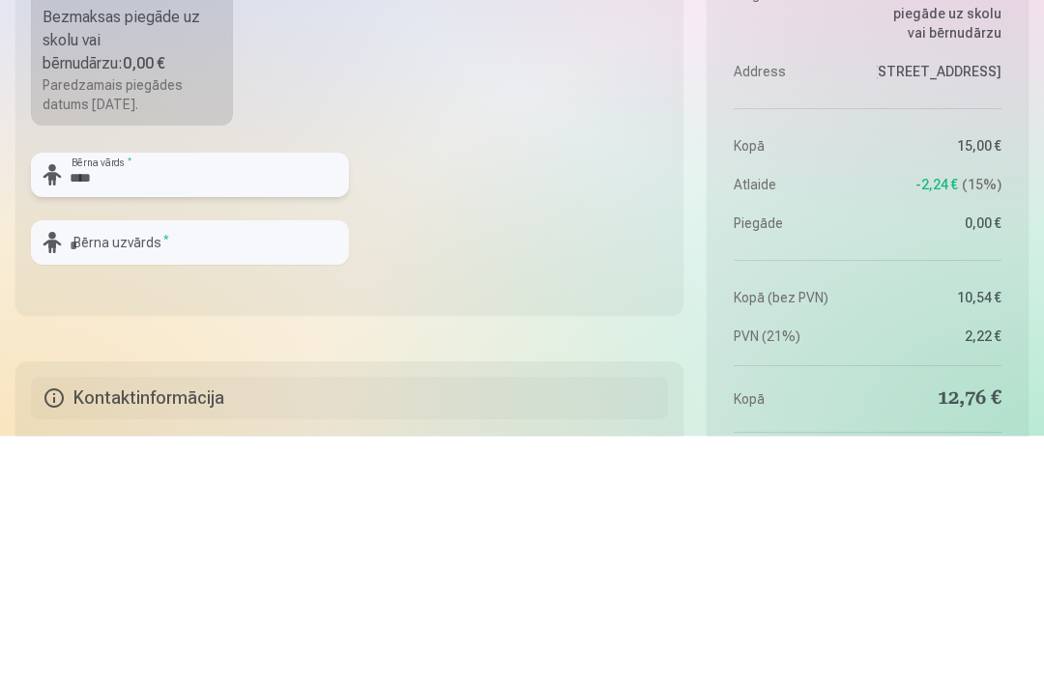
type input "****"
click at [232, 468] on input "text" at bounding box center [190, 490] width 318 height 44
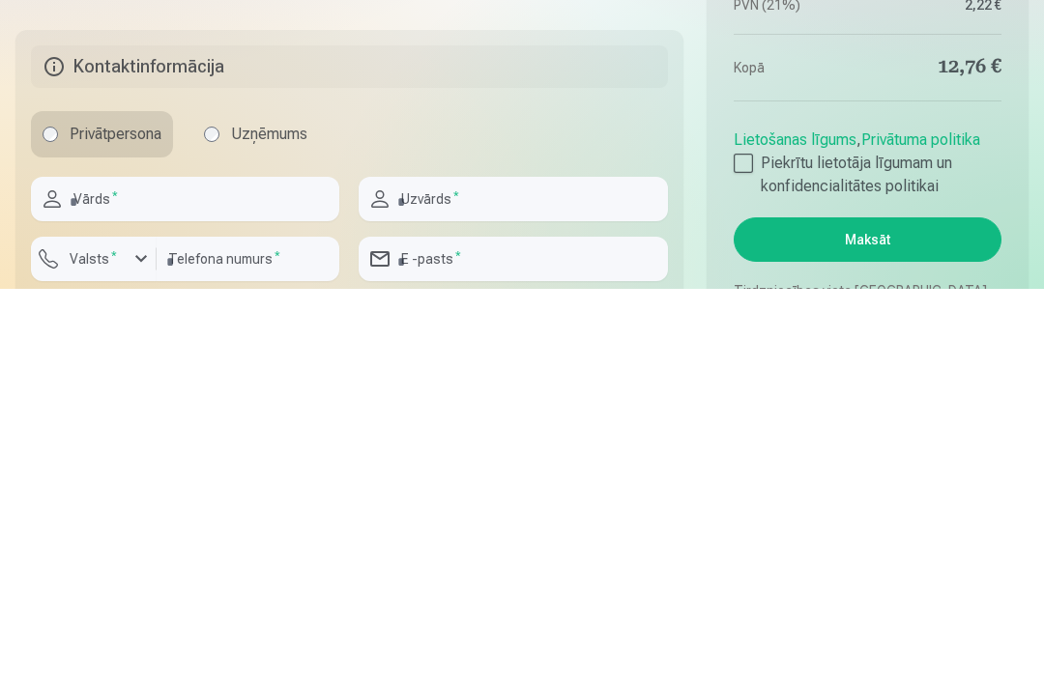
scroll to position [1404, 0]
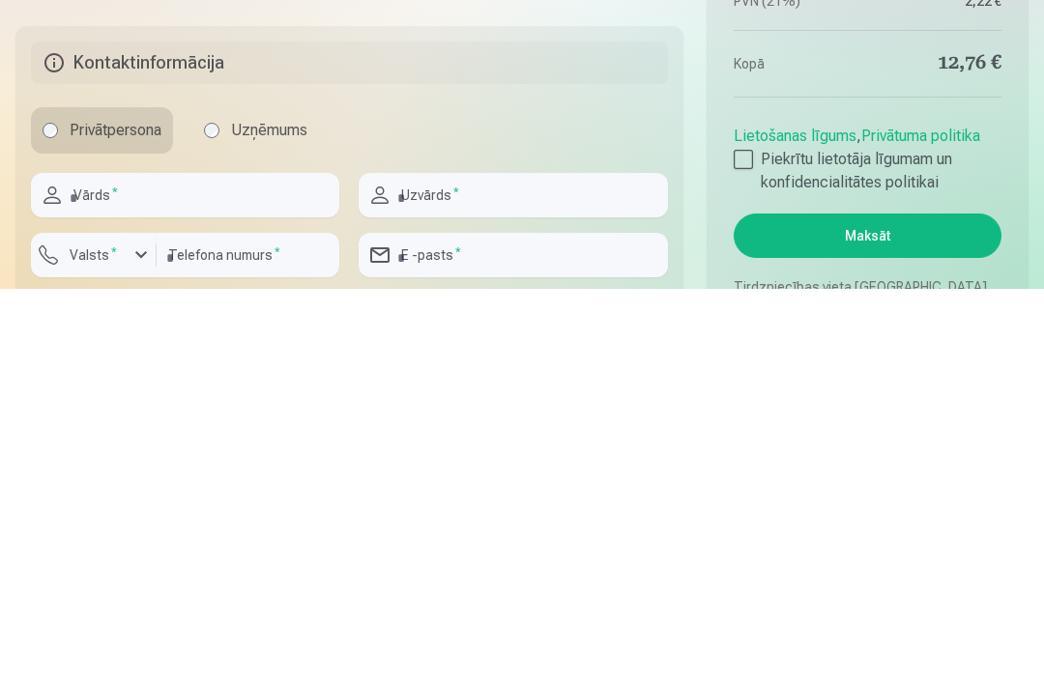
type input "*****"
click at [263, 567] on input "text" at bounding box center [185, 589] width 308 height 44
type input "***"
click at [493, 567] on input "text" at bounding box center [513, 589] width 308 height 44
type input "****"
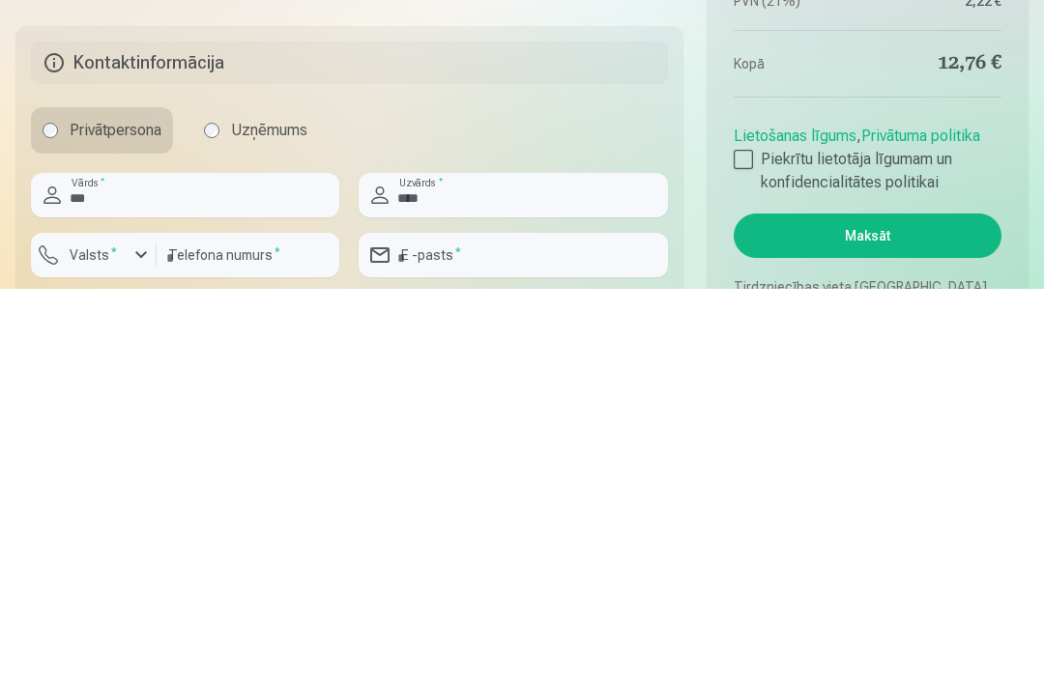
click at [128, 627] on button "Valsts *" at bounding box center [94, 649] width 126 height 44
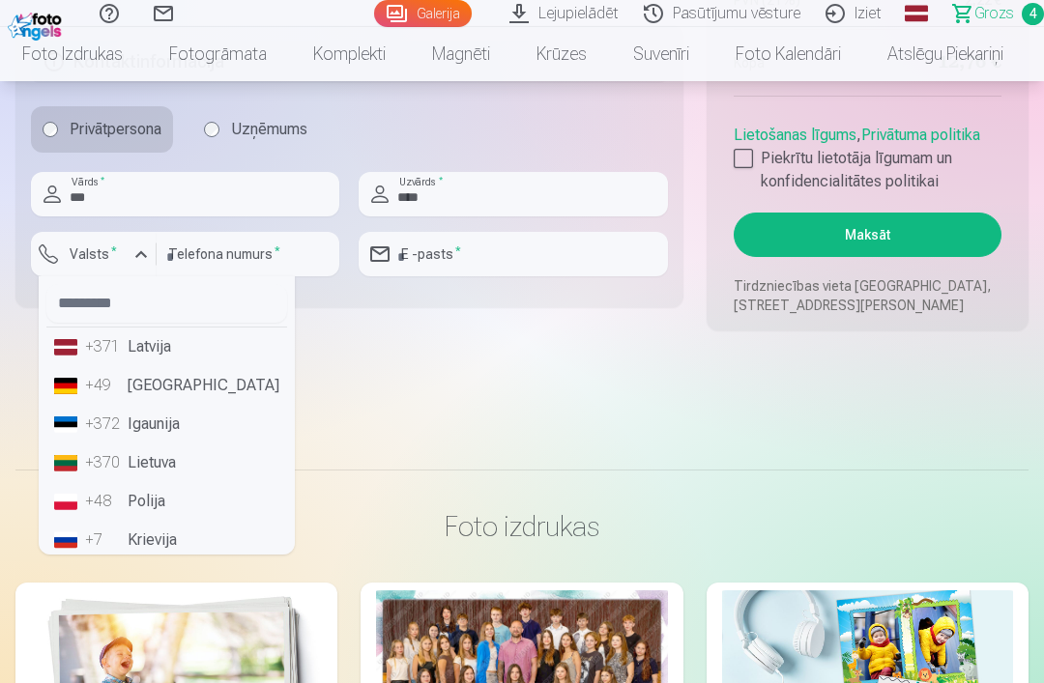
click at [193, 334] on li "+371 Latvija" at bounding box center [166, 347] width 241 height 39
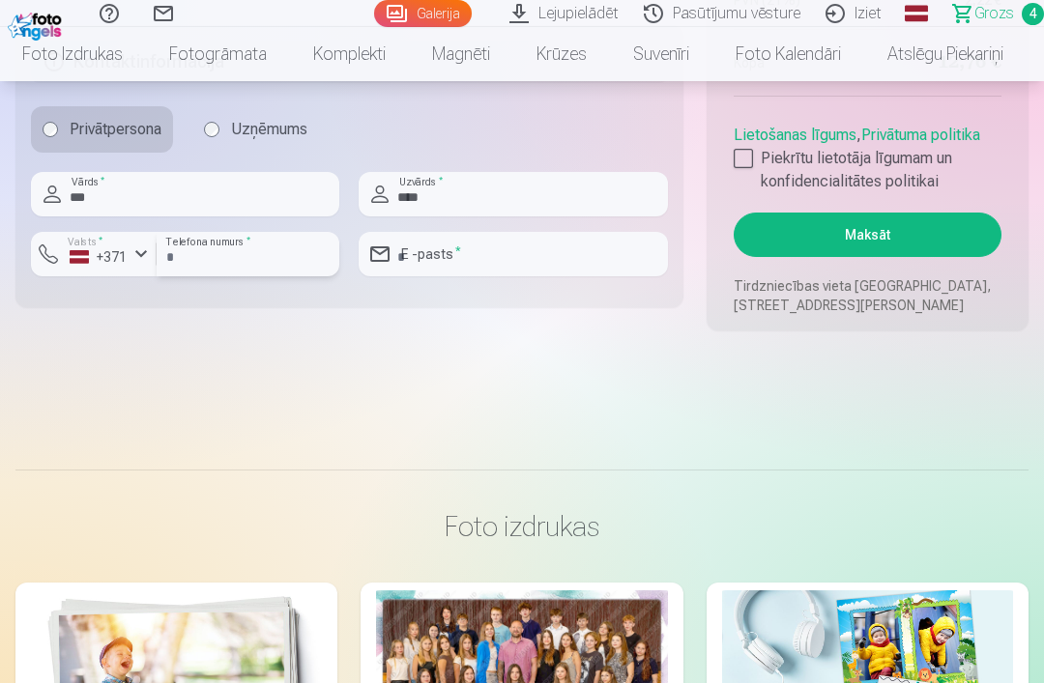
click at [282, 242] on input "number" at bounding box center [248, 254] width 183 height 44
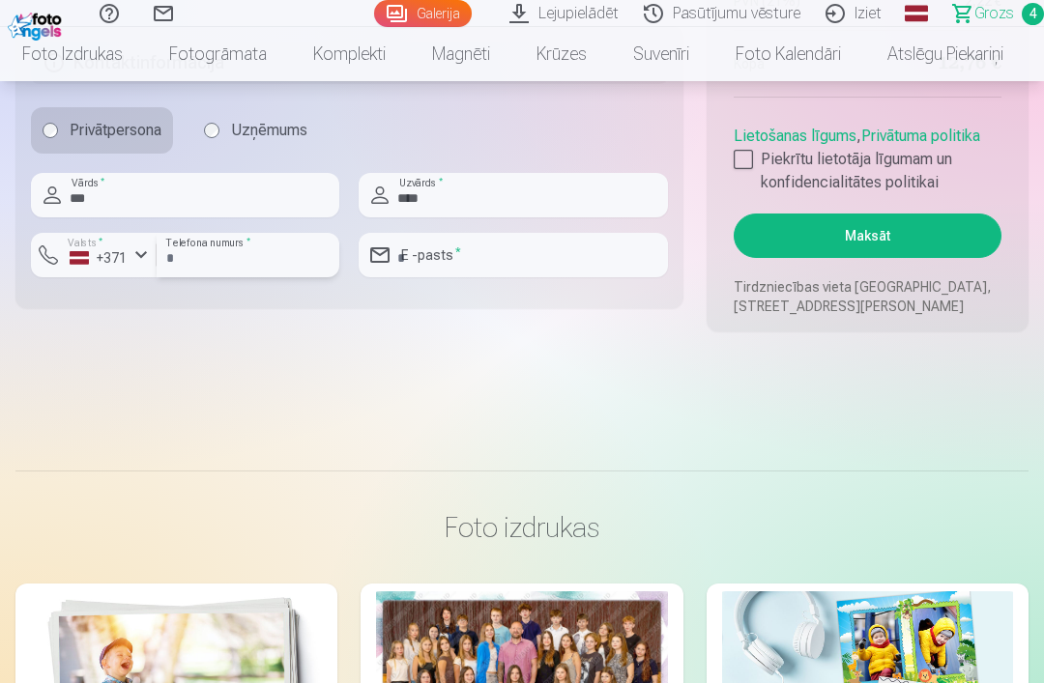
type input "********"
click at [518, 254] on input "email" at bounding box center [513, 255] width 308 height 44
type input "**********"
click at [740, 153] on div at bounding box center [743, 159] width 19 height 19
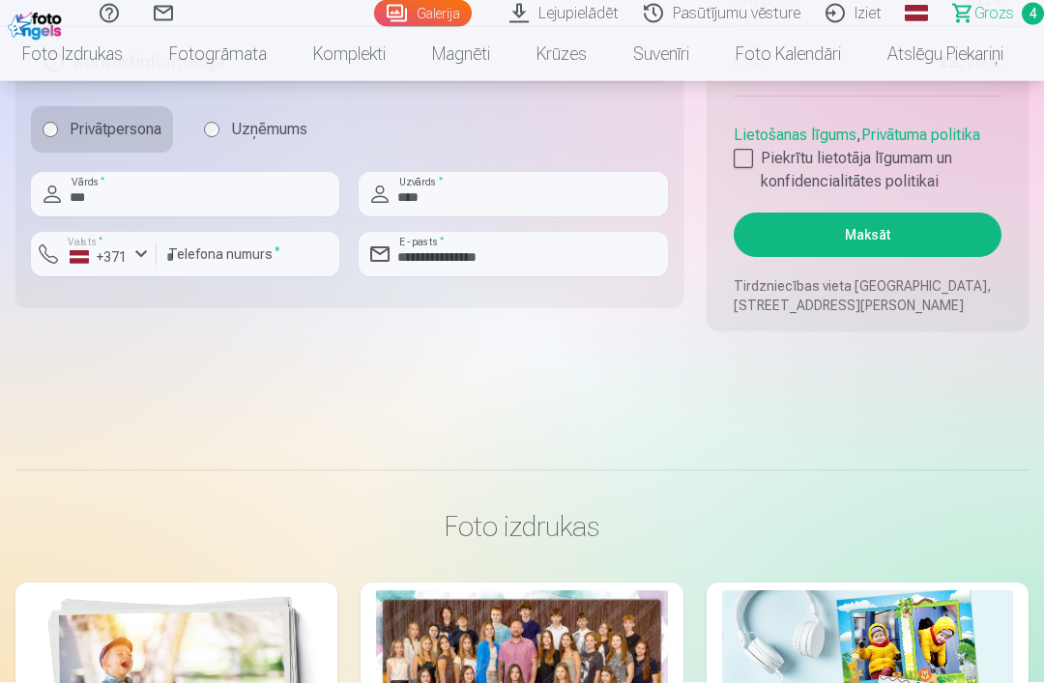
click at [926, 246] on button "Maksāt" at bounding box center [868, 236] width 268 height 44
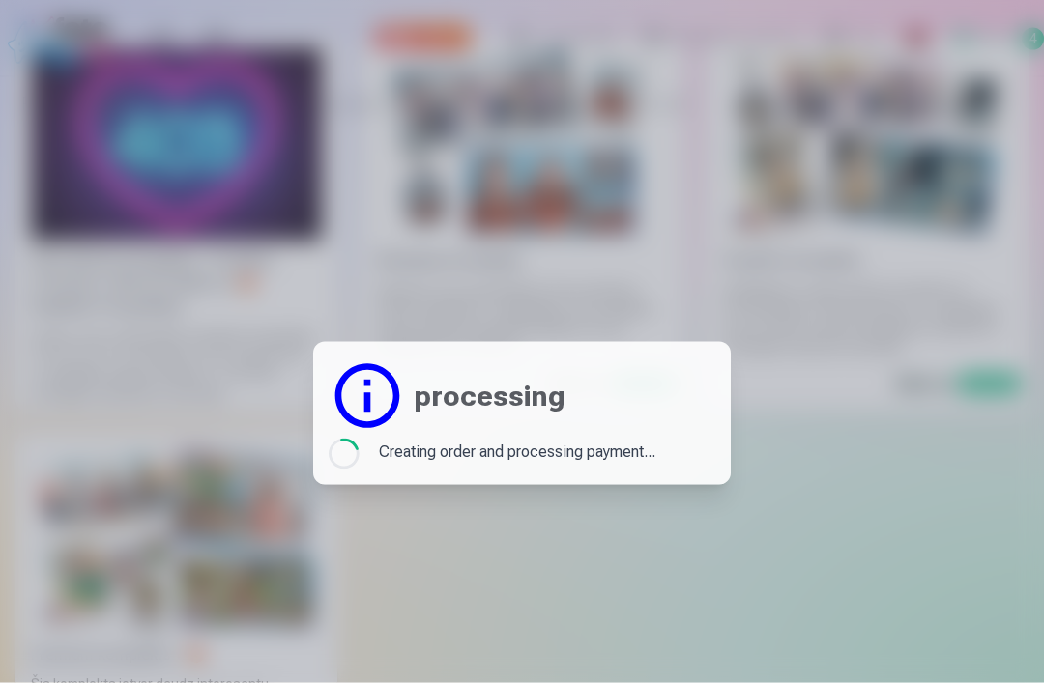
scroll to position [0, 0]
